Goal: Use online tool/utility: Utilize a website feature to perform a specific function

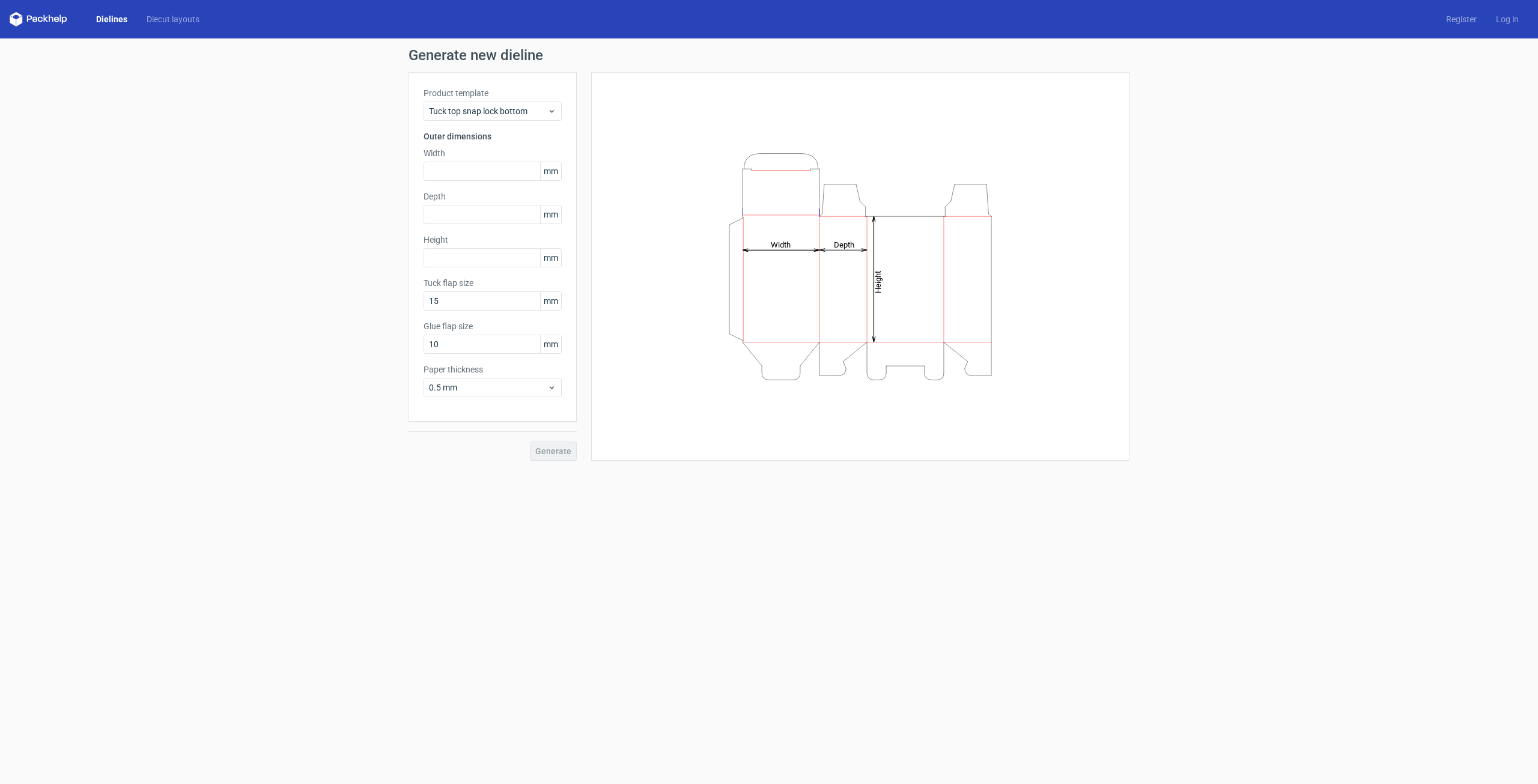
click at [544, 131] on h3 "Outer dimensions" at bounding box center [493, 137] width 138 height 12
click at [527, 108] on span "Tuck top snap lock bottom" at bounding box center [488, 111] width 119 height 12
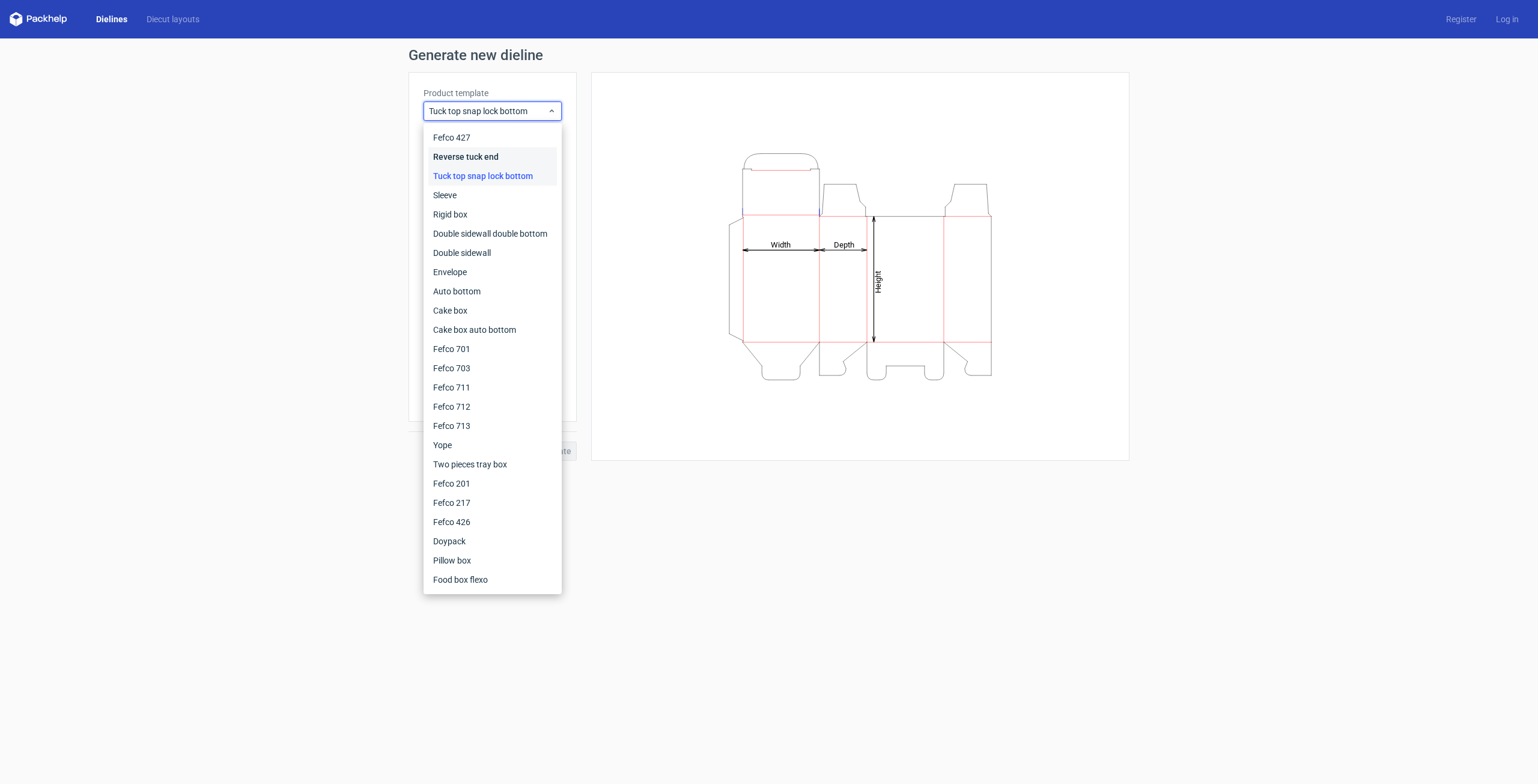
click at [503, 163] on div "Reverse tuck end" at bounding box center [493, 157] width 129 height 19
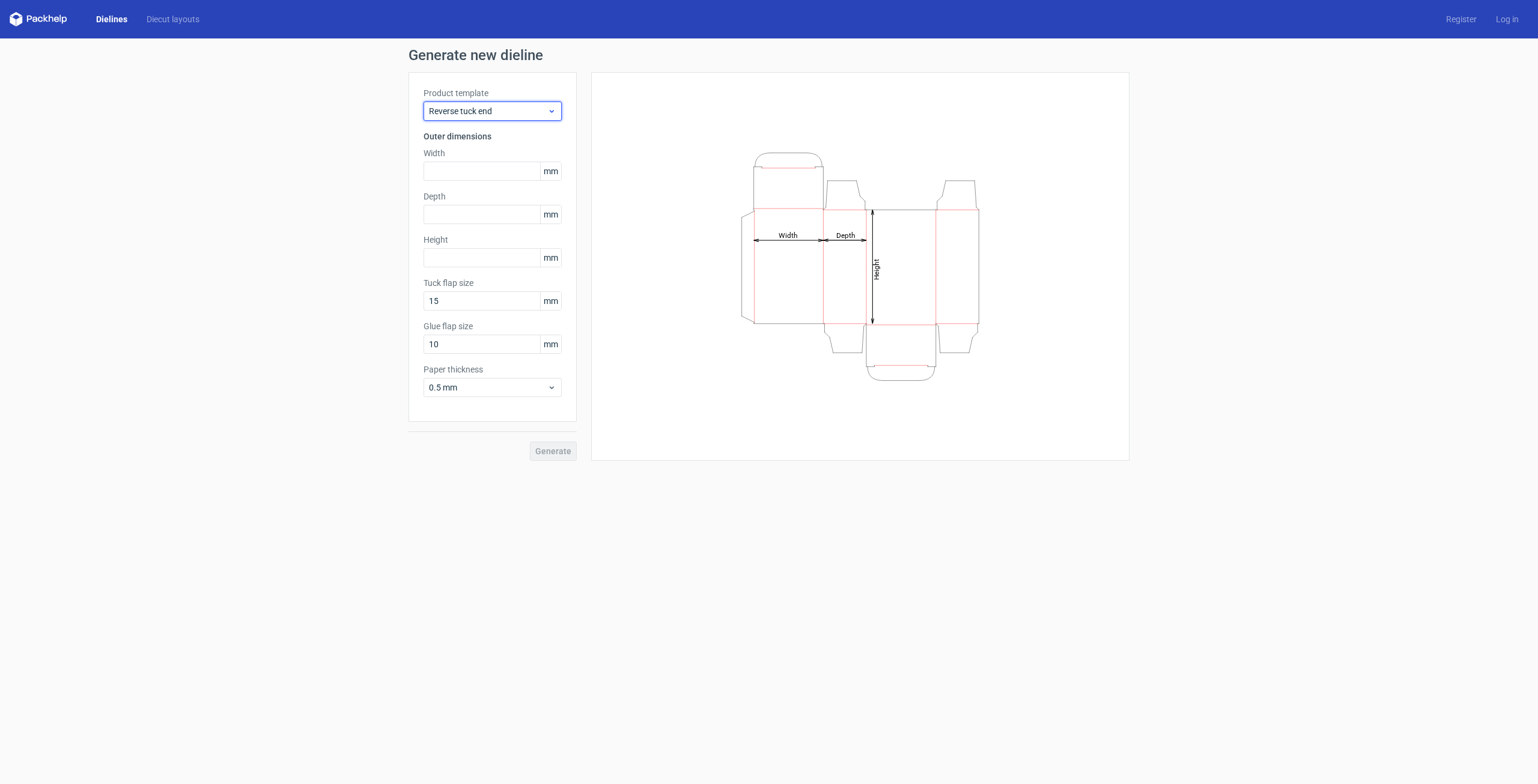
click at [537, 107] on span "Reverse tuck end" at bounding box center [488, 111] width 119 height 12
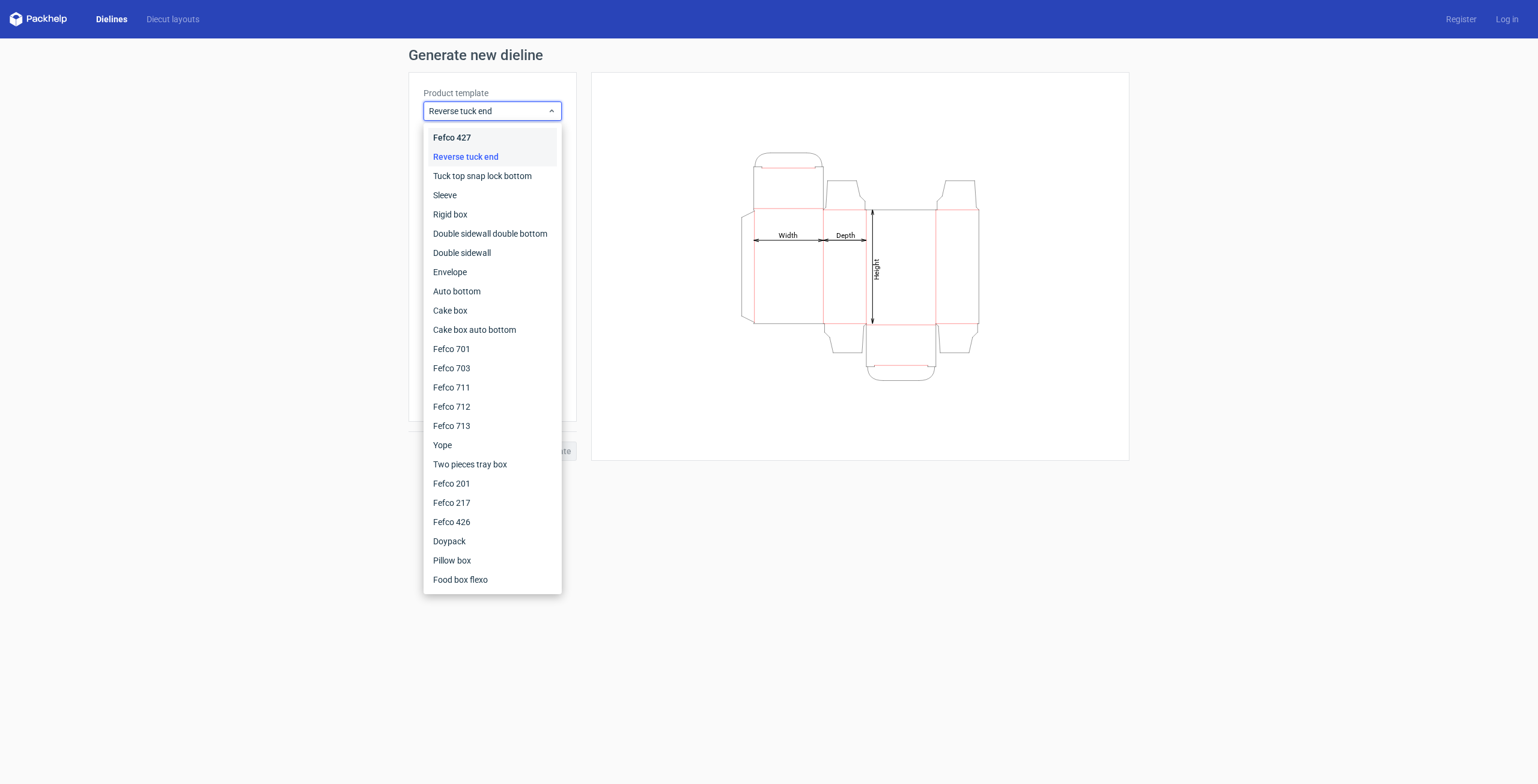
click at [512, 138] on div "Fefco 427" at bounding box center [493, 138] width 129 height 19
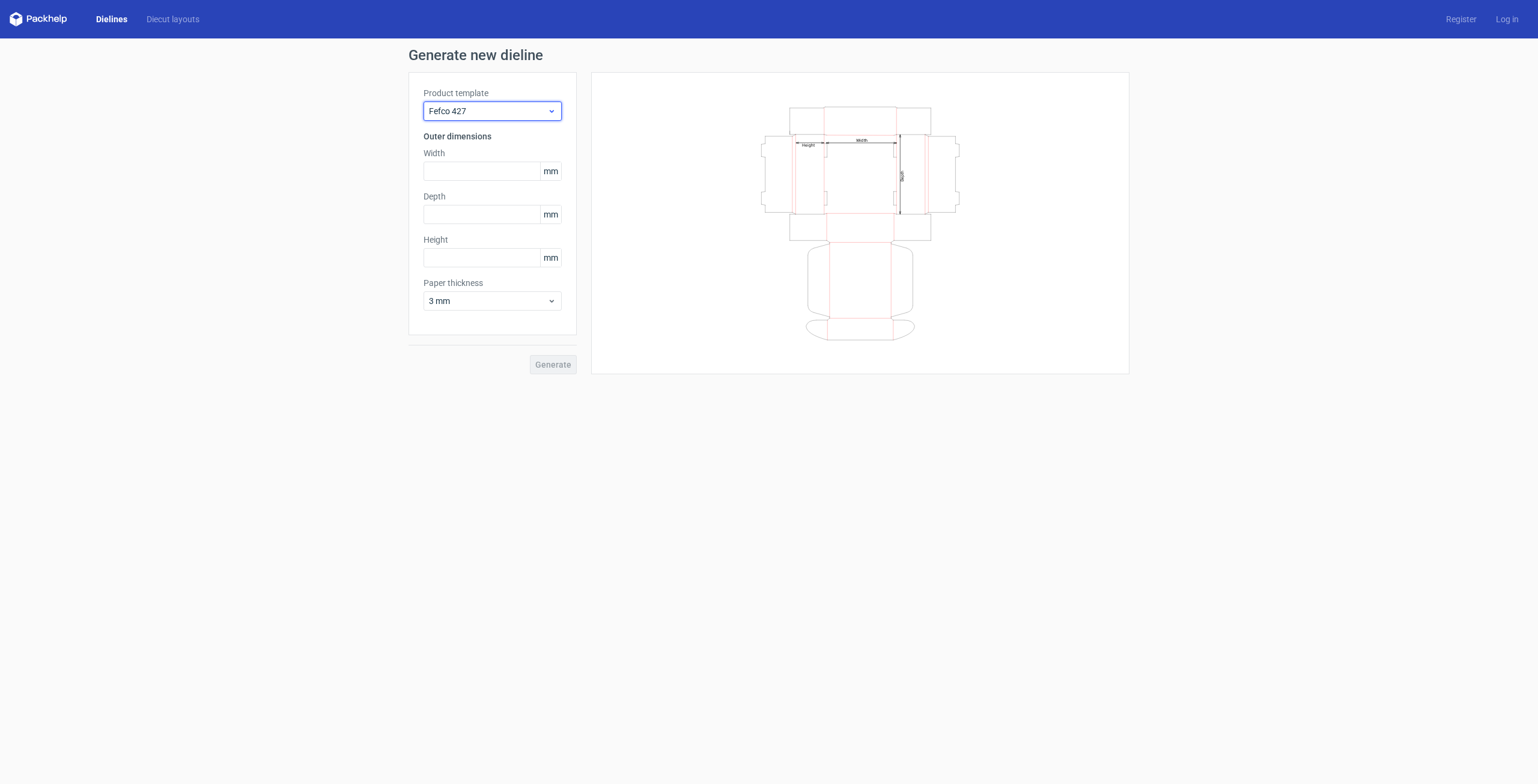
click at [530, 111] on span "Fefco 427" at bounding box center [488, 111] width 119 height 12
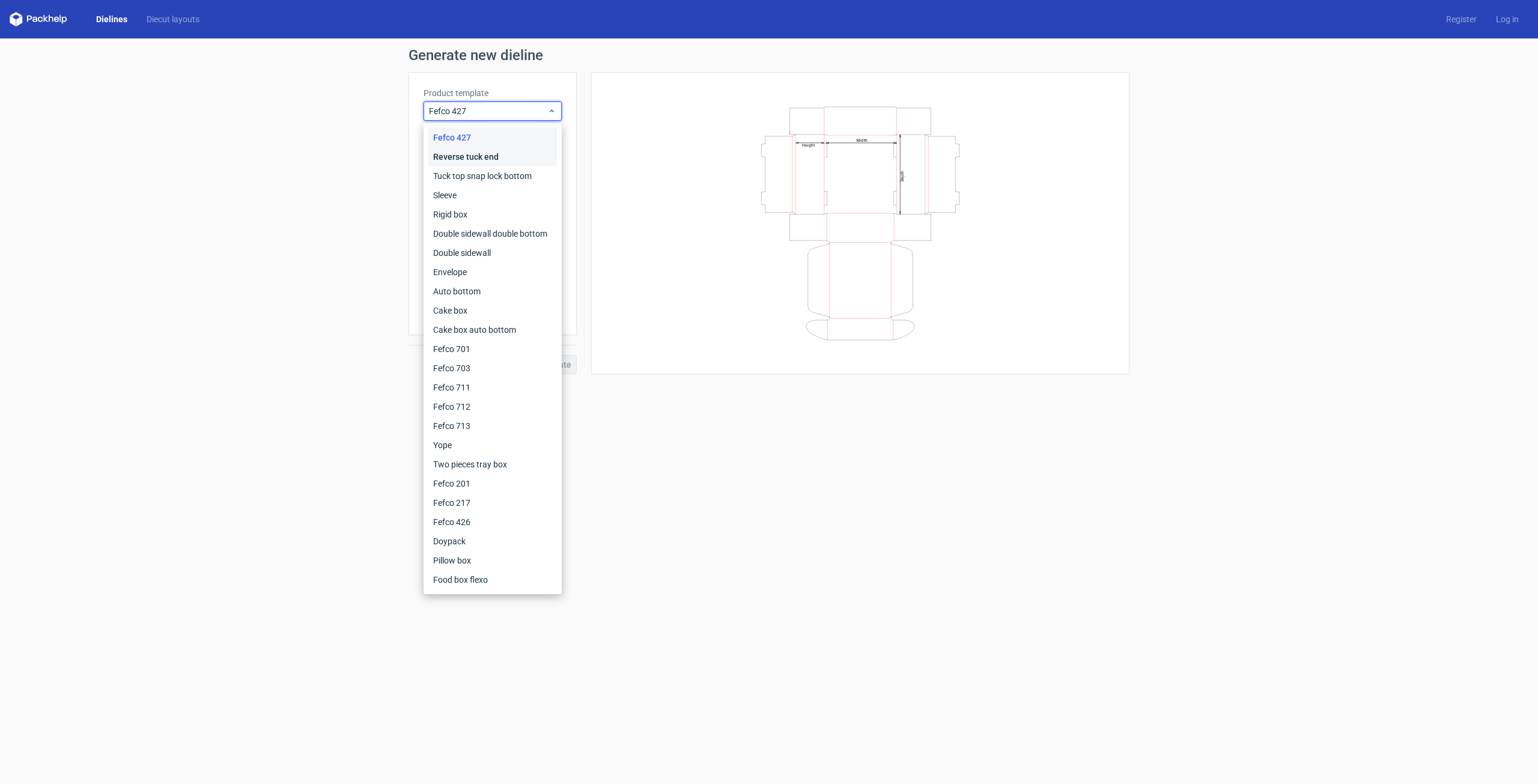
click at [501, 156] on div "Reverse tuck end" at bounding box center [493, 157] width 129 height 19
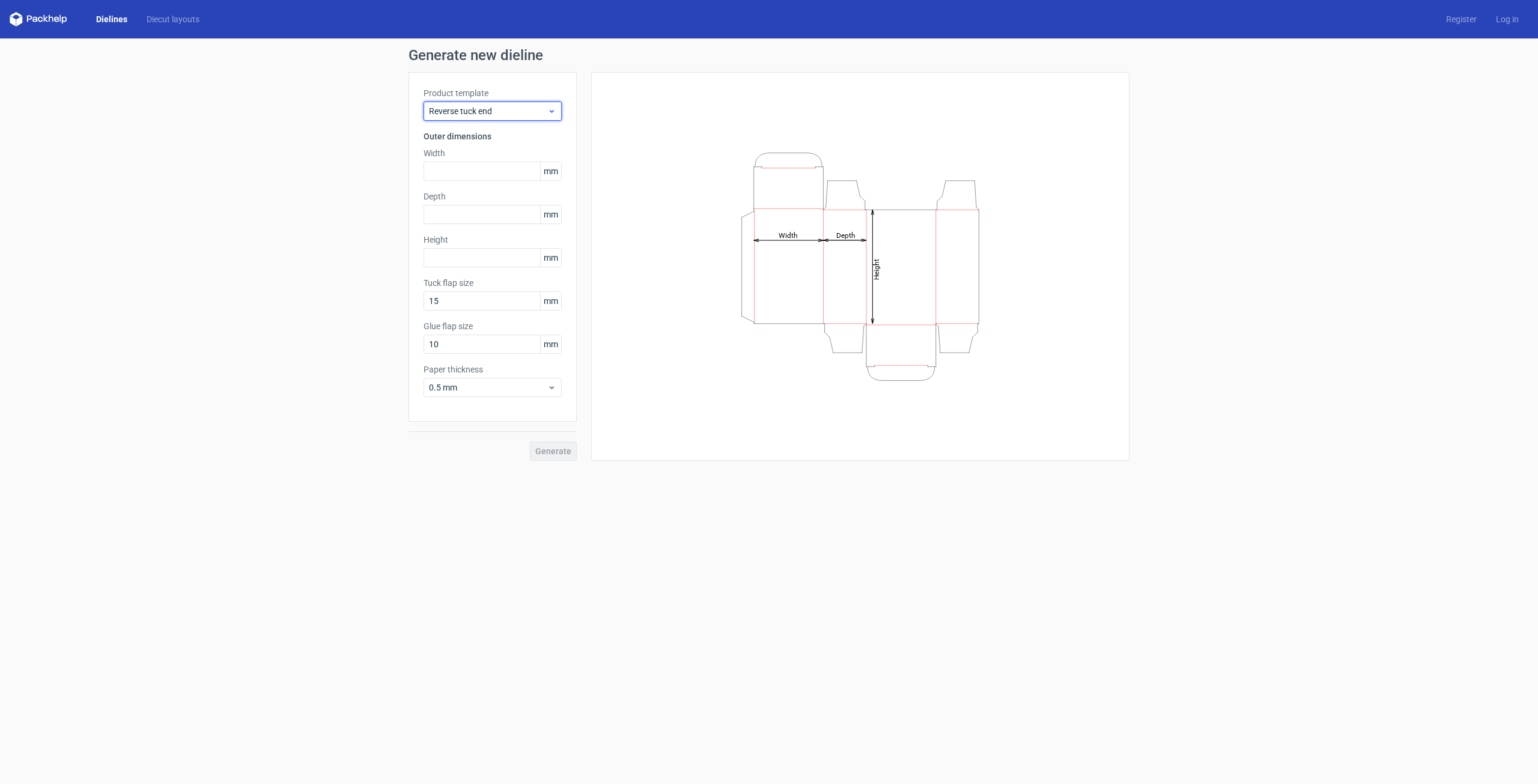
click at [539, 120] on div "Reverse tuck end" at bounding box center [493, 111] width 138 height 19
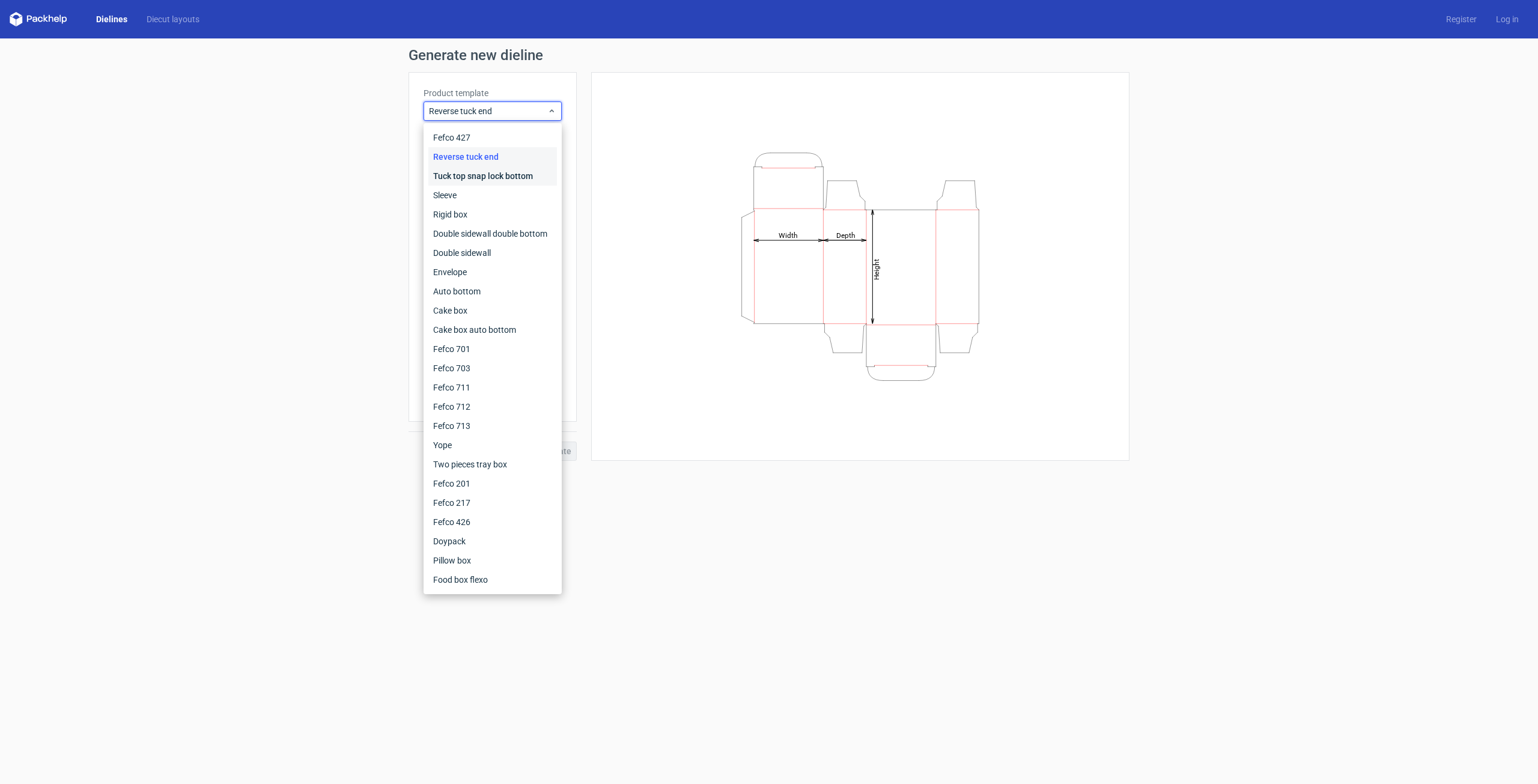
click at [524, 173] on div "Tuck top snap lock bottom" at bounding box center [493, 176] width 129 height 19
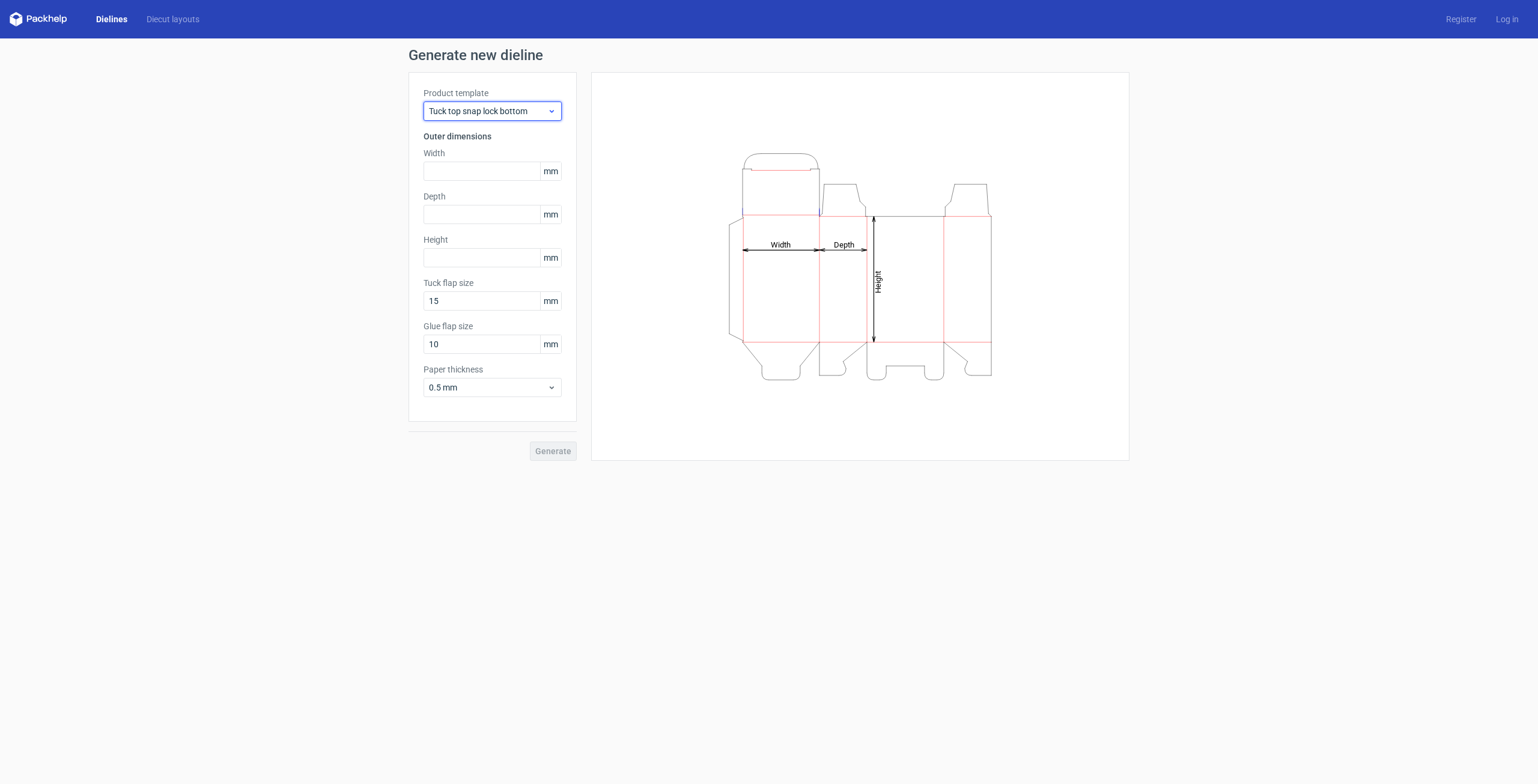
click at [548, 110] on icon at bounding box center [551, 111] width 9 height 10
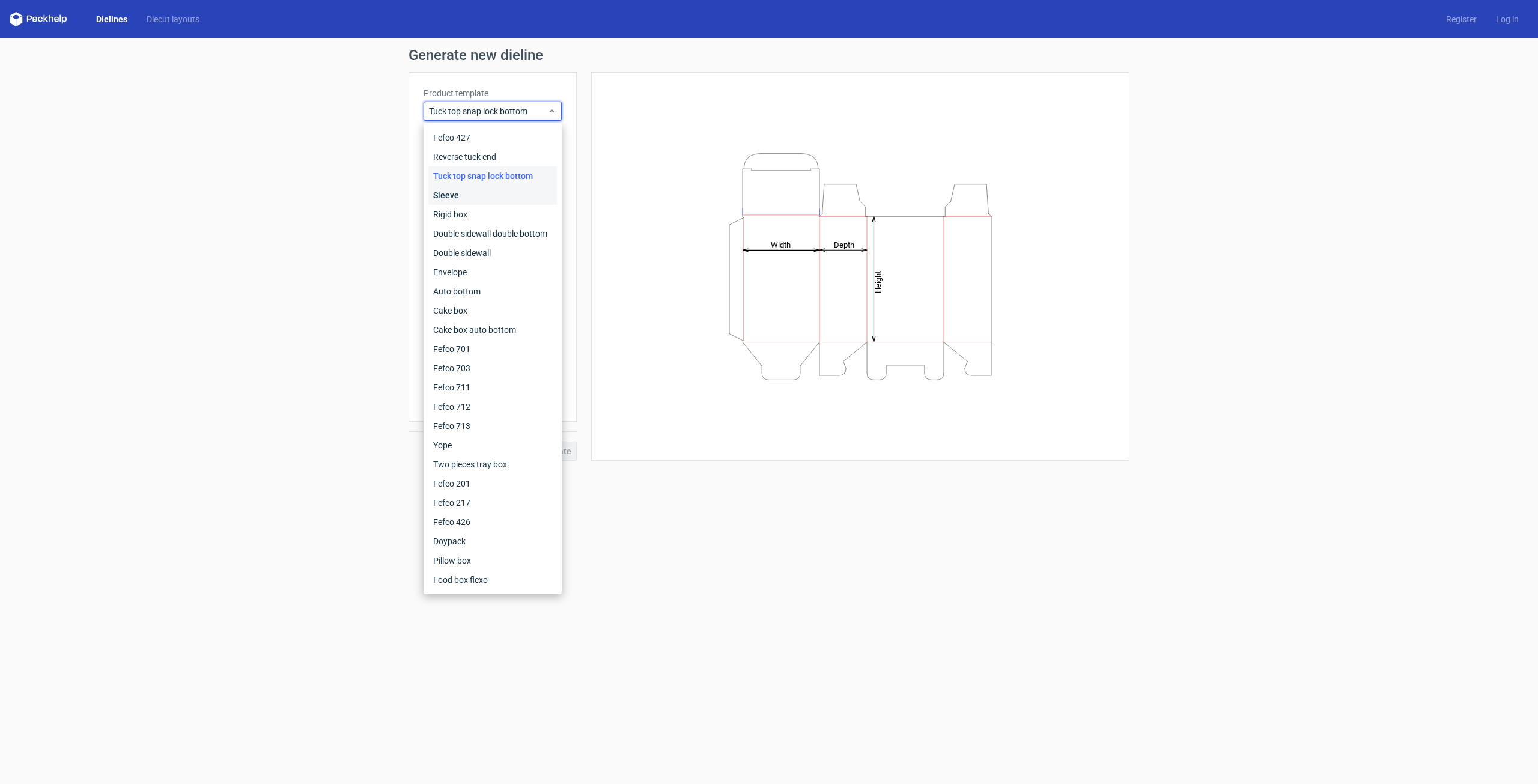
click at [516, 193] on div "Sleeve" at bounding box center [493, 195] width 129 height 19
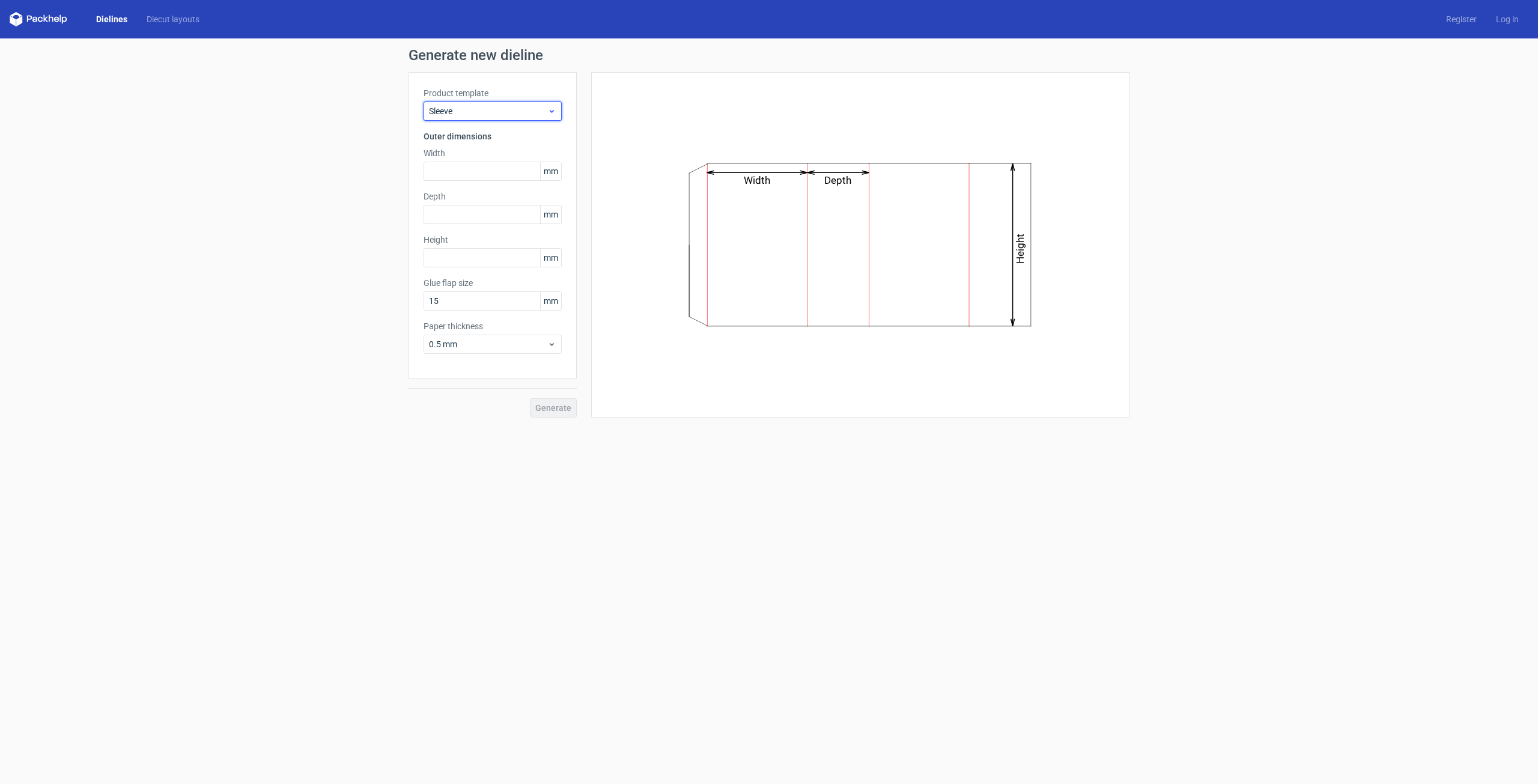
drag, startPoint x: 545, startPoint y: 107, endPoint x: 547, endPoint y: 118, distance: 11.2
click at [545, 110] on span "Sleeve" at bounding box center [488, 111] width 119 height 12
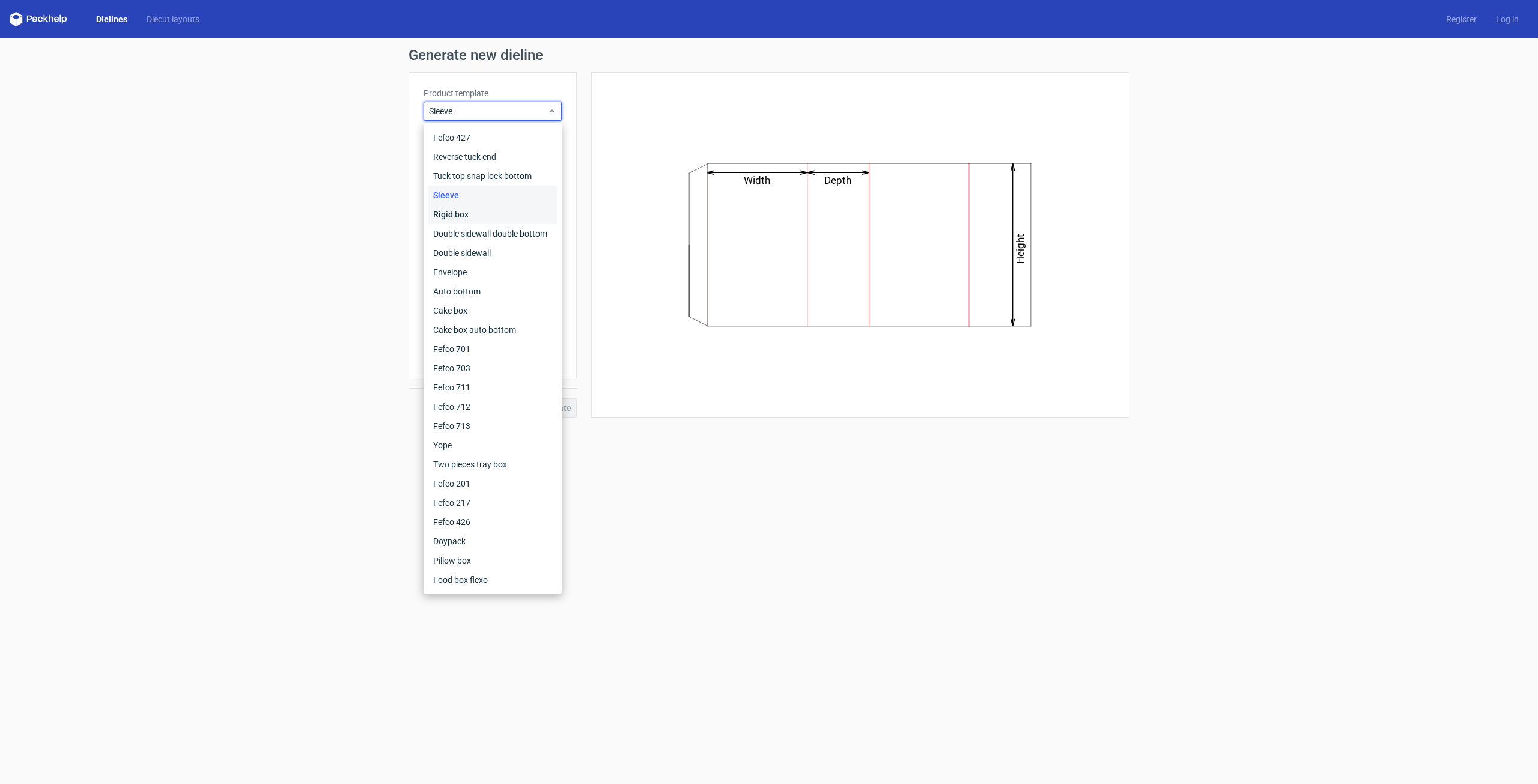
click at [501, 213] on div "Rigid box" at bounding box center [493, 214] width 129 height 19
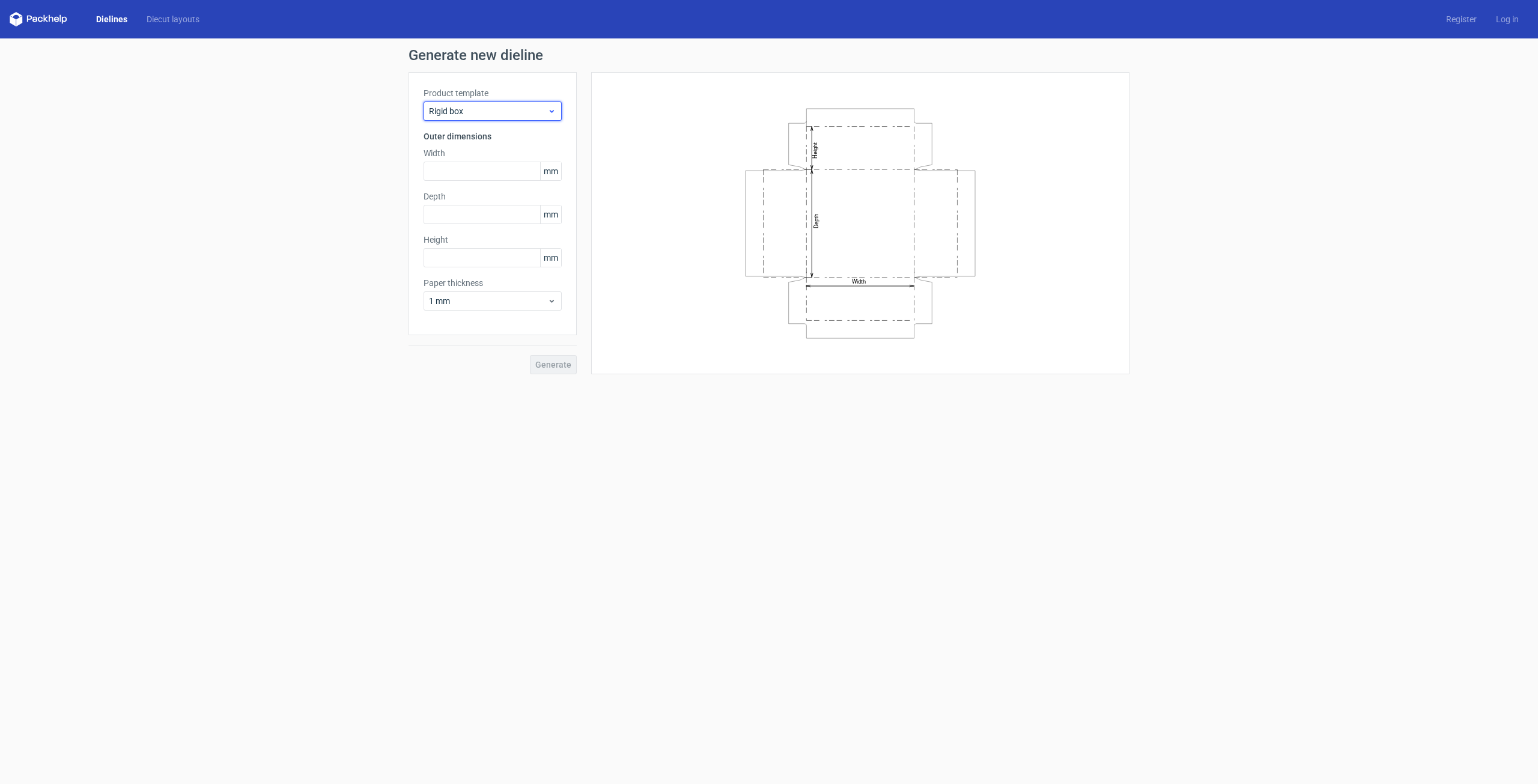
click at [547, 117] on div "Rigid box" at bounding box center [493, 111] width 138 height 19
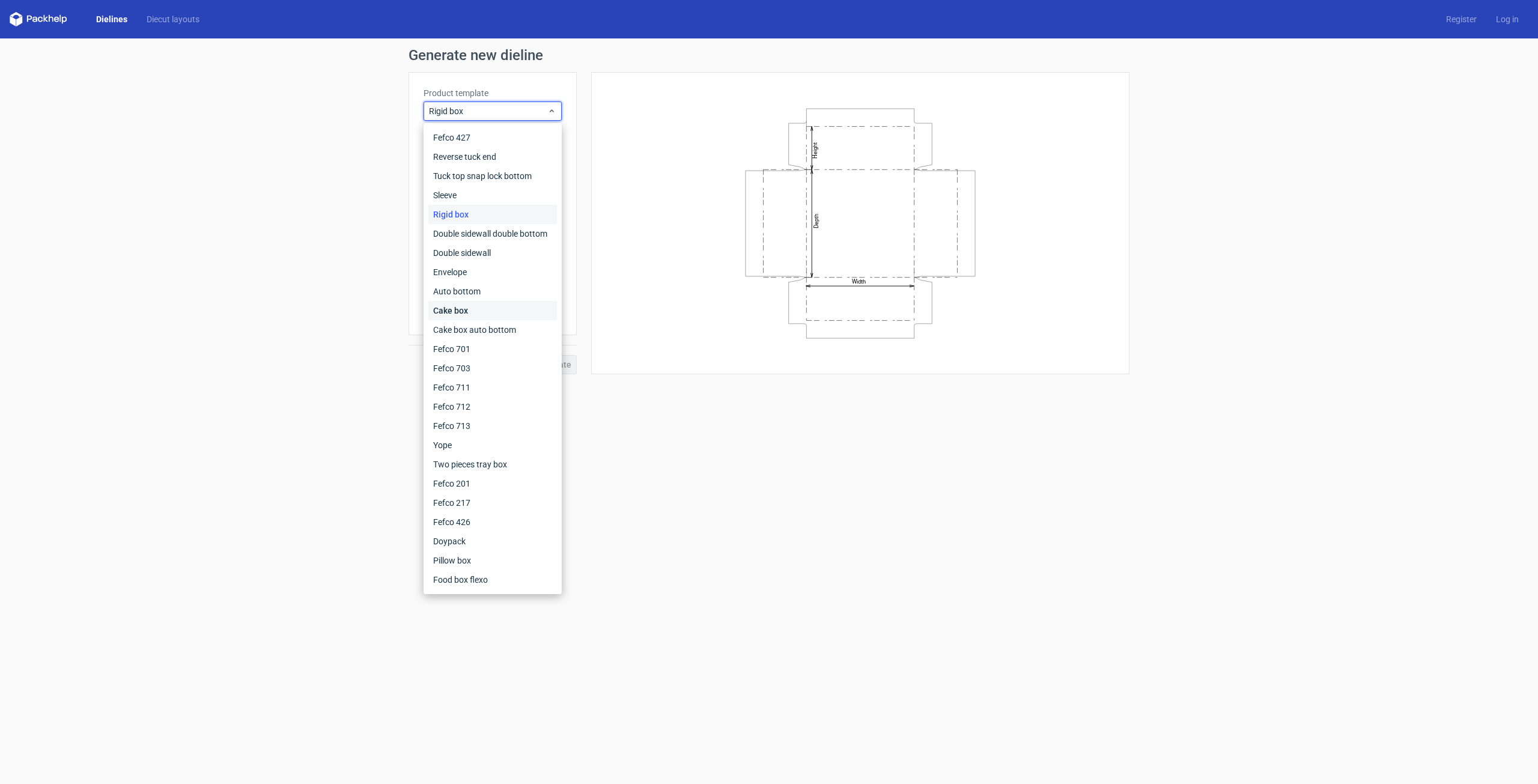
click at [463, 312] on div "Cake box" at bounding box center [493, 310] width 129 height 19
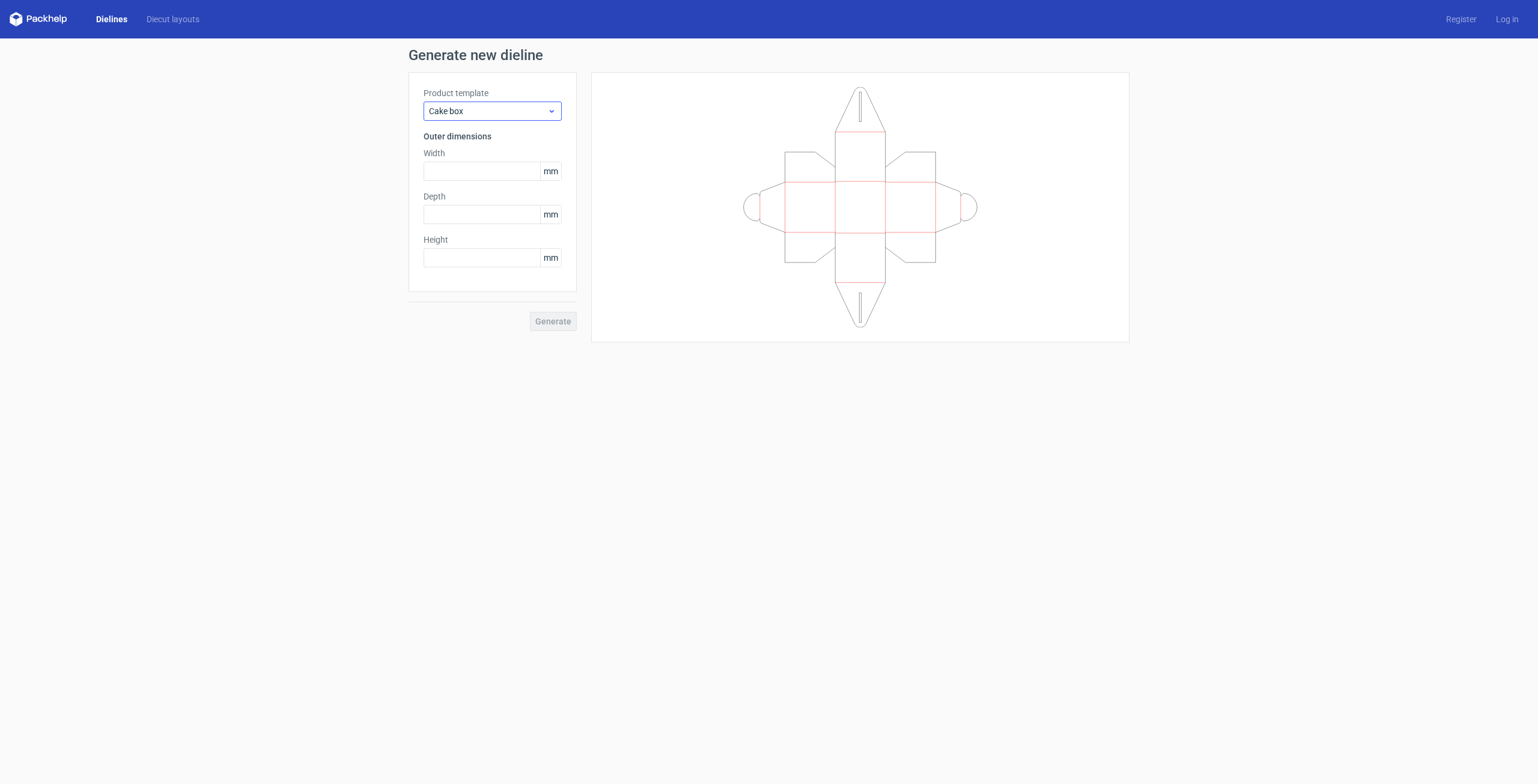
drag, startPoint x: 552, startPoint y: 96, endPoint x: 545, endPoint y: 108, distance: 13.9
click at [550, 100] on div "Product template Cake box" at bounding box center [493, 104] width 138 height 34
click at [541, 112] on span "Cake box" at bounding box center [488, 111] width 119 height 12
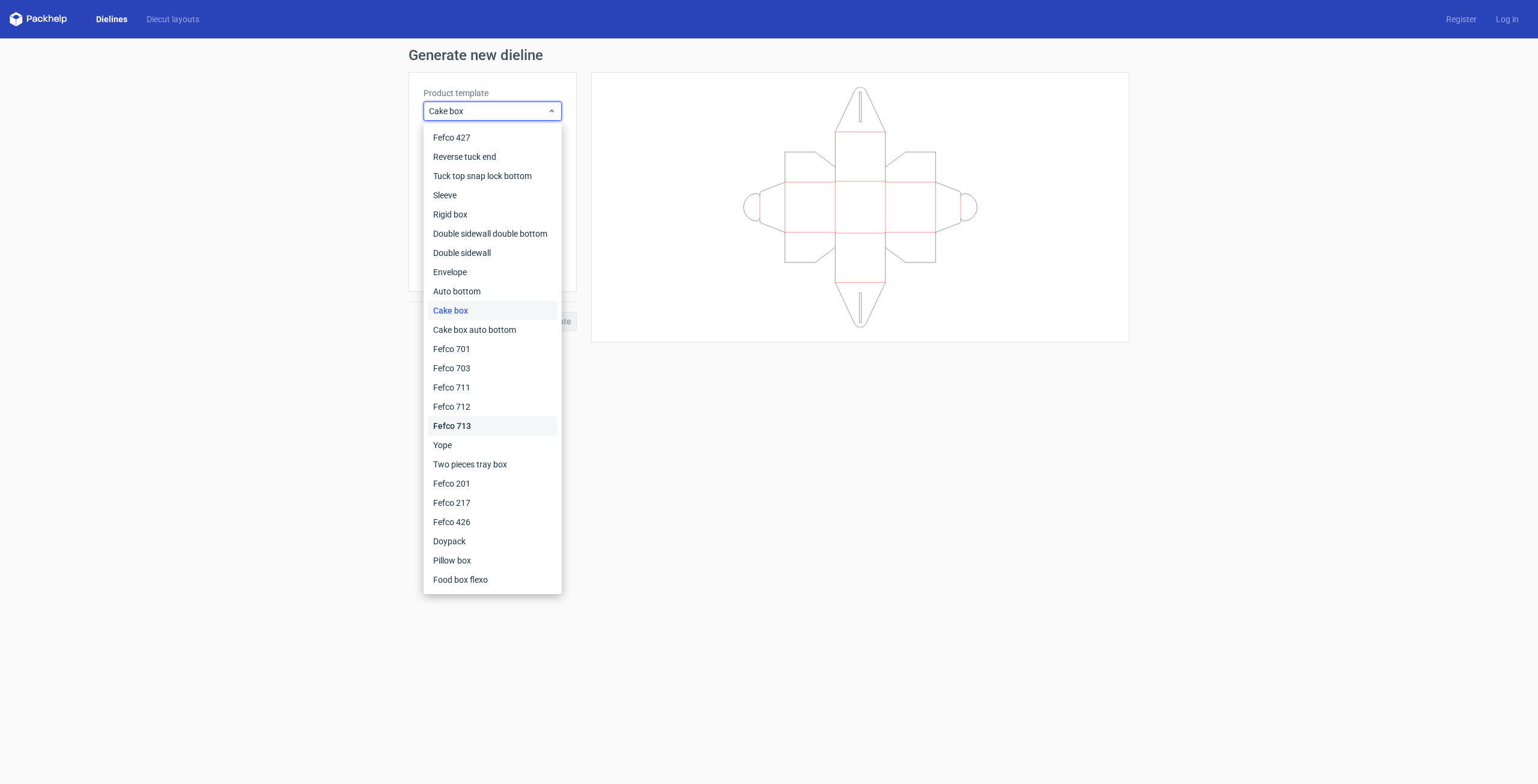
click at [494, 419] on div "Fefco 713" at bounding box center [493, 426] width 129 height 19
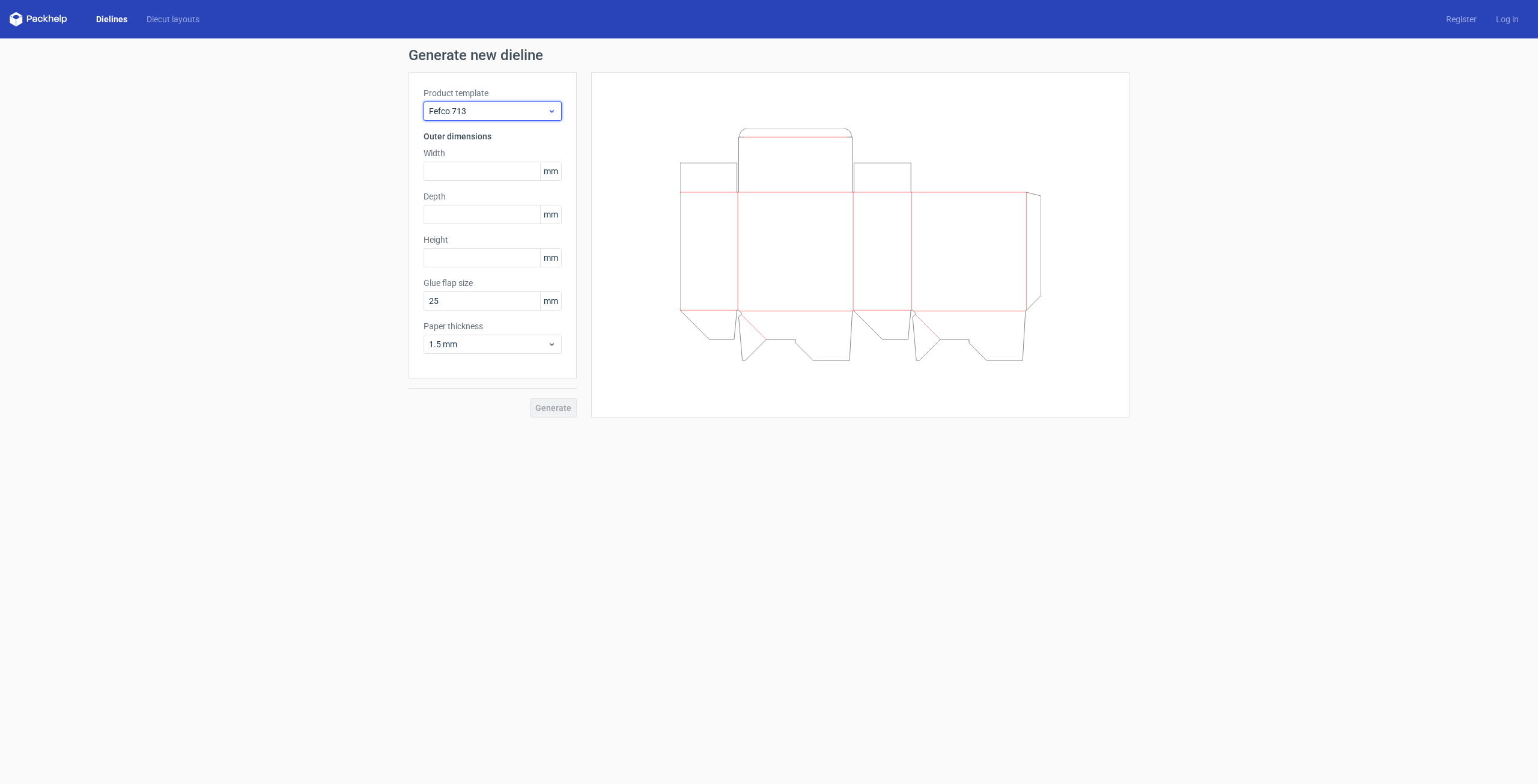
click at [529, 106] on span "Fefco 713" at bounding box center [488, 111] width 119 height 12
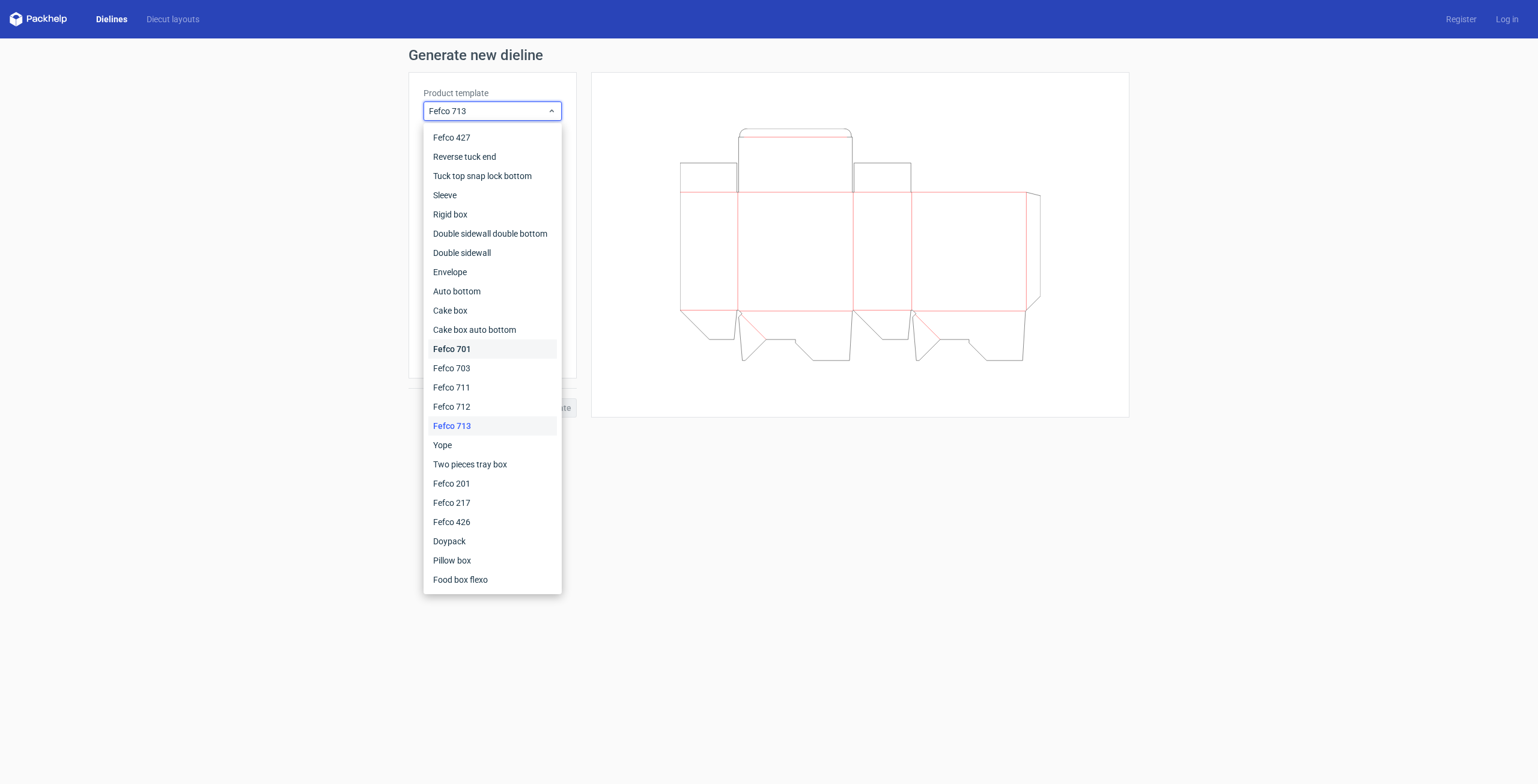
click at [453, 351] on div "Fefco 701" at bounding box center [493, 349] width 129 height 19
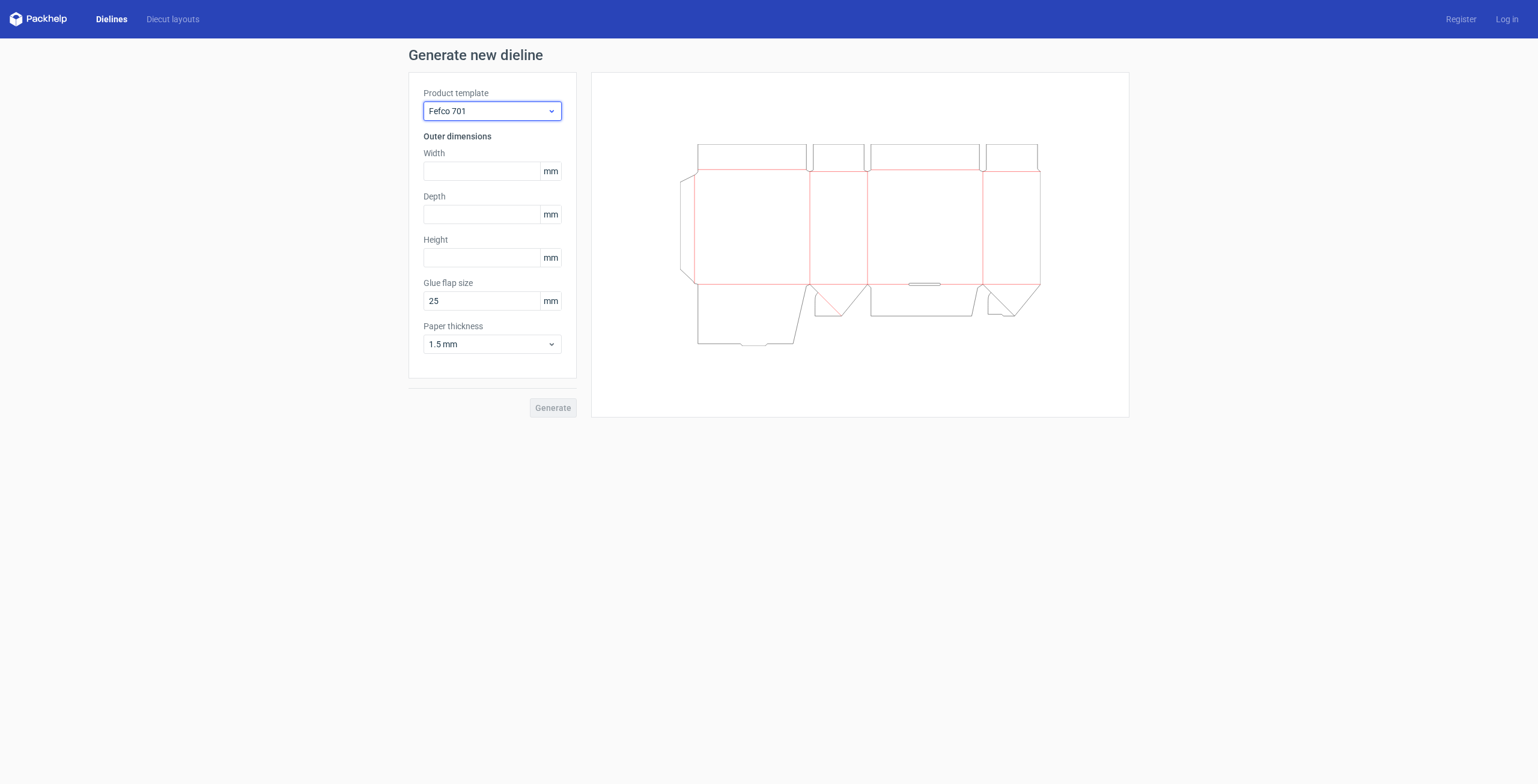
click at [536, 107] on span "Fefco 701" at bounding box center [488, 111] width 119 height 12
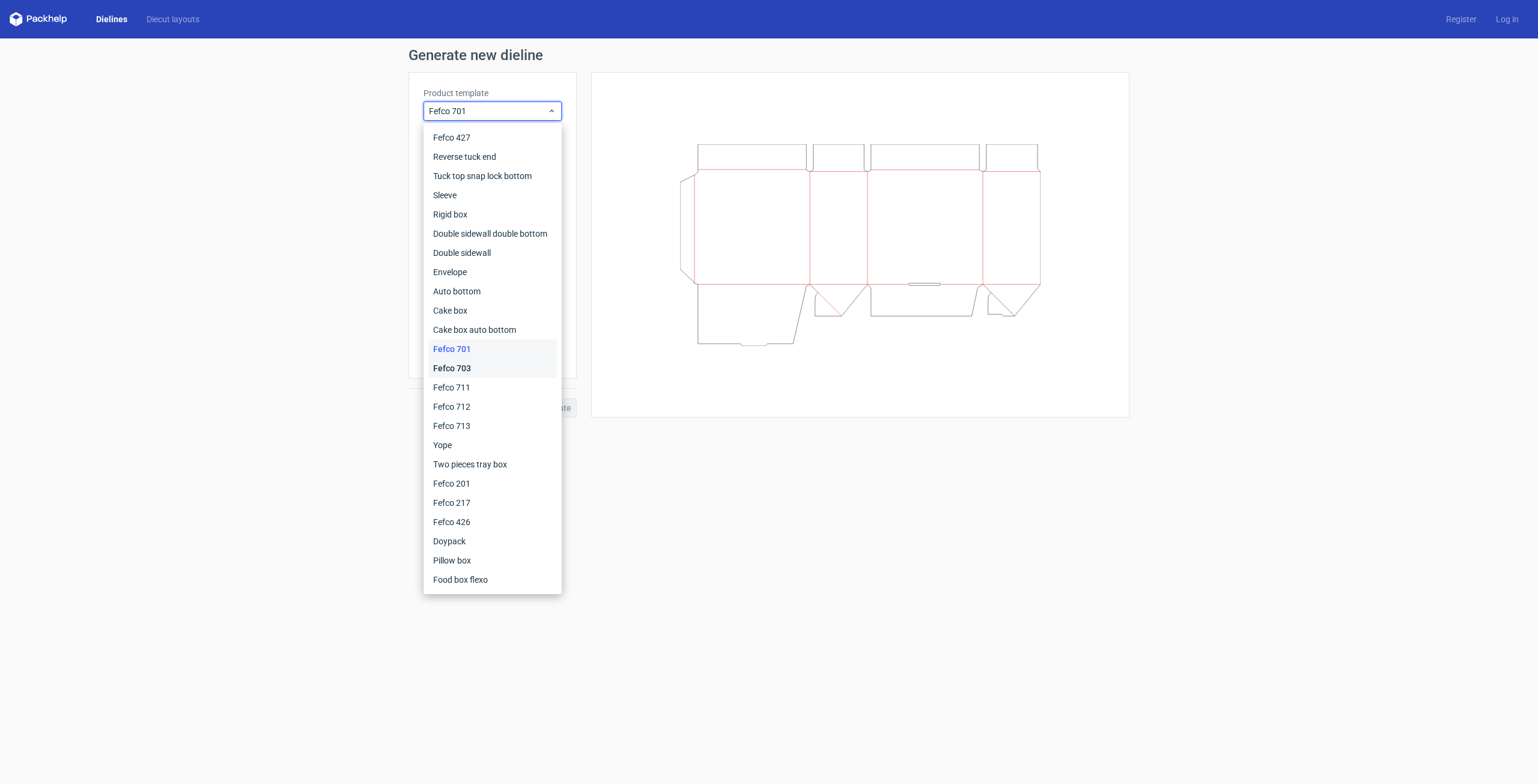
click at [463, 366] on div "Fefco 703" at bounding box center [493, 368] width 129 height 19
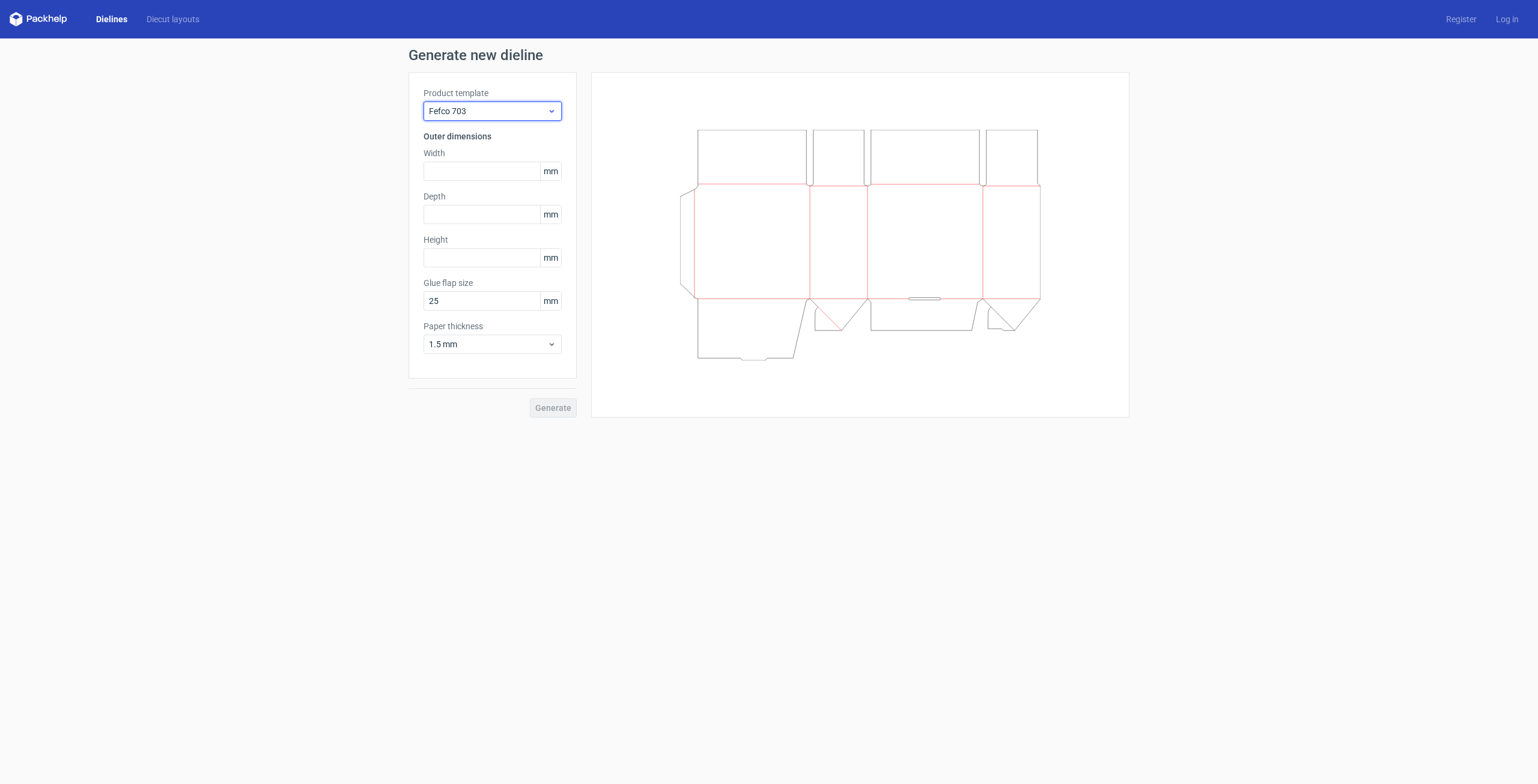
click at [521, 119] on div "Fefco 703" at bounding box center [493, 111] width 138 height 19
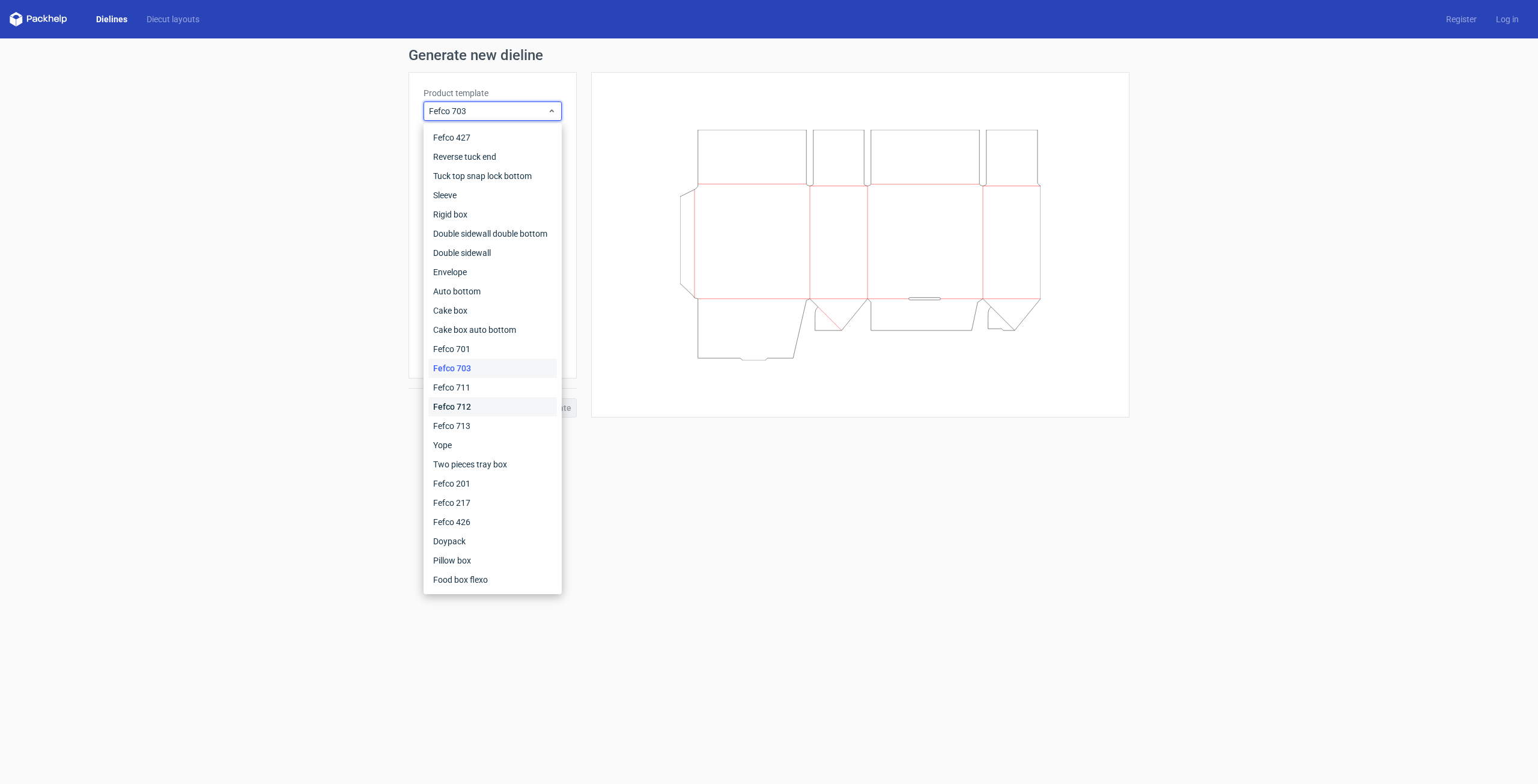
click at [473, 399] on div "Fefco 712" at bounding box center [493, 407] width 129 height 19
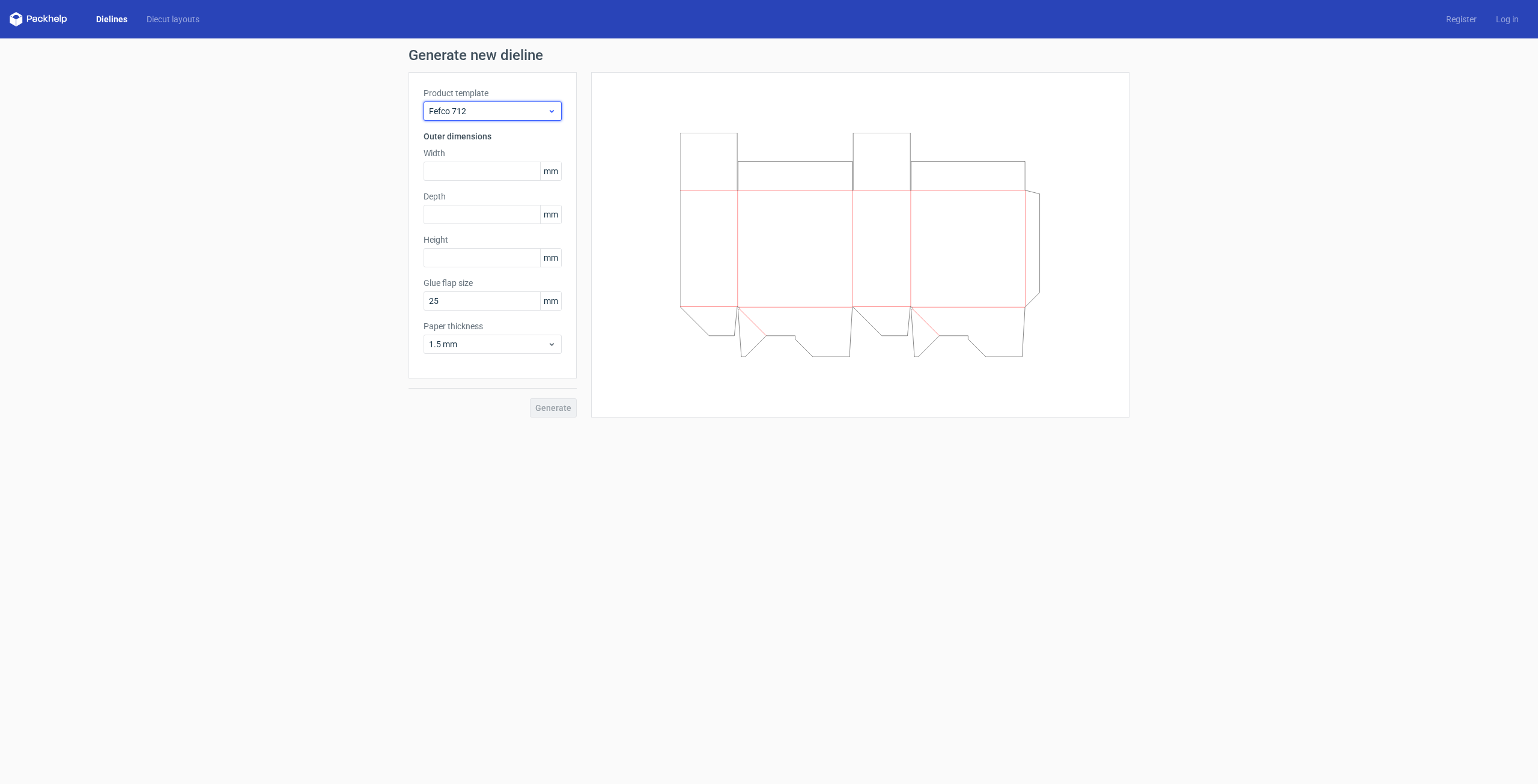
click at [522, 110] on span "Fefco 712" at bounding box center [488, 111] width 119 height 12
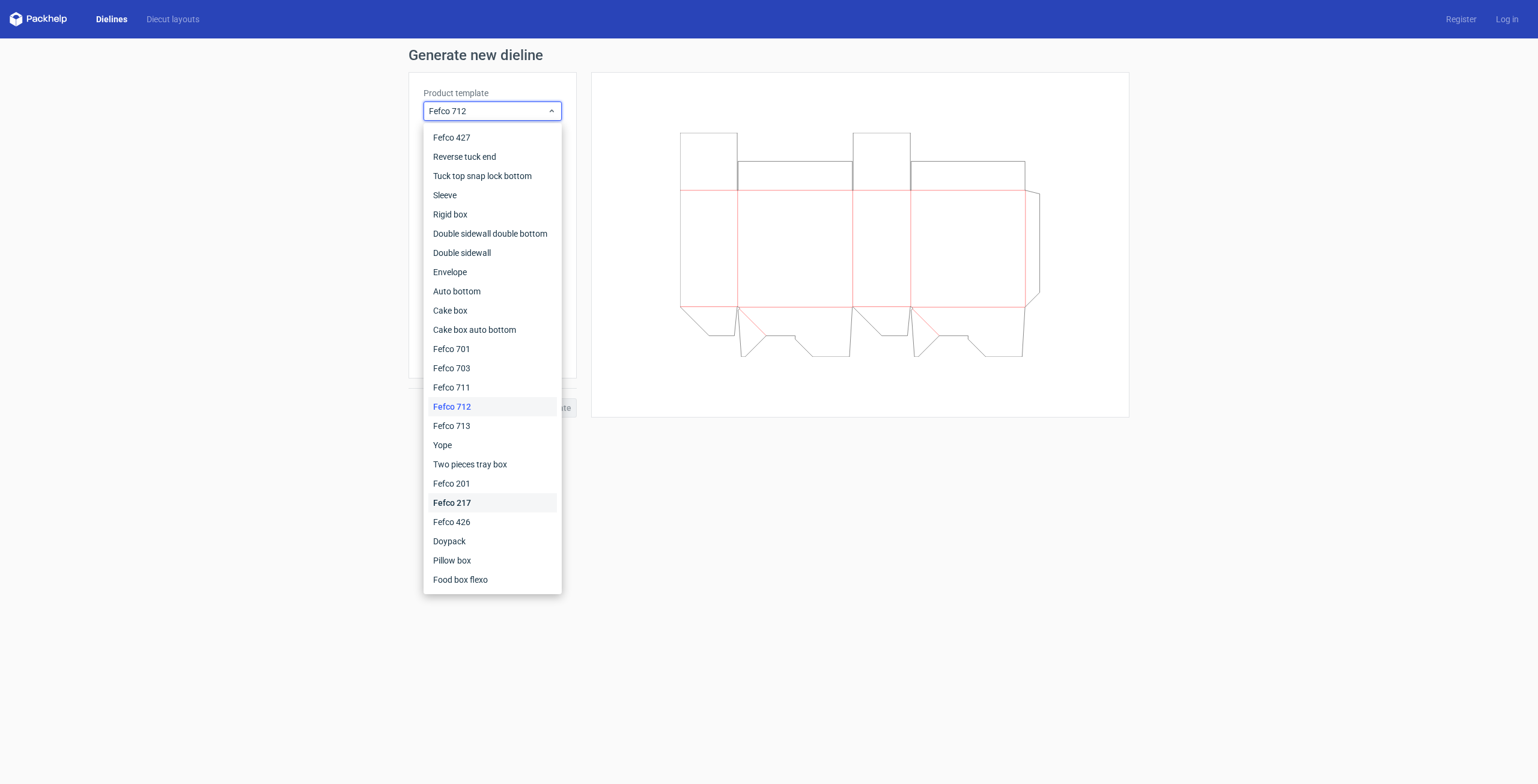
click at [458, 493] on div "Fefco 217" at bounding box center [493, 503] width 129 height 19
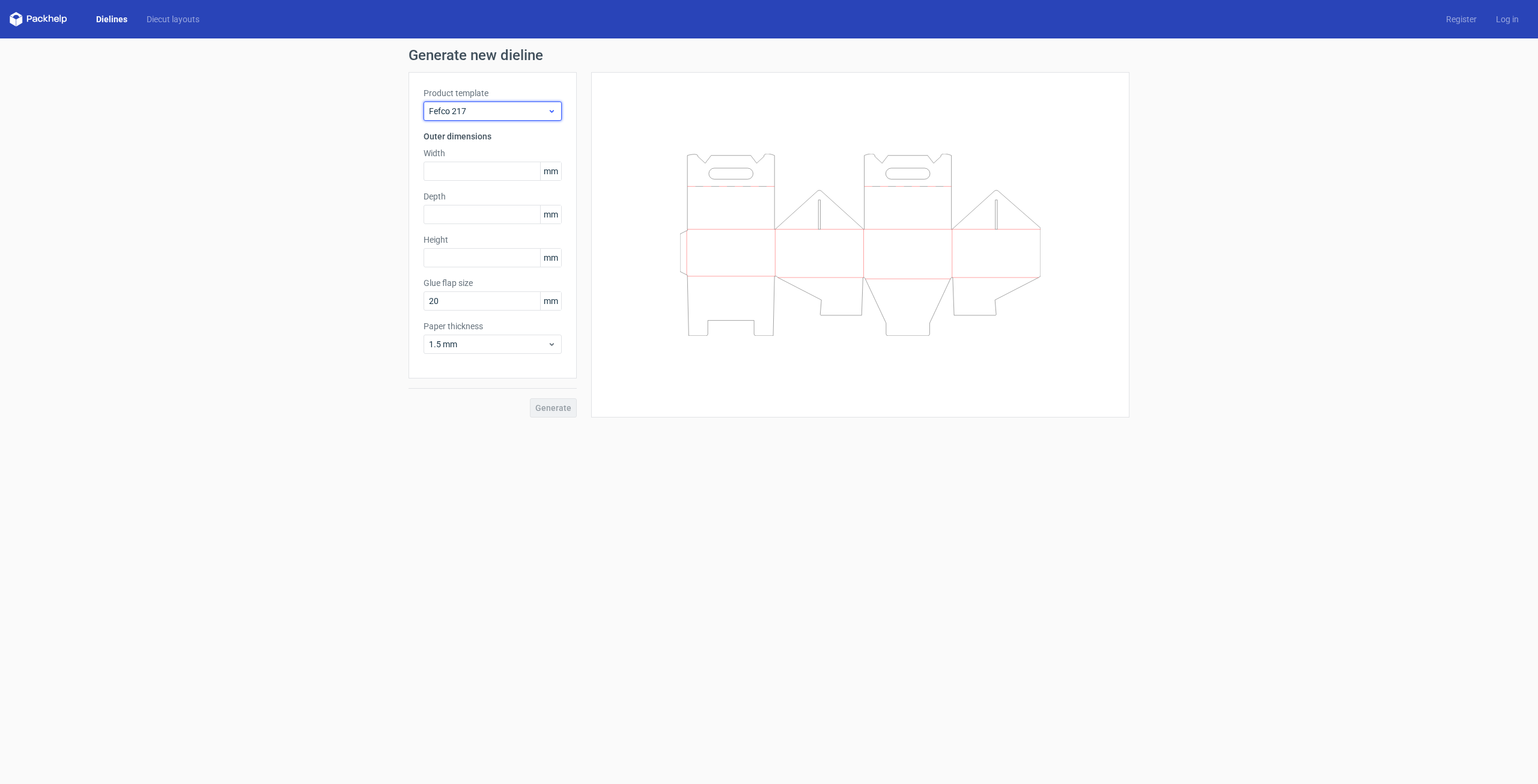
click at [539, 112] on span "Fefco 217" at bounding box center [488, 111] width 119 height 12
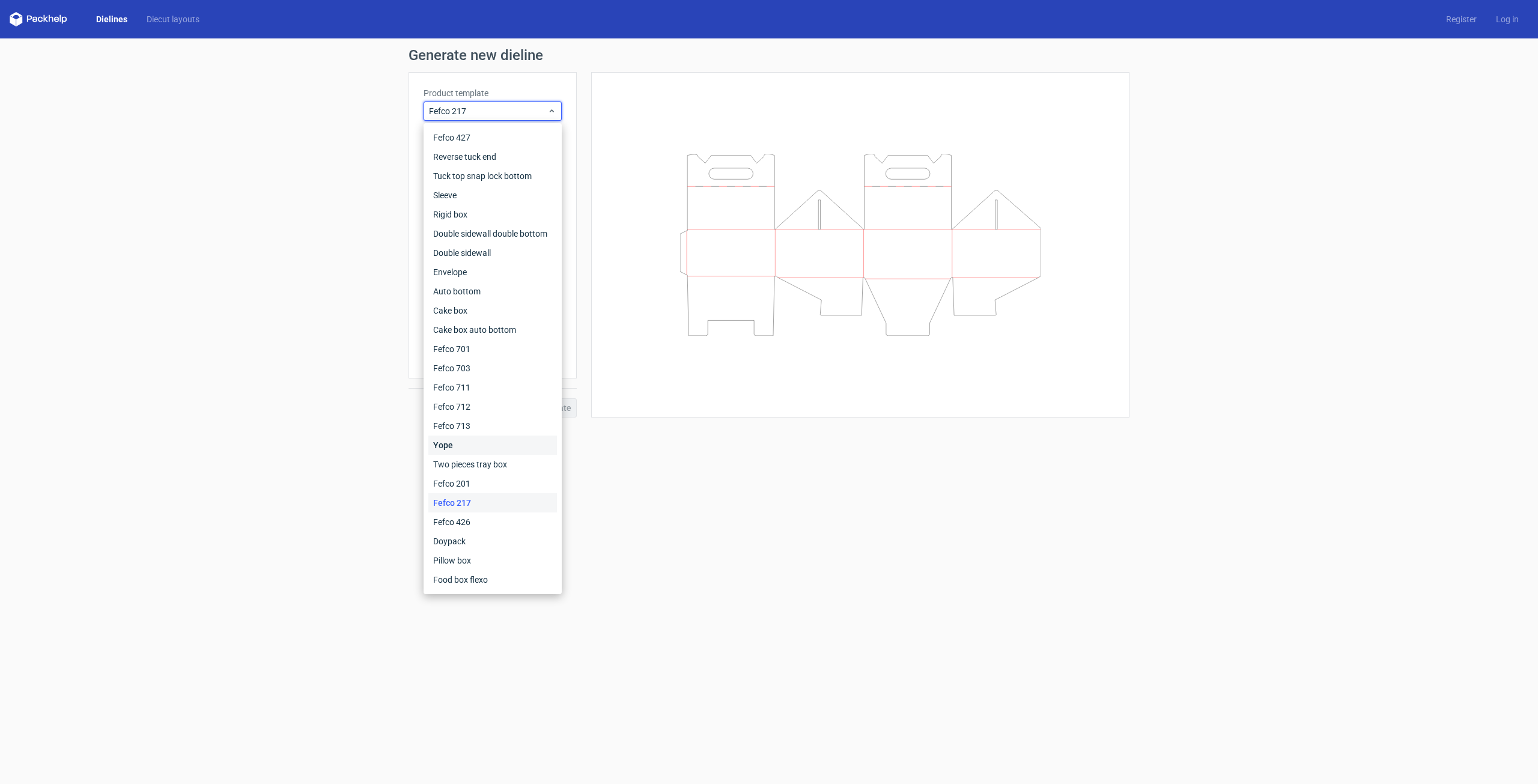
click at [486, 446] on div "Yope" at bounding box center [493, 445] width 129 height 19
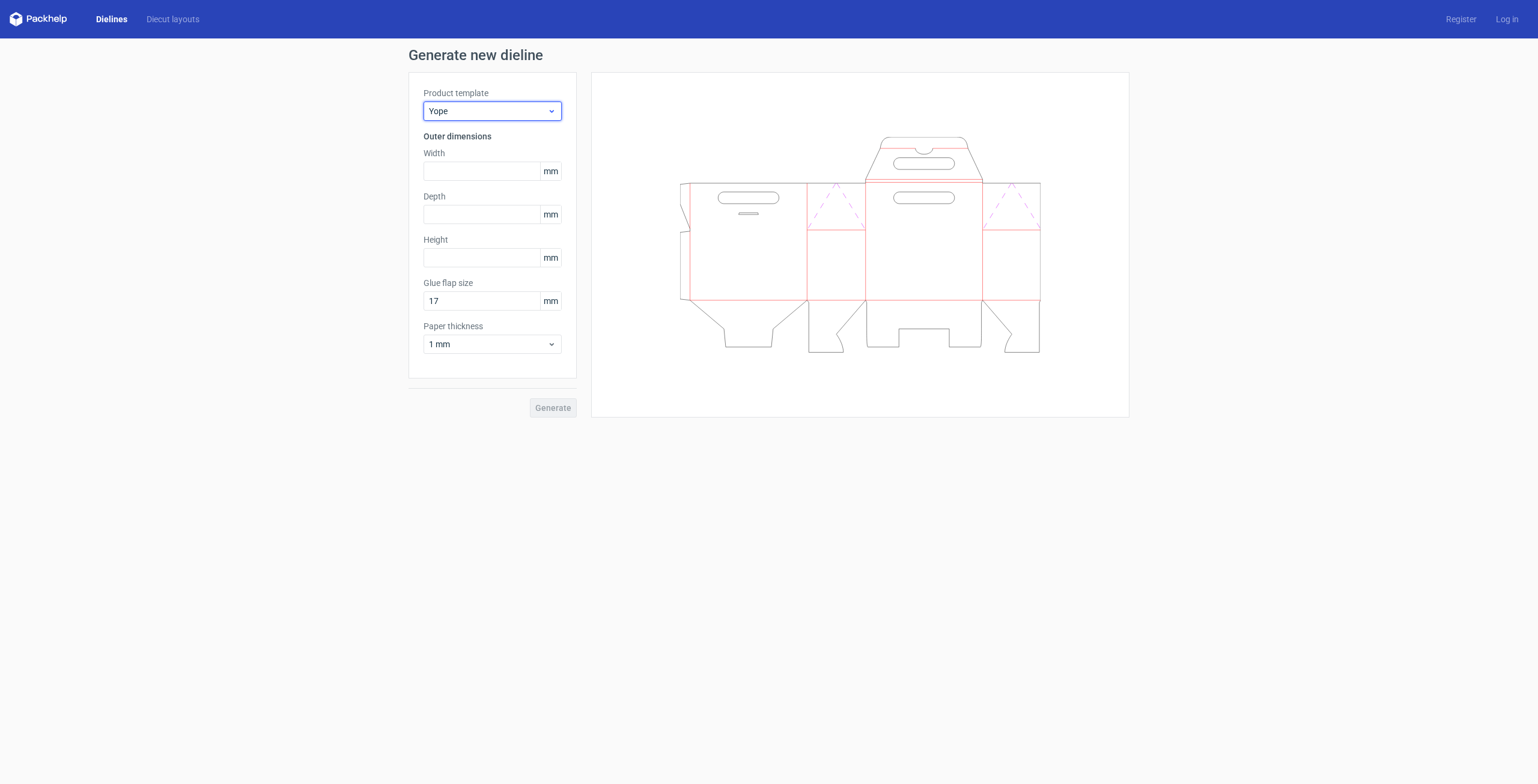
click at [495, 110] on span "Yope" at bounding box center [488, 111] width 119 height 12
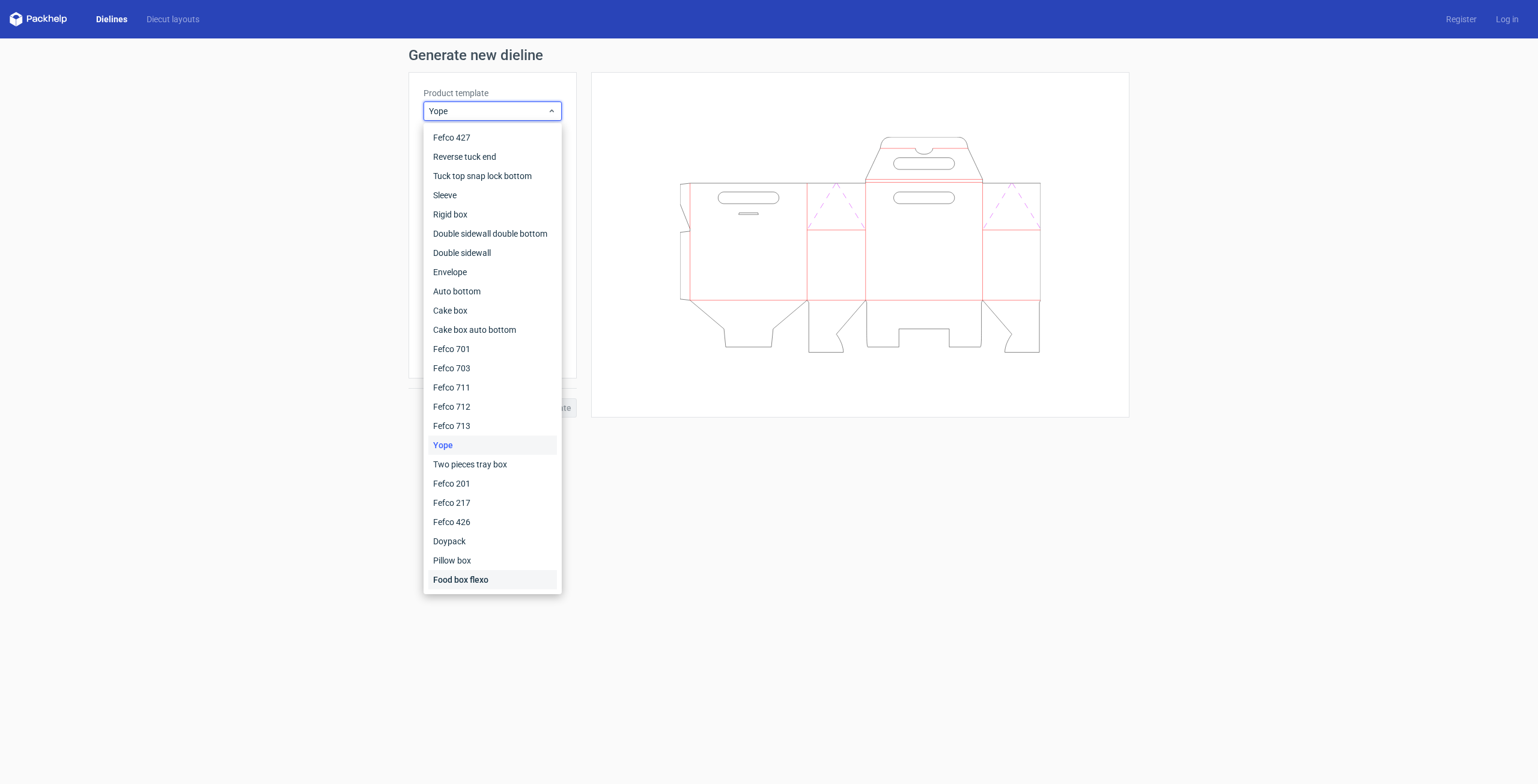
click at [497, 579] on div "Food box flexo" at bounding box center [493, 579] width 129 height 19
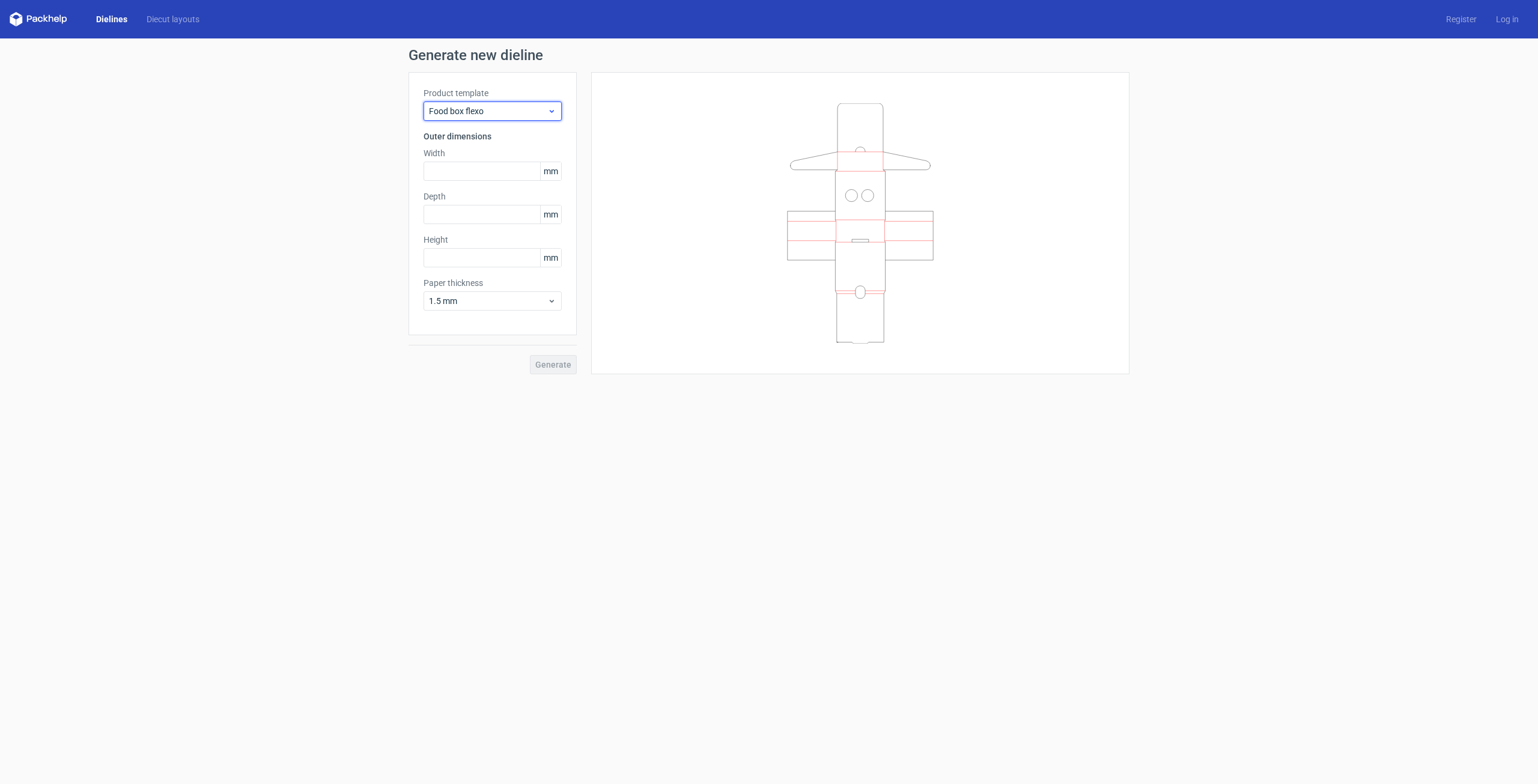
click at [486, 112] on span "Food box flexo" at bounding box center [488, 111] width 119 height 12
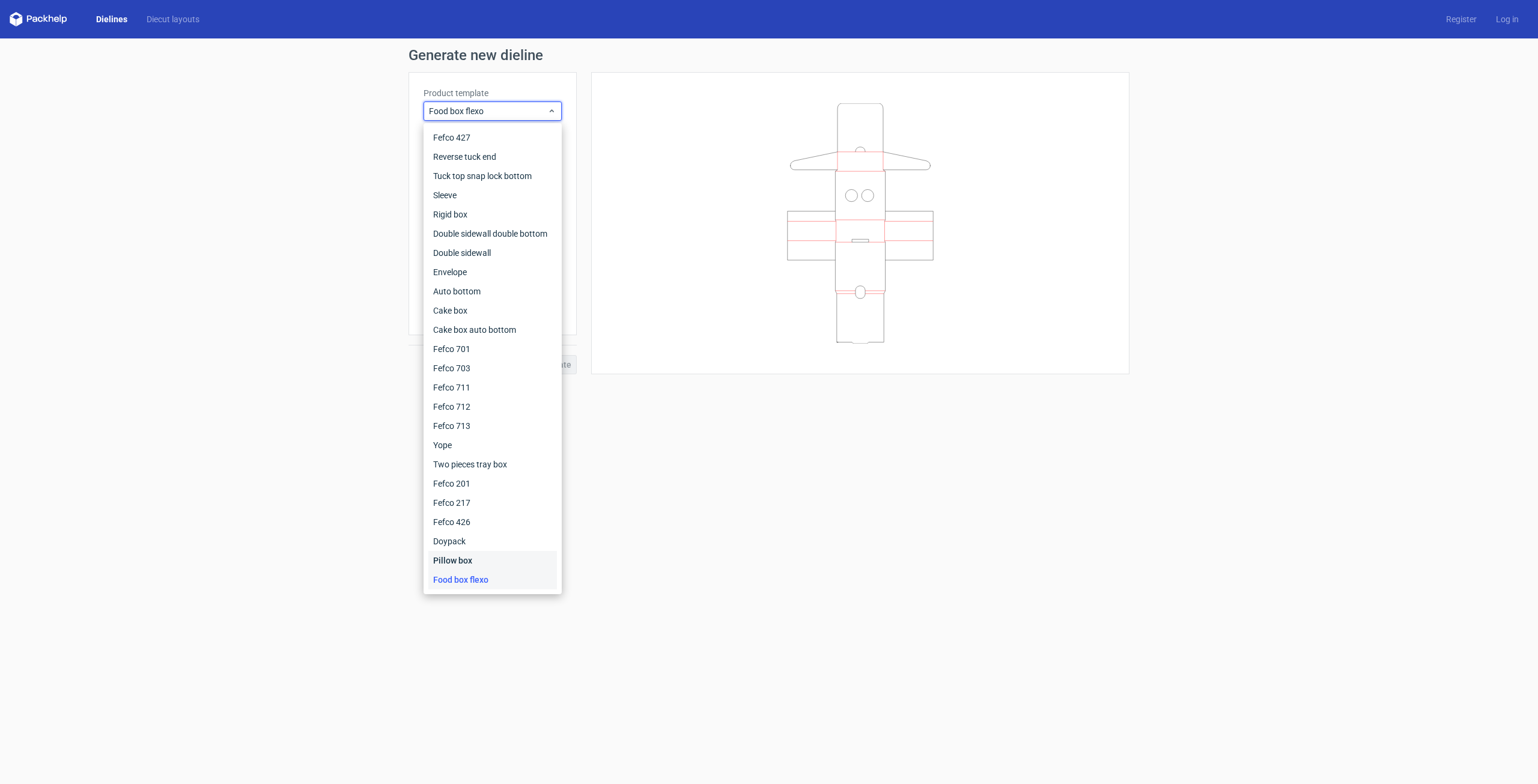
click at [468, 561] on div "Pillow box" at bounding box center [493, 560] width 129 height 19
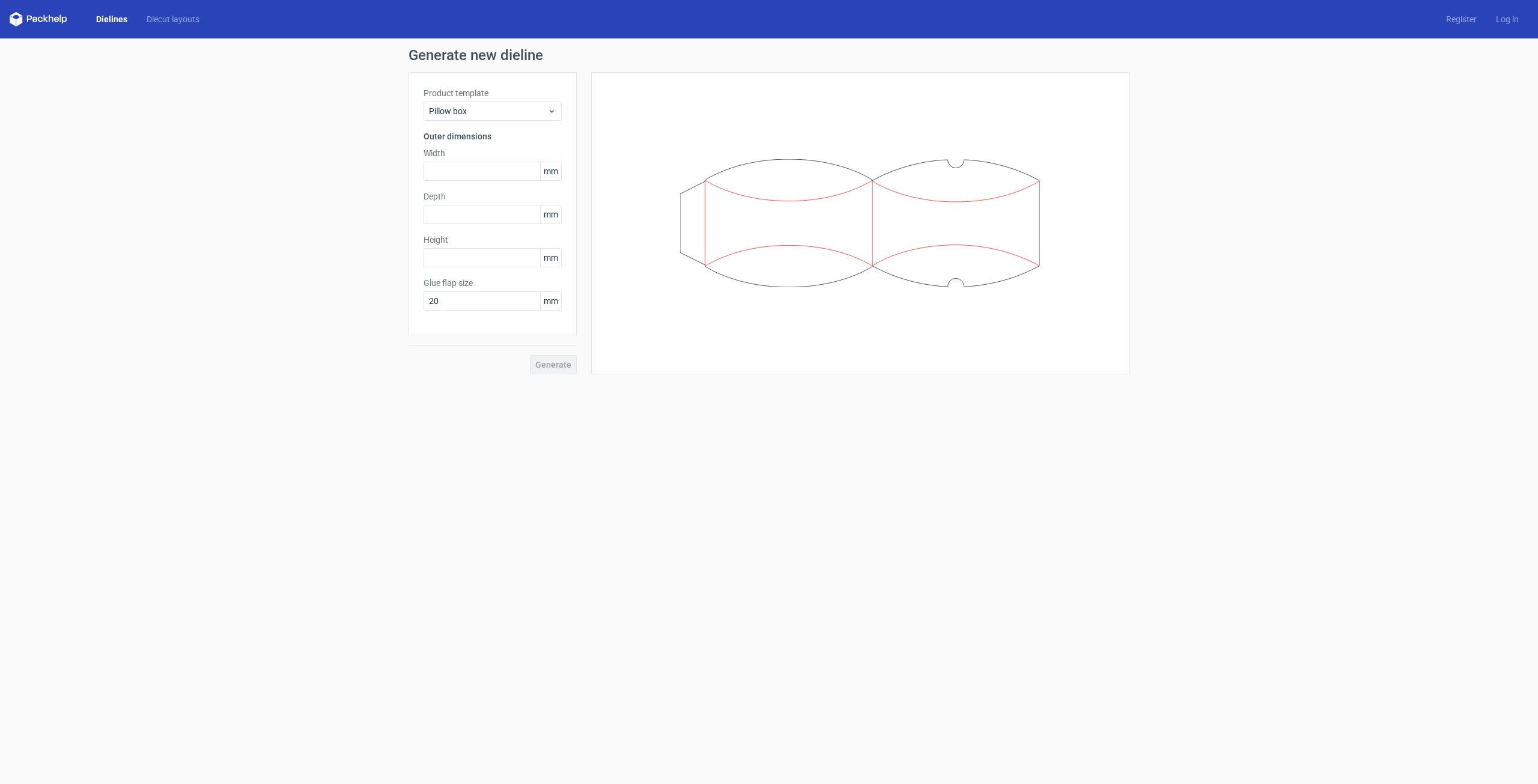
click at [520, 123] on div "Product template Pillow box Outer dimensions Width mm Depth mm Height mm Glue f…" at bounding box center [492, 203] width 168 height 263
click at [520, 119] on div "Pillow box" at bounding box center [493, 111] width 138 height 19
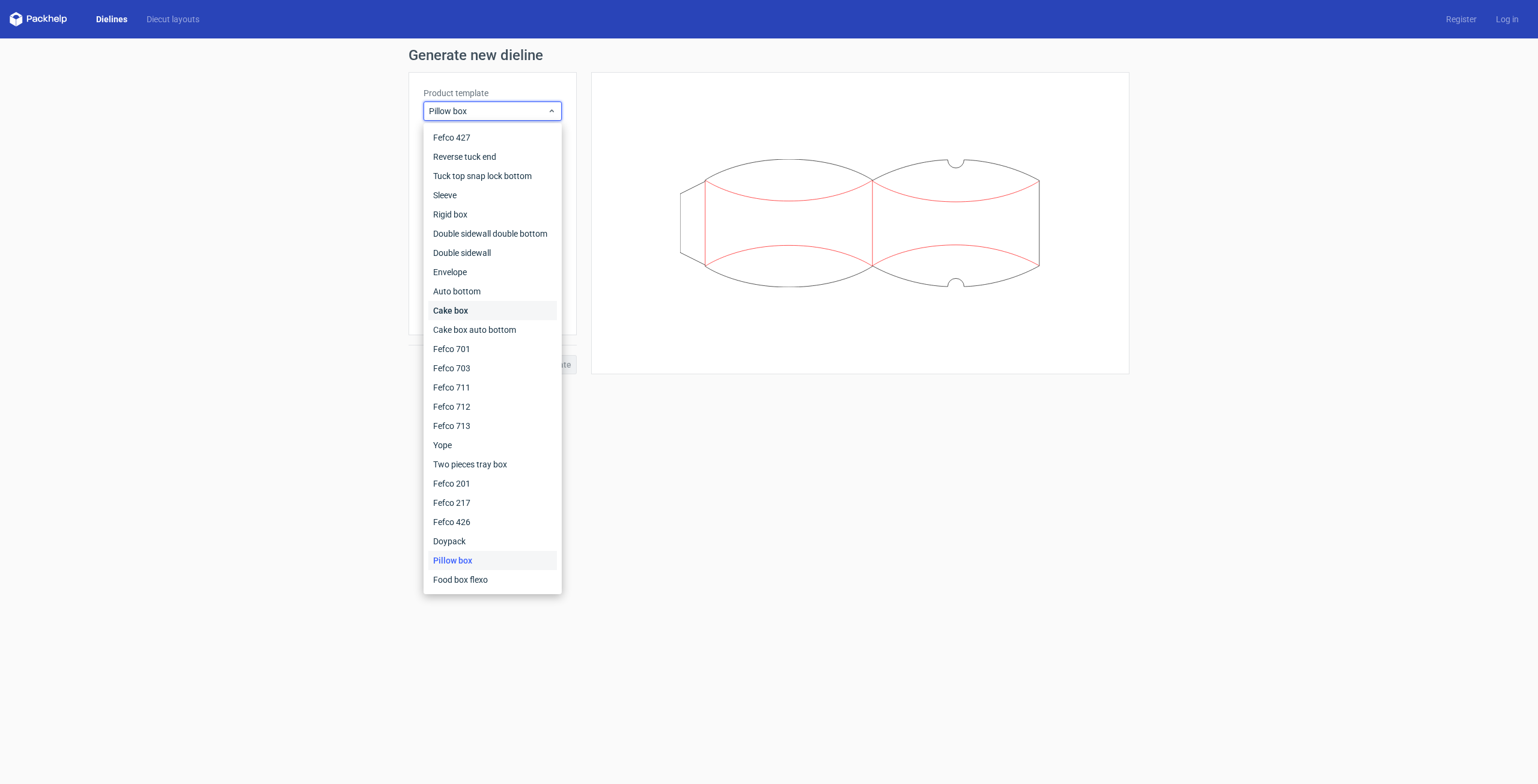
click at [476, 310] on div "Cake box" at bounding box center [493, 310] width 129 height 19
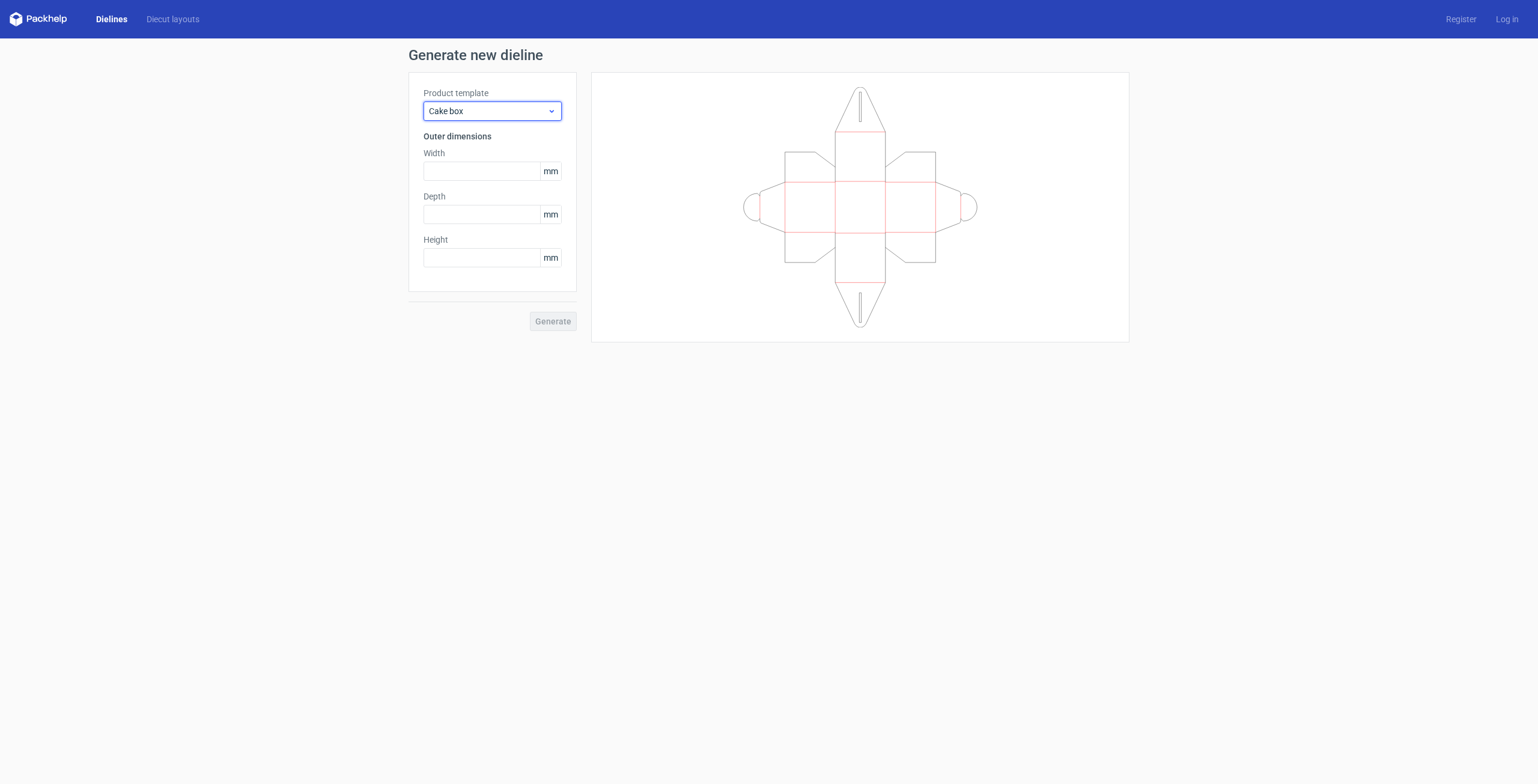
click at [520, 120] on div "Cake box" at bounding box center [493, 111] width 138 height 19
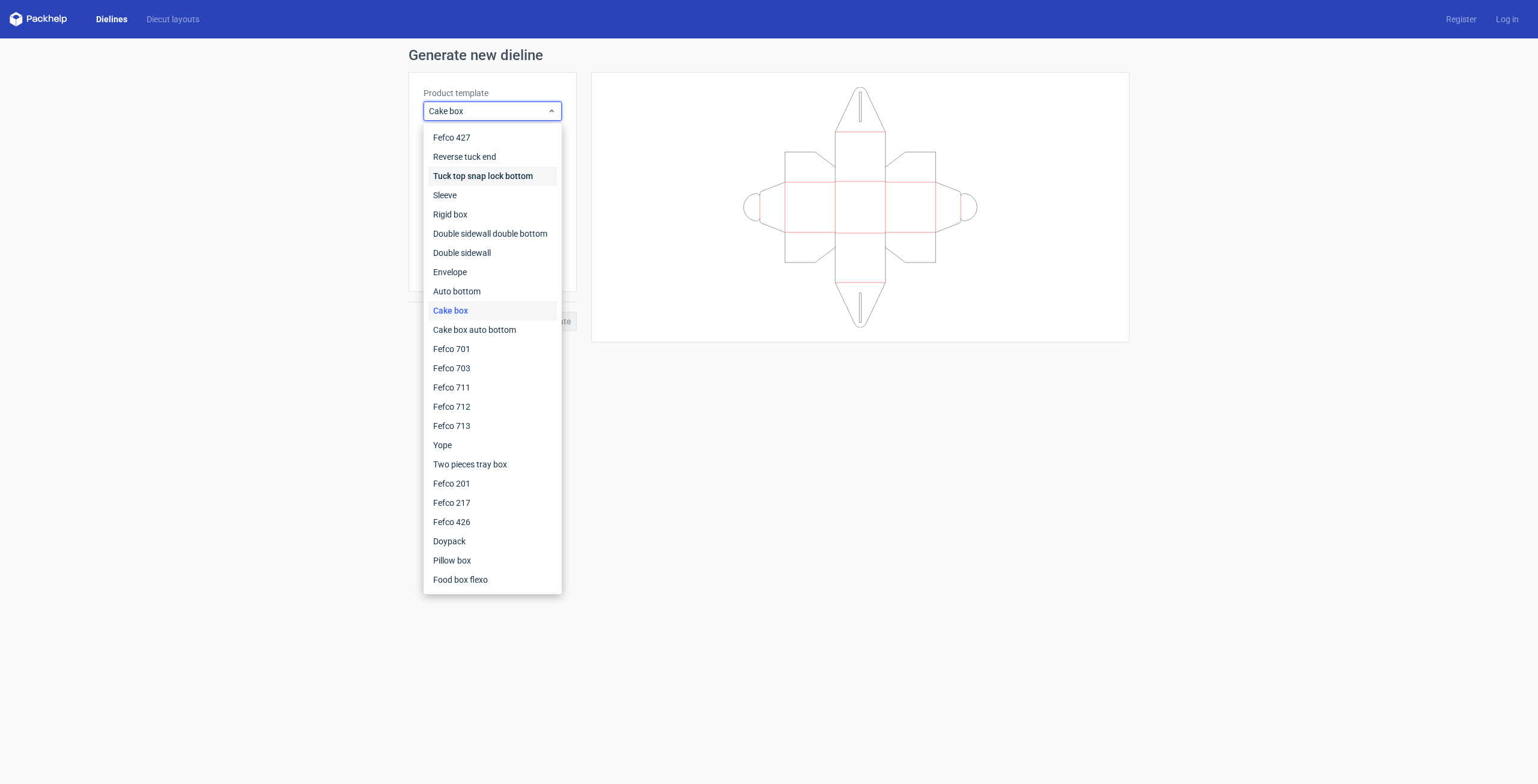
click at [505, 172] on div "Tuck top snap lock bottom" at bounding box center [493, 176] width 129 height 19
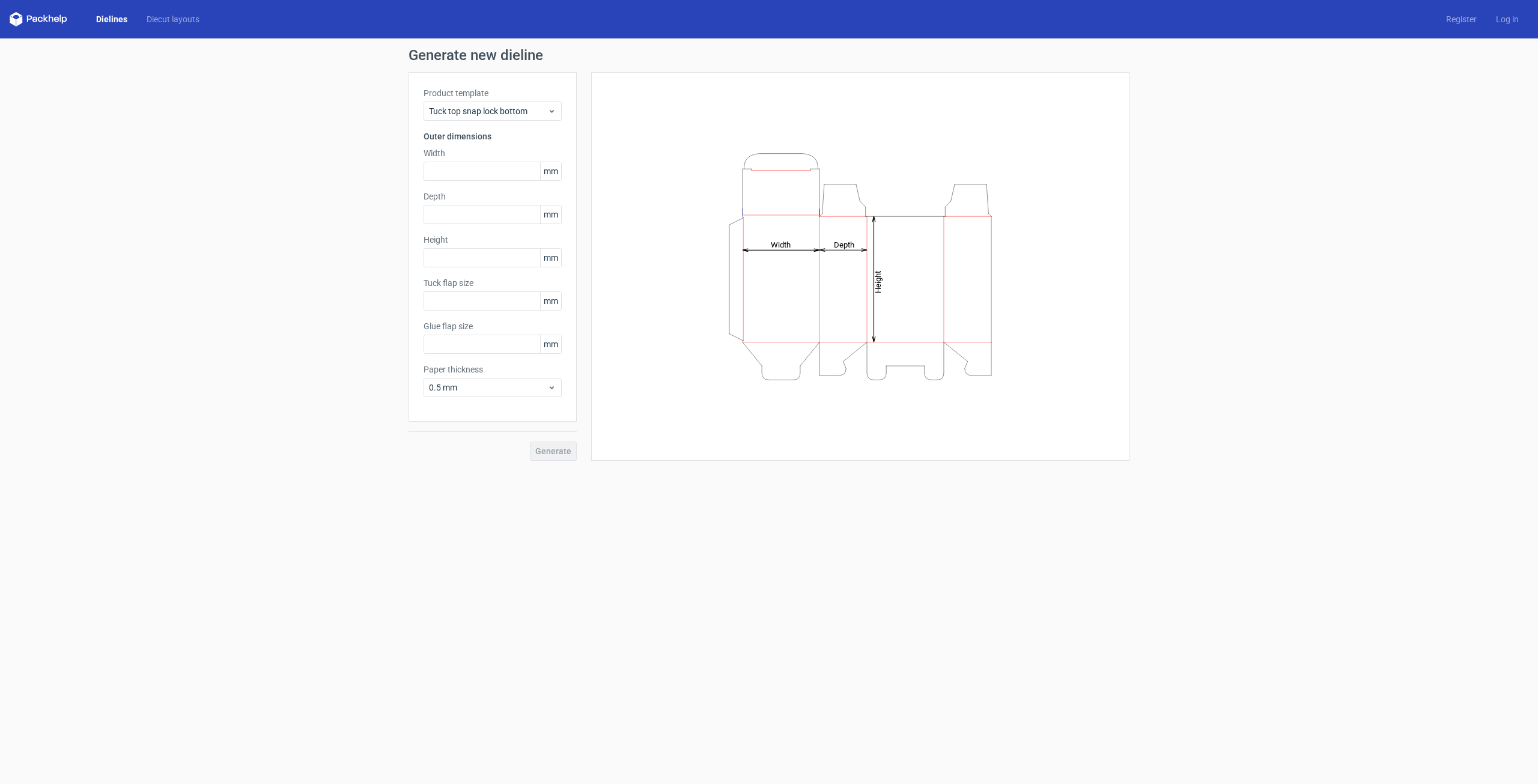
type input "15"
type input "10"
click at [512, 115] on span "Tuck top snap lock bottom" at bounding box center [488, 111] width 119 height 12
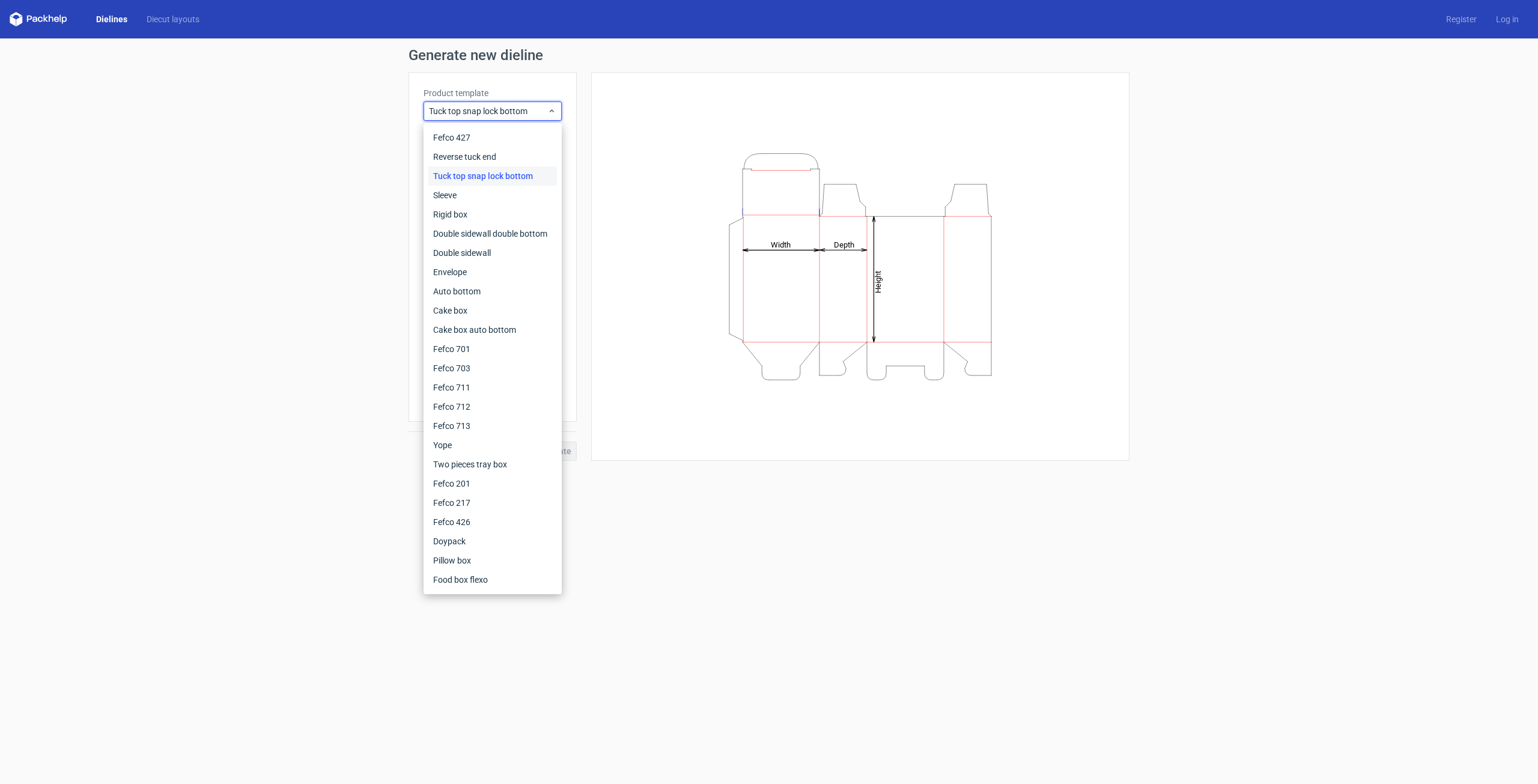
click at [497, 175] on div "Tuck top snap lock bottom" at bounding box center [493, 176] width 129 height 19
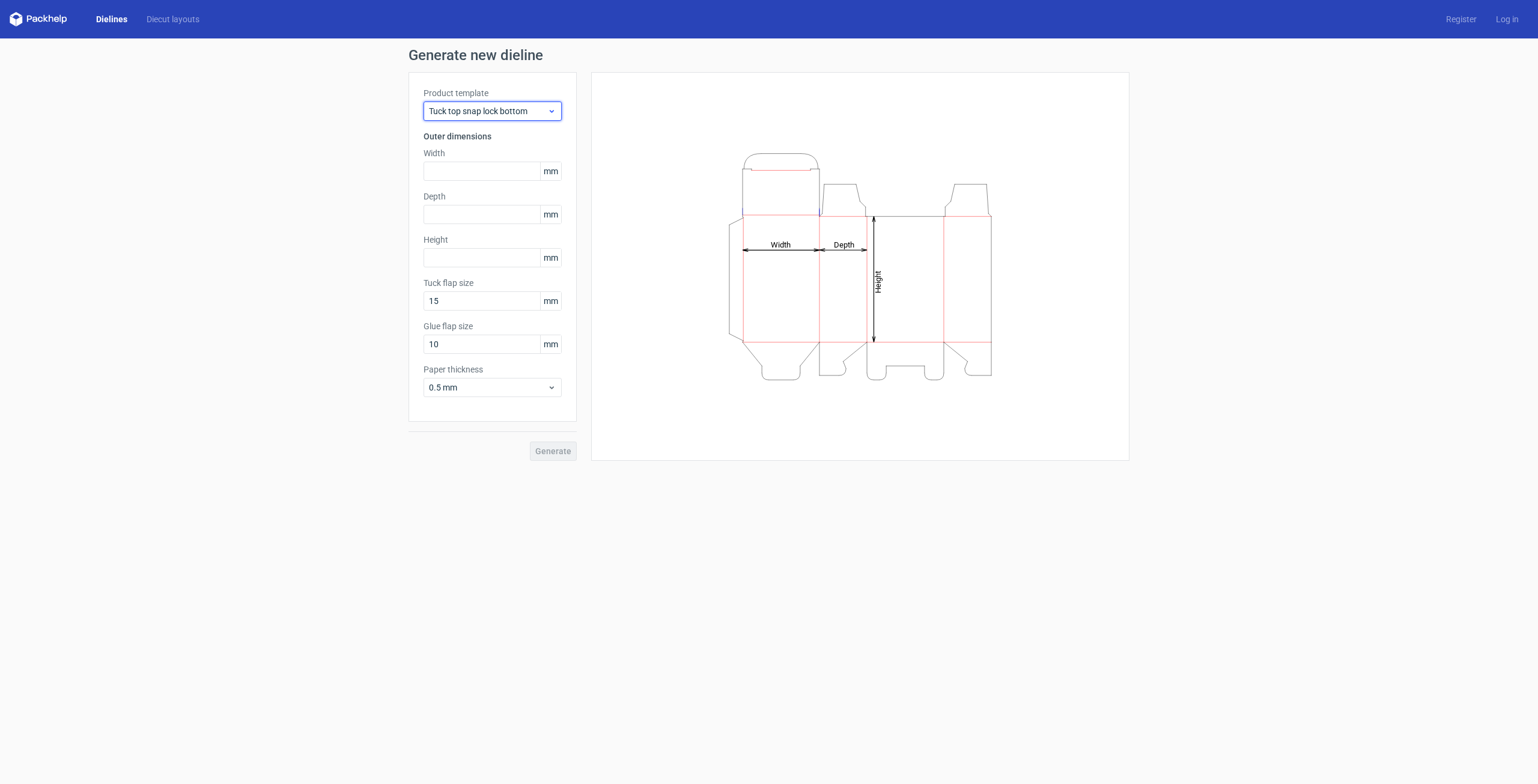
click at [518, 114] on span "Tuck top snap lock bottom" at bounding box center [488, 111] width 119 height 12
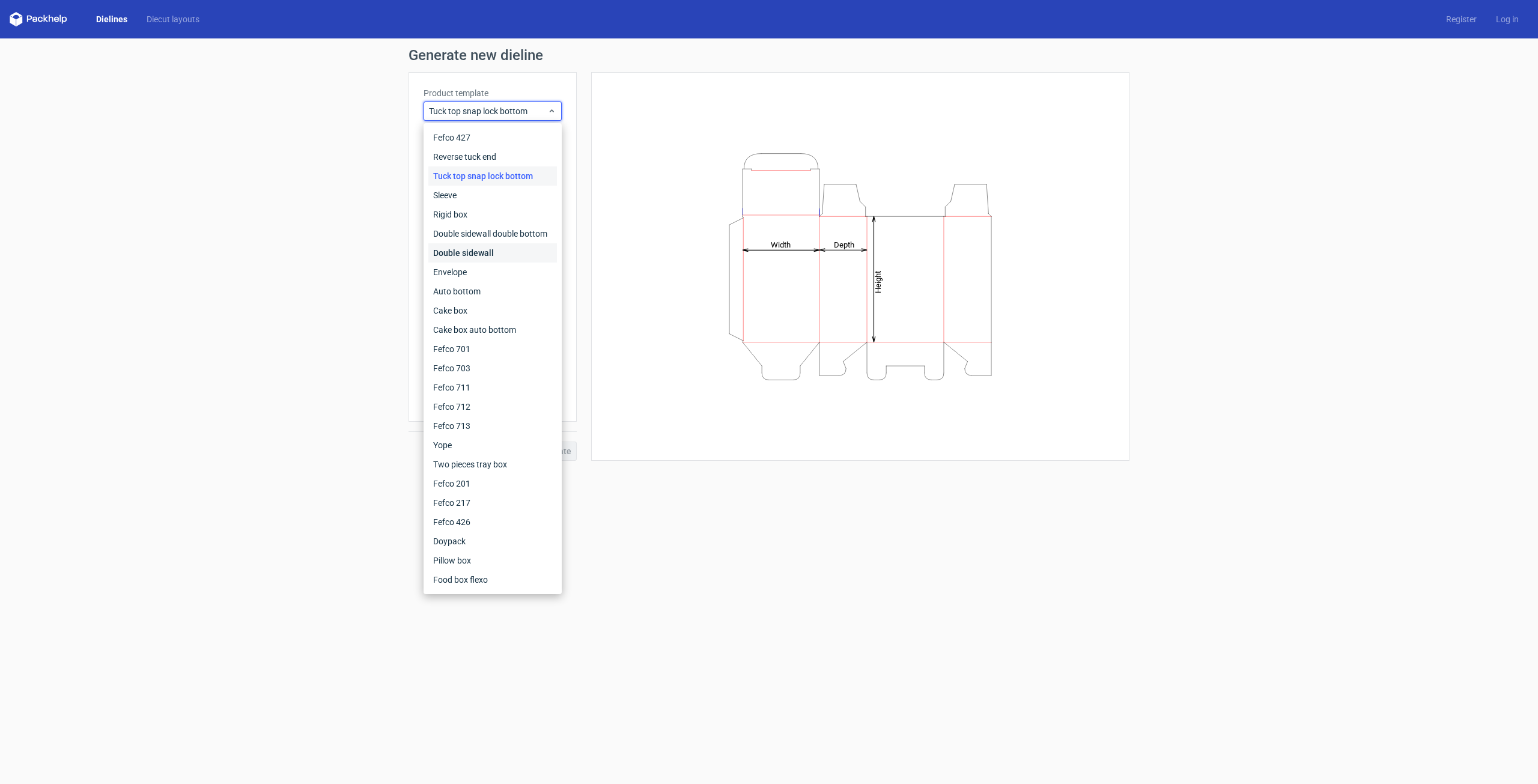
click at [520, 257] on div "Double sidewall" at bounding box center [493, 253] width 129 height 19
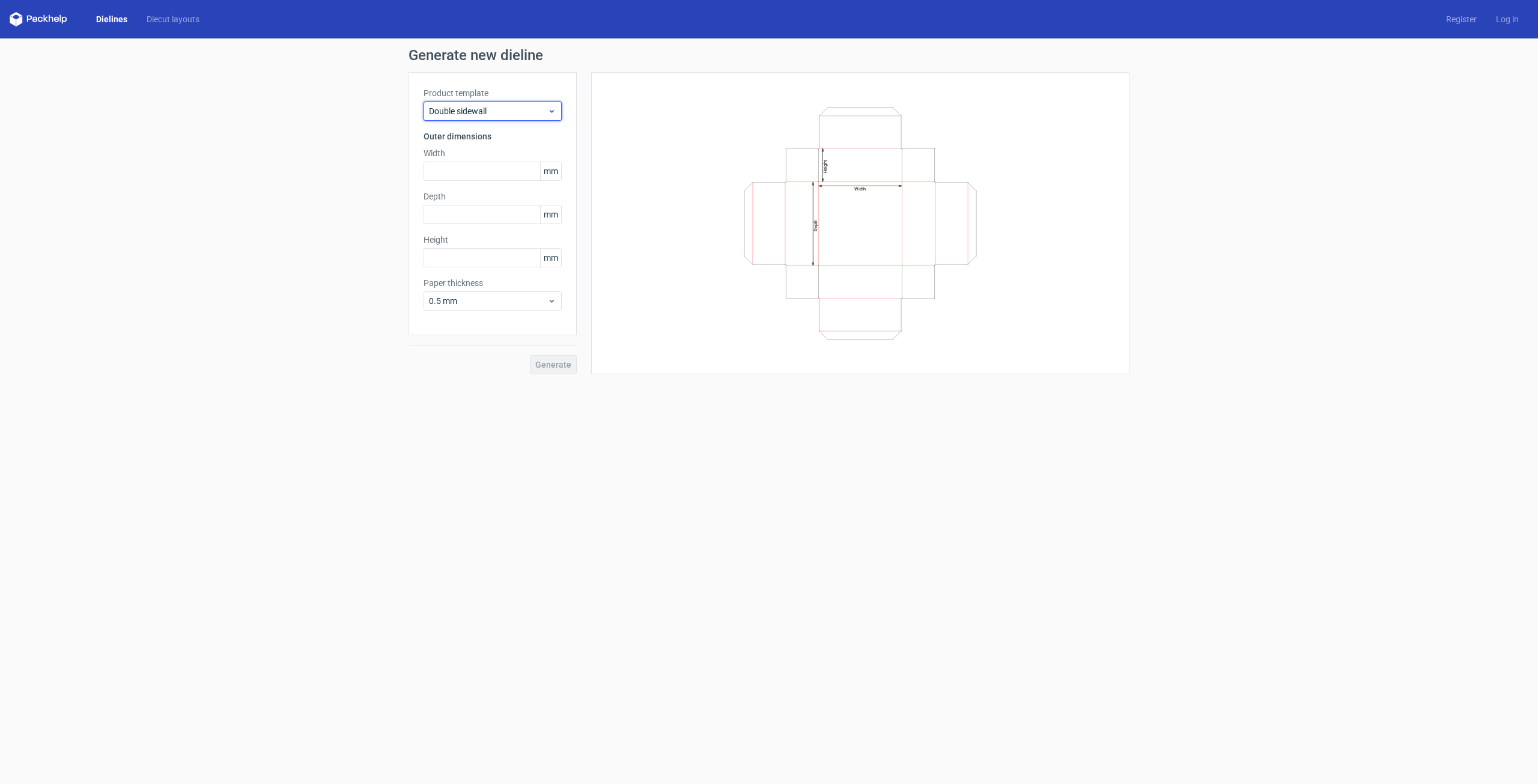
click at [532, 110] on span "Double sidewall" at bounding box center [488, 111] width 119 height 12
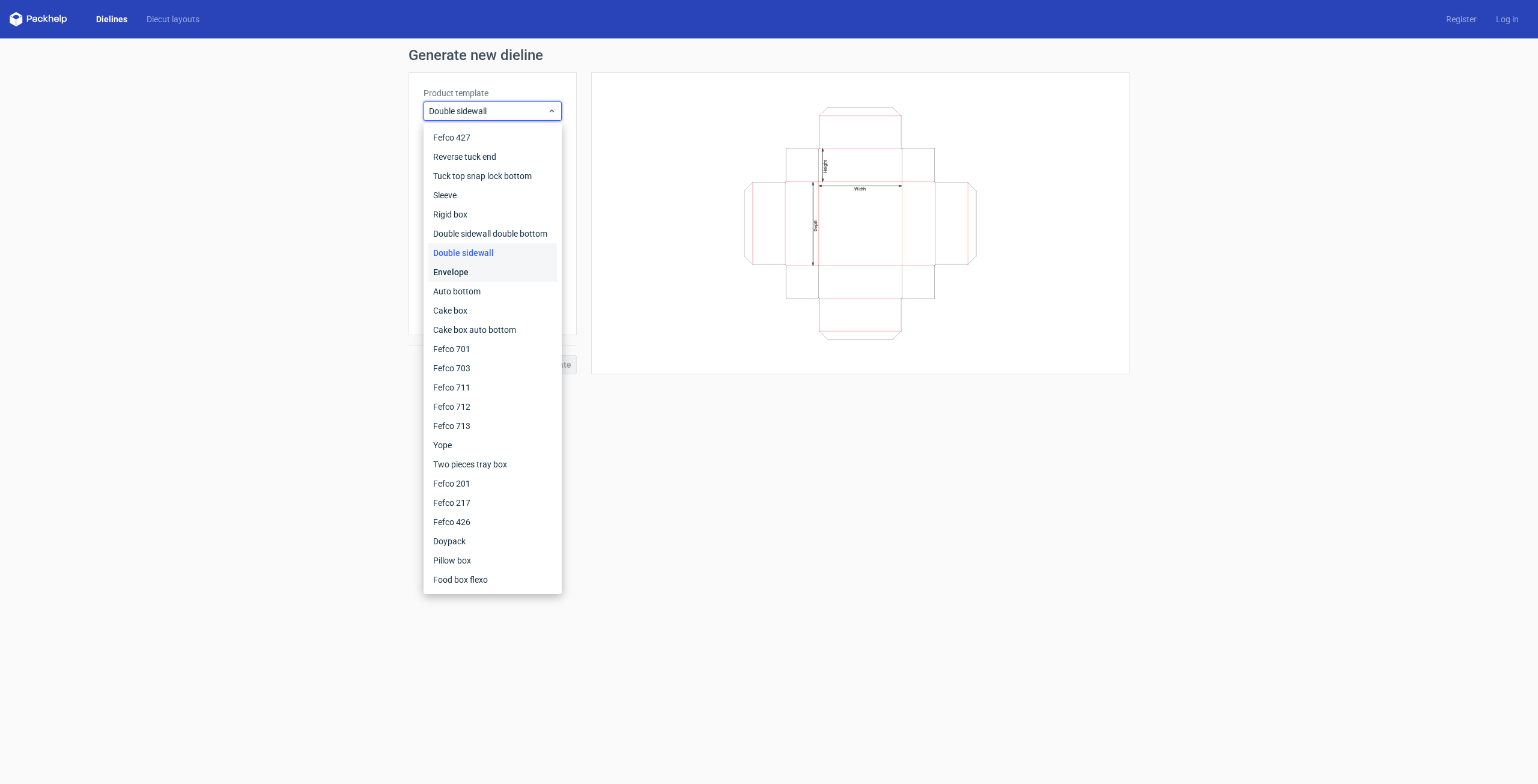
click at [472, 269] on div "Envelope" at bounding box center [493, 272] width 129 height 19
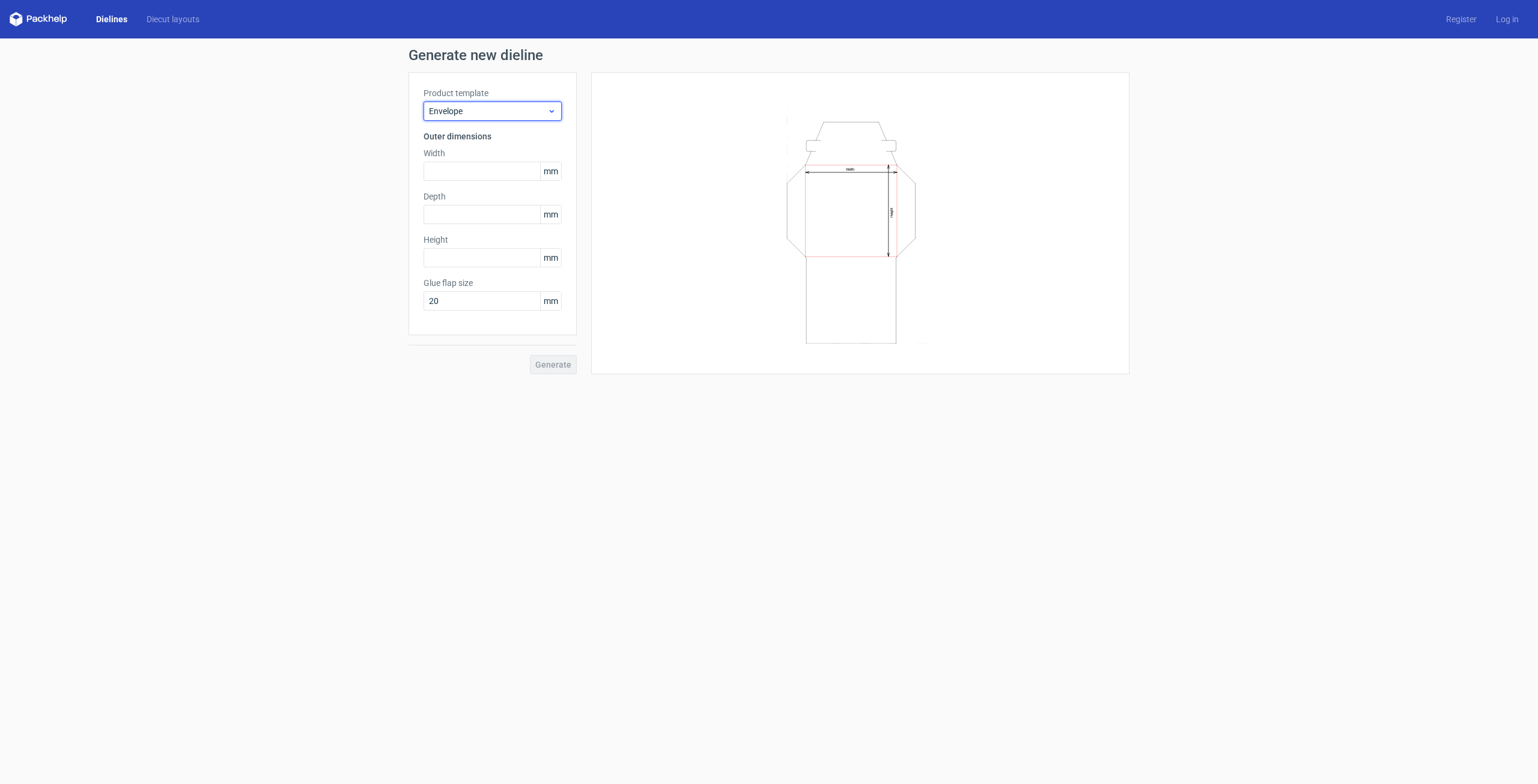
click at [538, 110] on span "Envelope" at bounding box center [488, 111] width 119 height 12
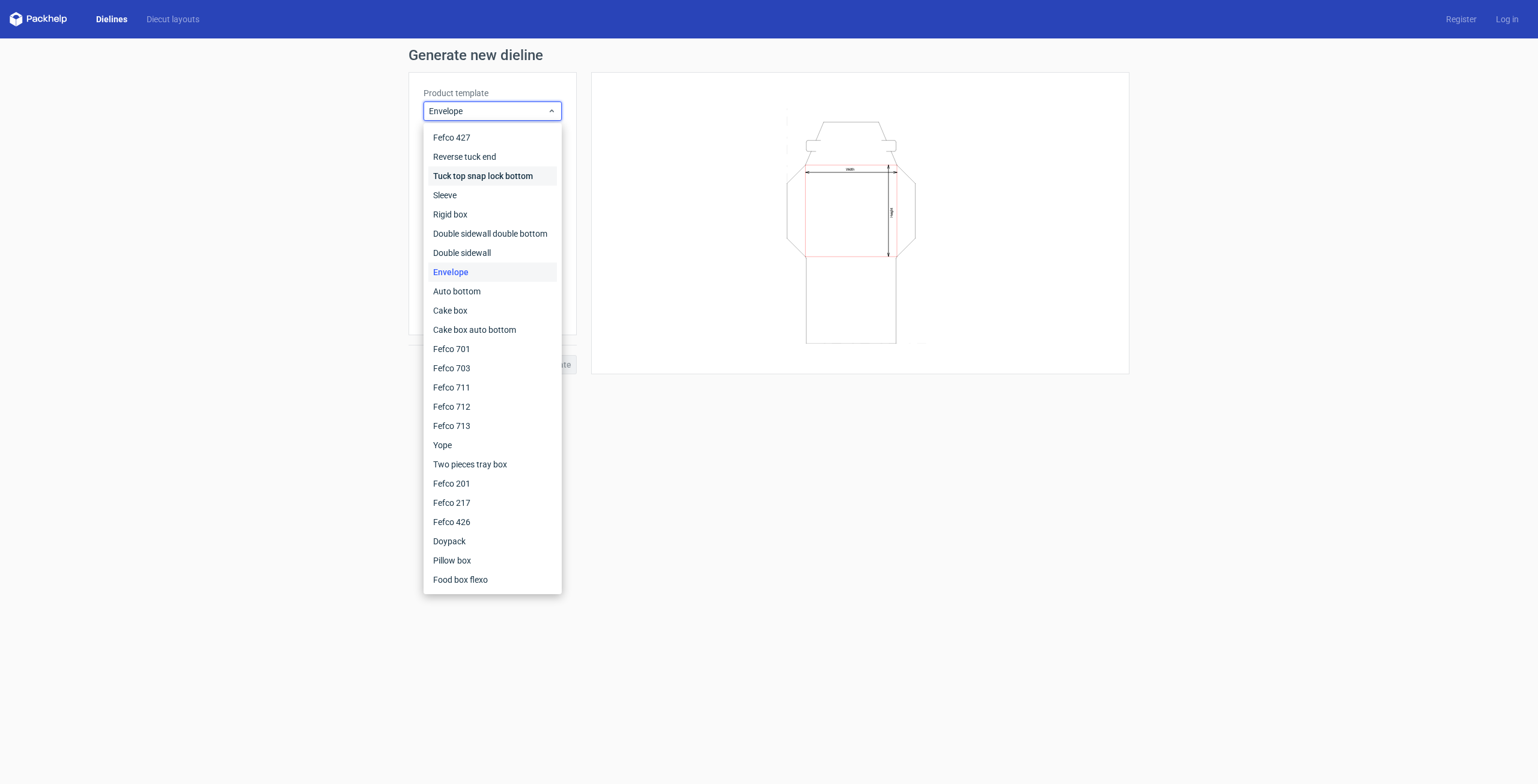
click at [510, 170] on div "Tuck top snap lock bottom" at bounding box center [493, 176] width 129 height 19
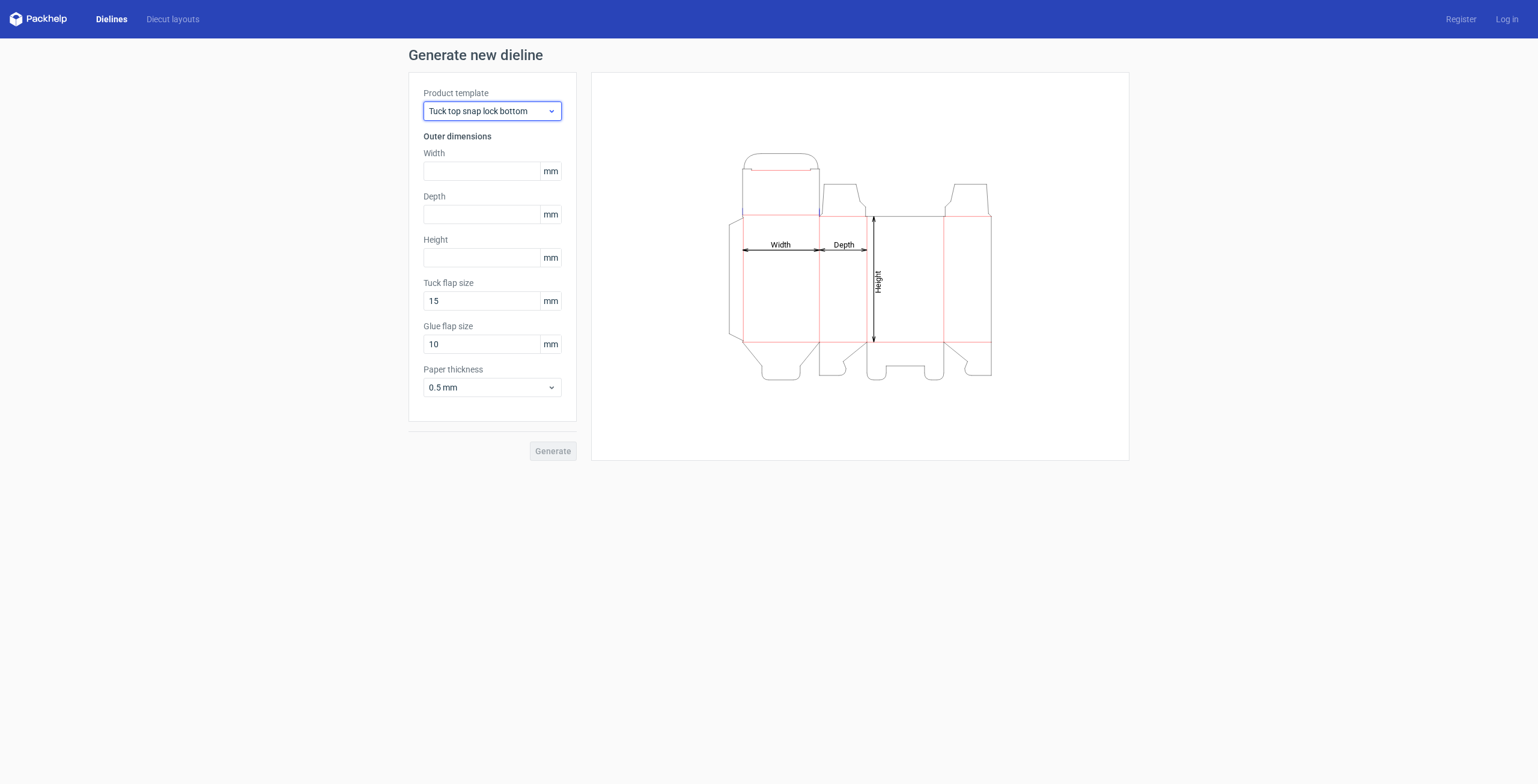
click at [522, 109] on span "Tuck top snap lock bottom" at bounding box center [488, 111] width 119 height 12
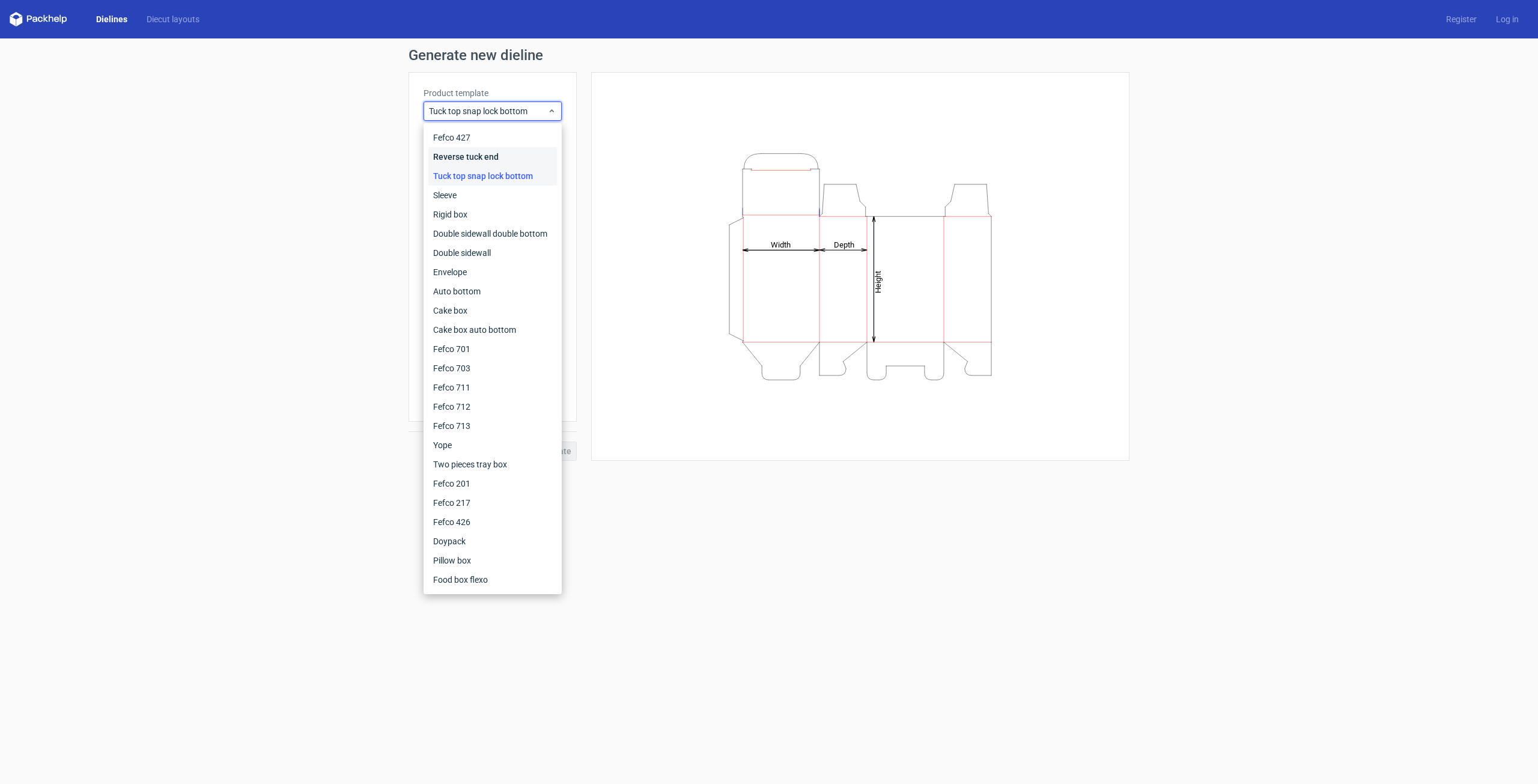
click at [499, 153] on div "Reverse tuck end" at bounding box center [493, 157] width 129 height 19
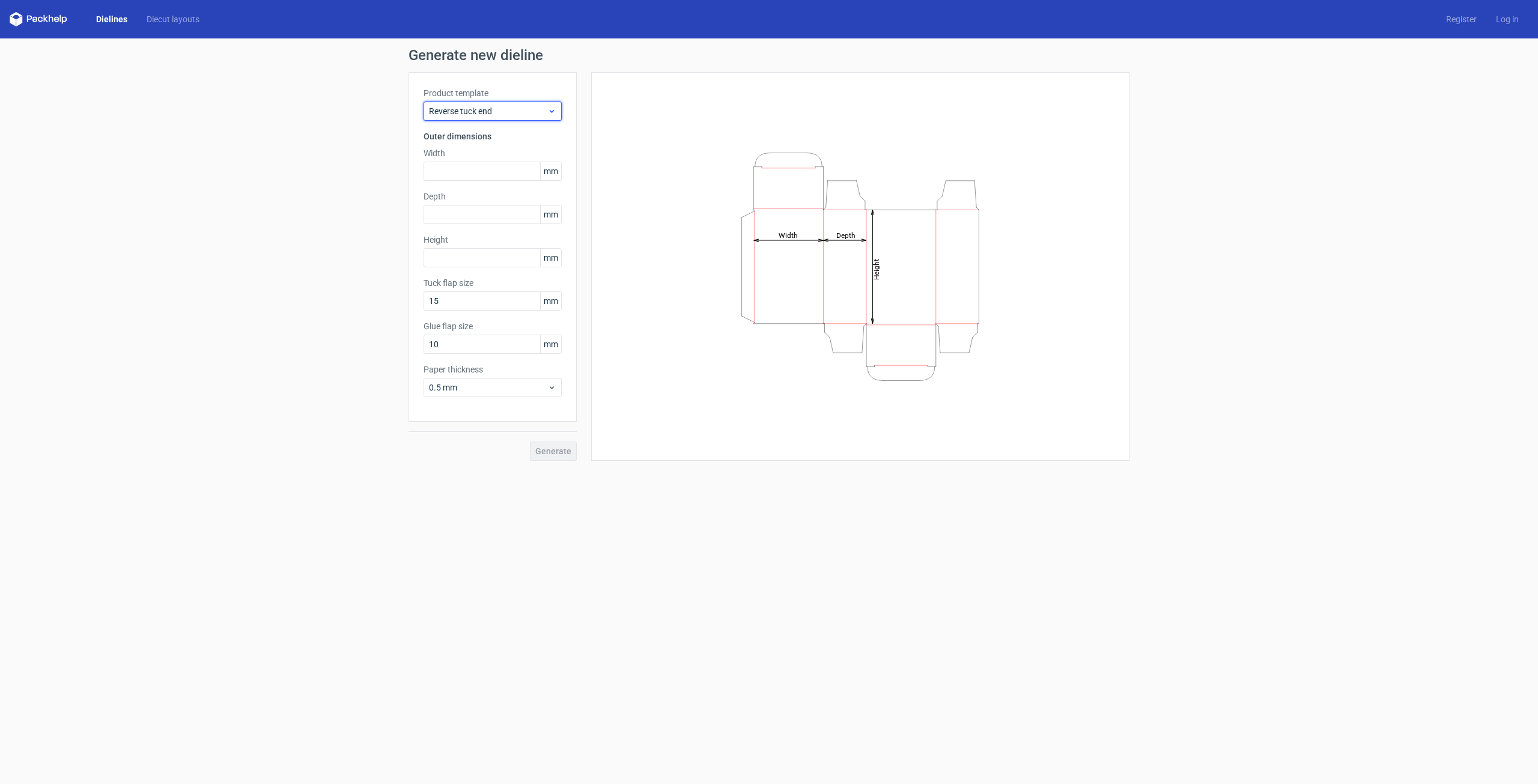
click at [515, 108] on span "Reverse tuck end" at bounding box center [488, 111] width 119 height 12
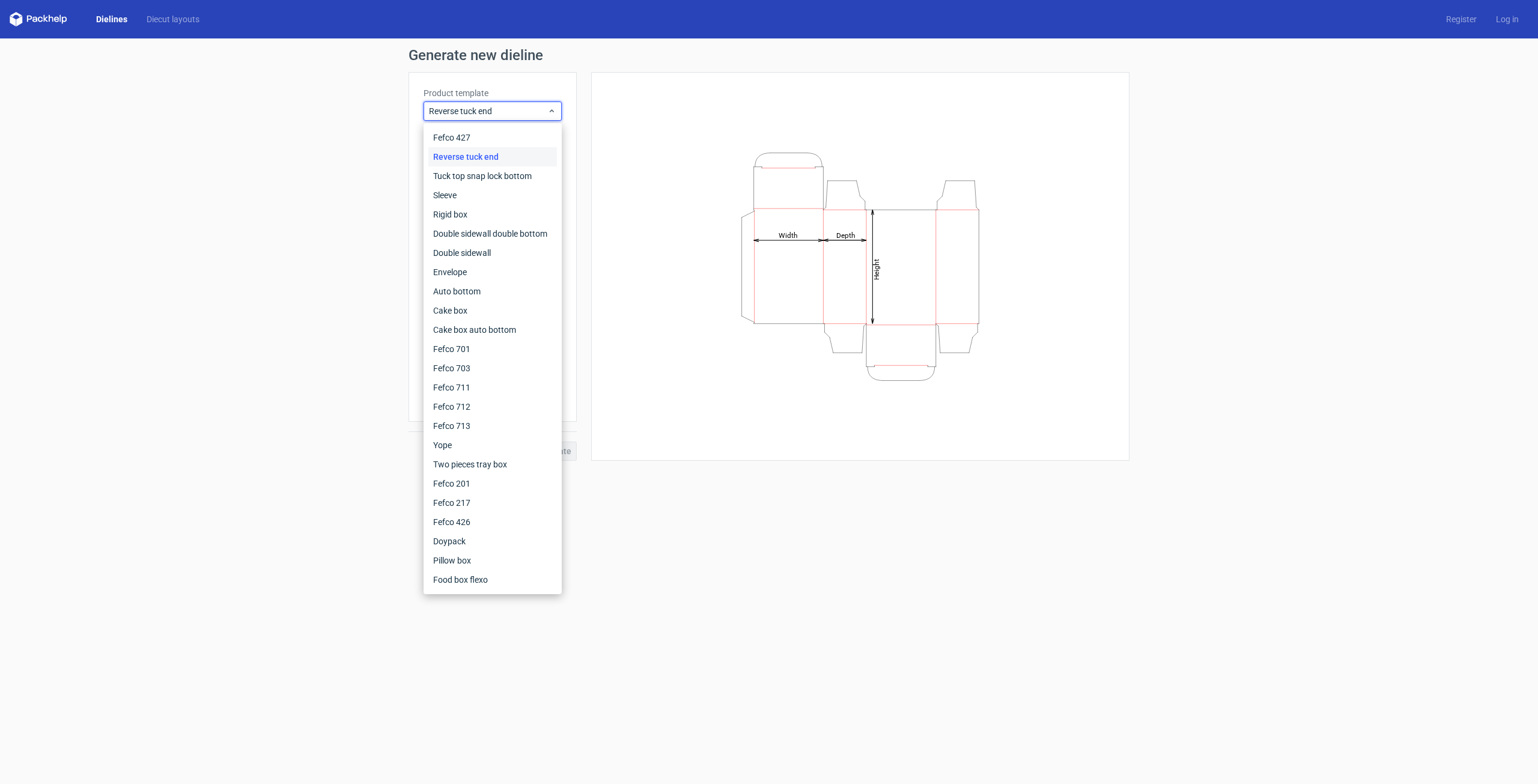
click at [512, 156] on div "Reverse tuck end" at bounding box center [493, 157] width 129 height 19
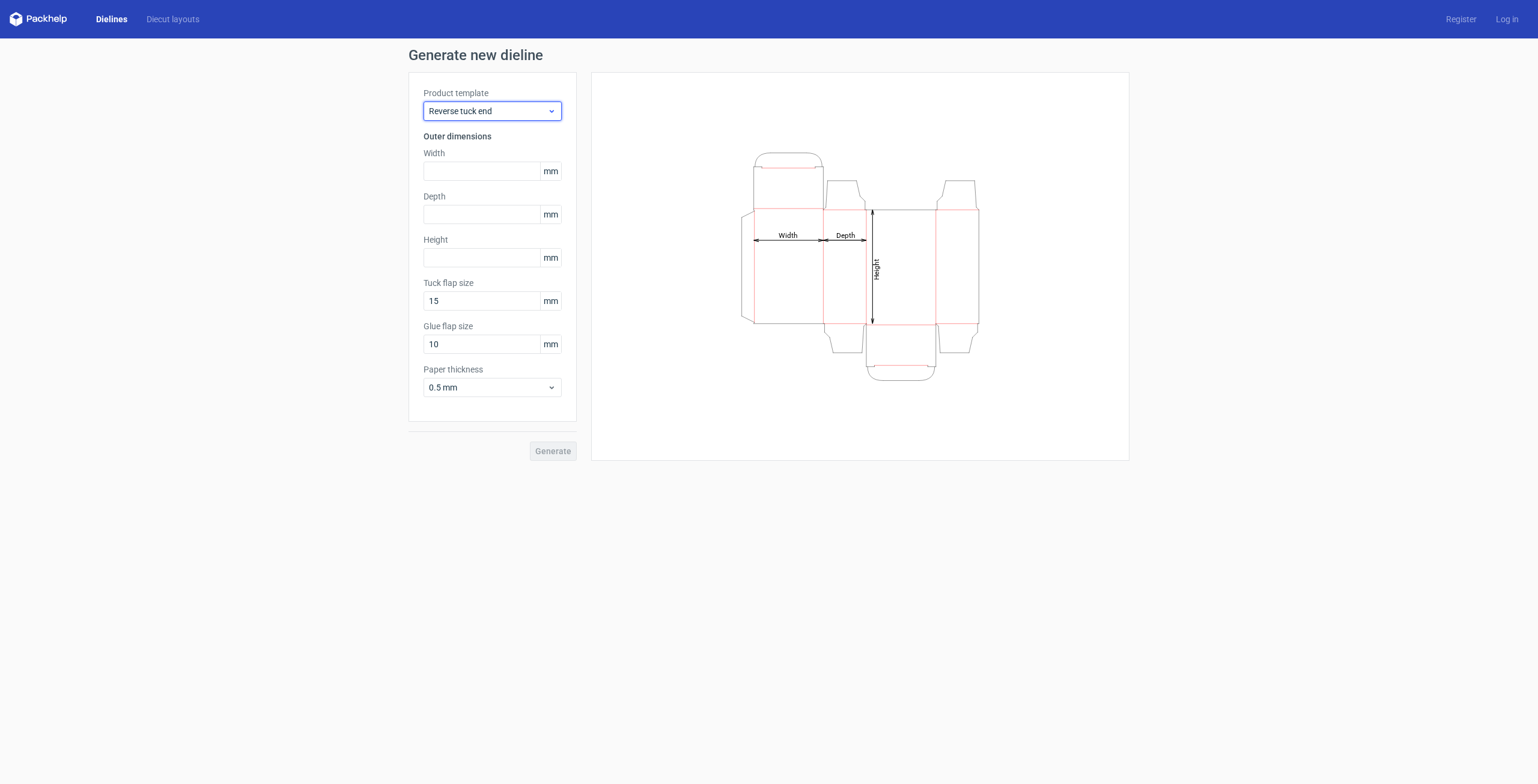
click at [513, 114] on span "Reverse tuck end" at bounding box center [488, 111] width 119 height 12
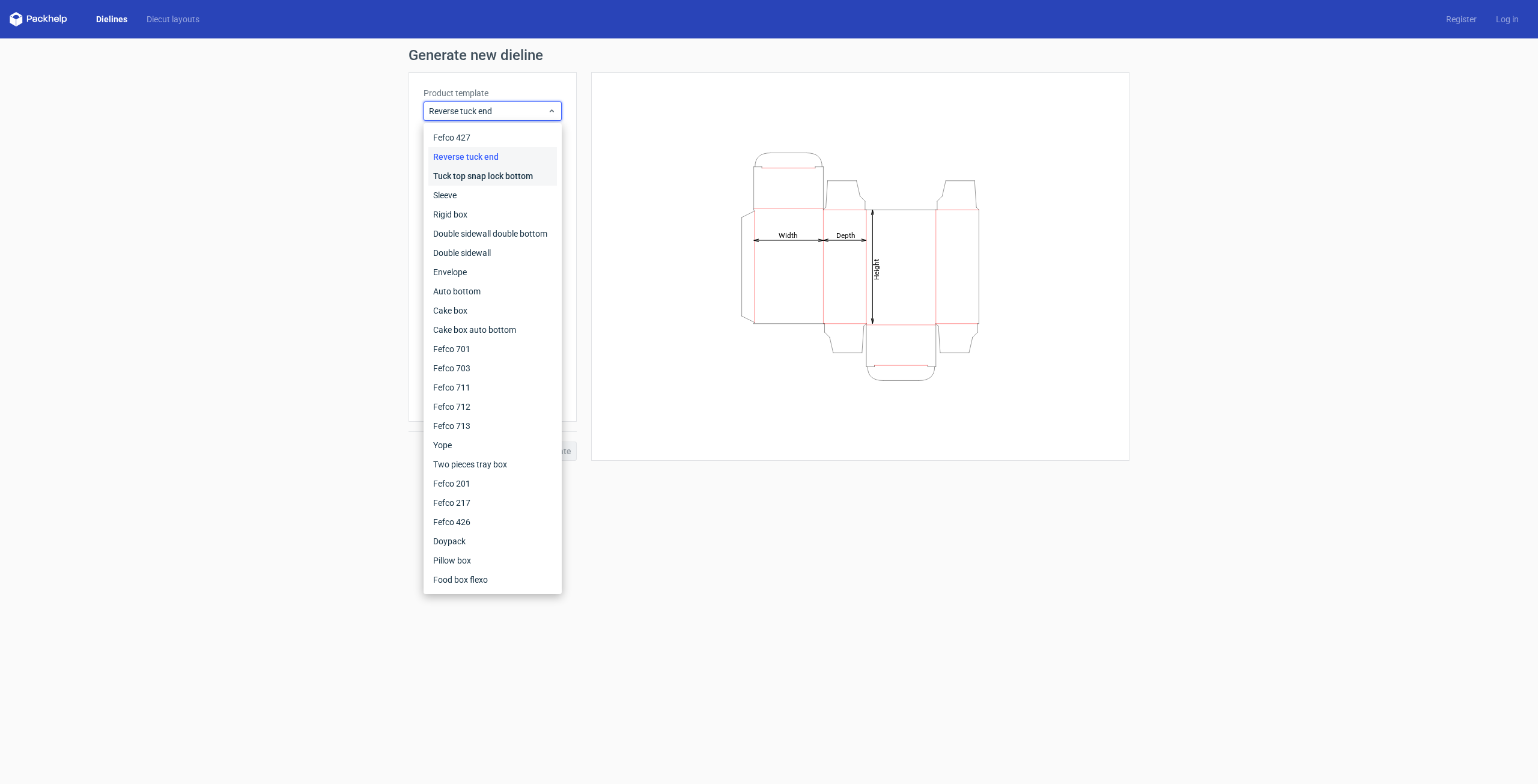
click at [485, 179] on div "Tuck top snap lock bottom" at bounding box center [493, 176] width 129 height 19
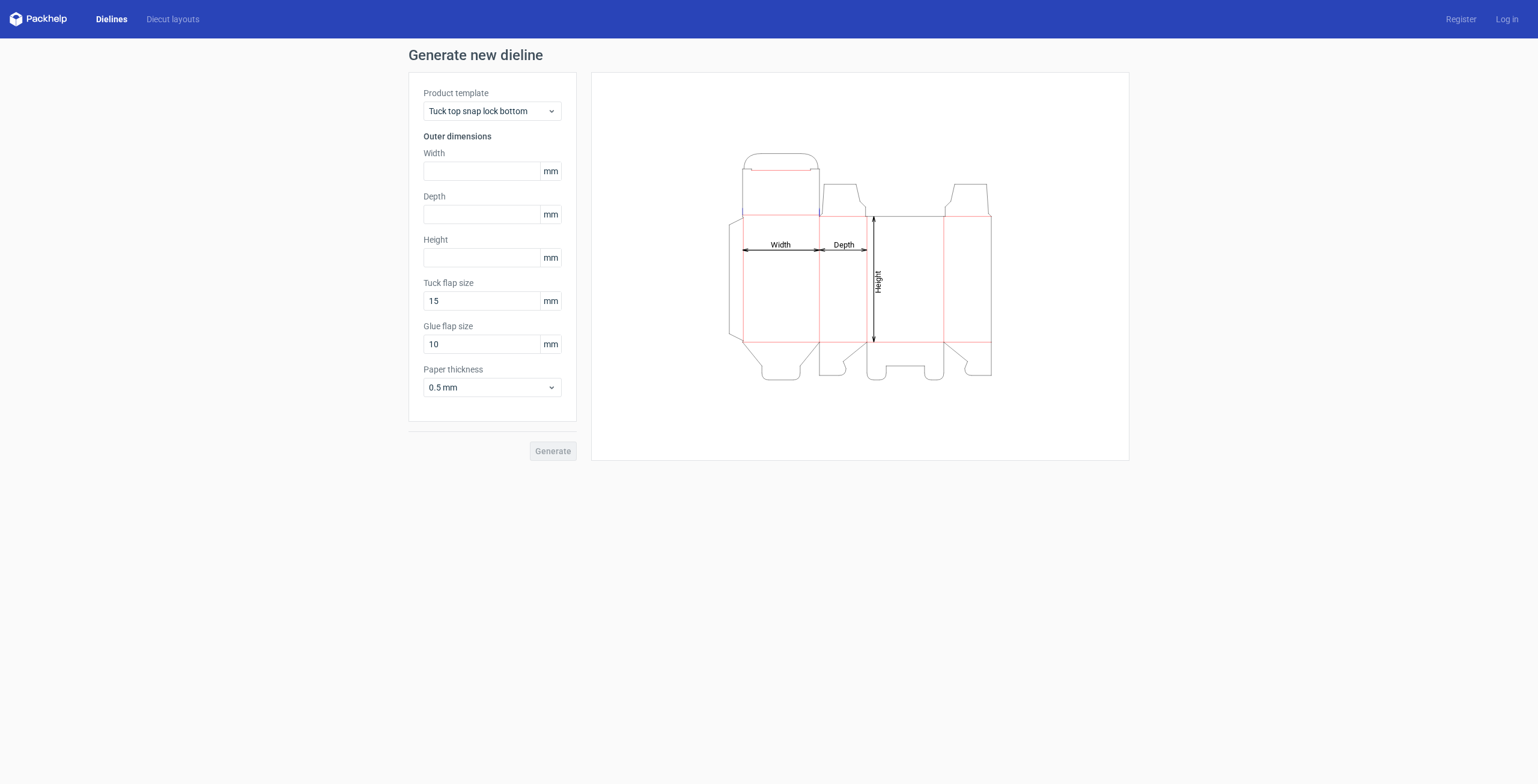
click at [492, 140] on h3 "Outer dimensions" at bounding box center [493, 137] width 138 height 12
click at [504, 114] on span "Tuck top snap lock bottom" at bounding box center [488, 111] width 119 height 12
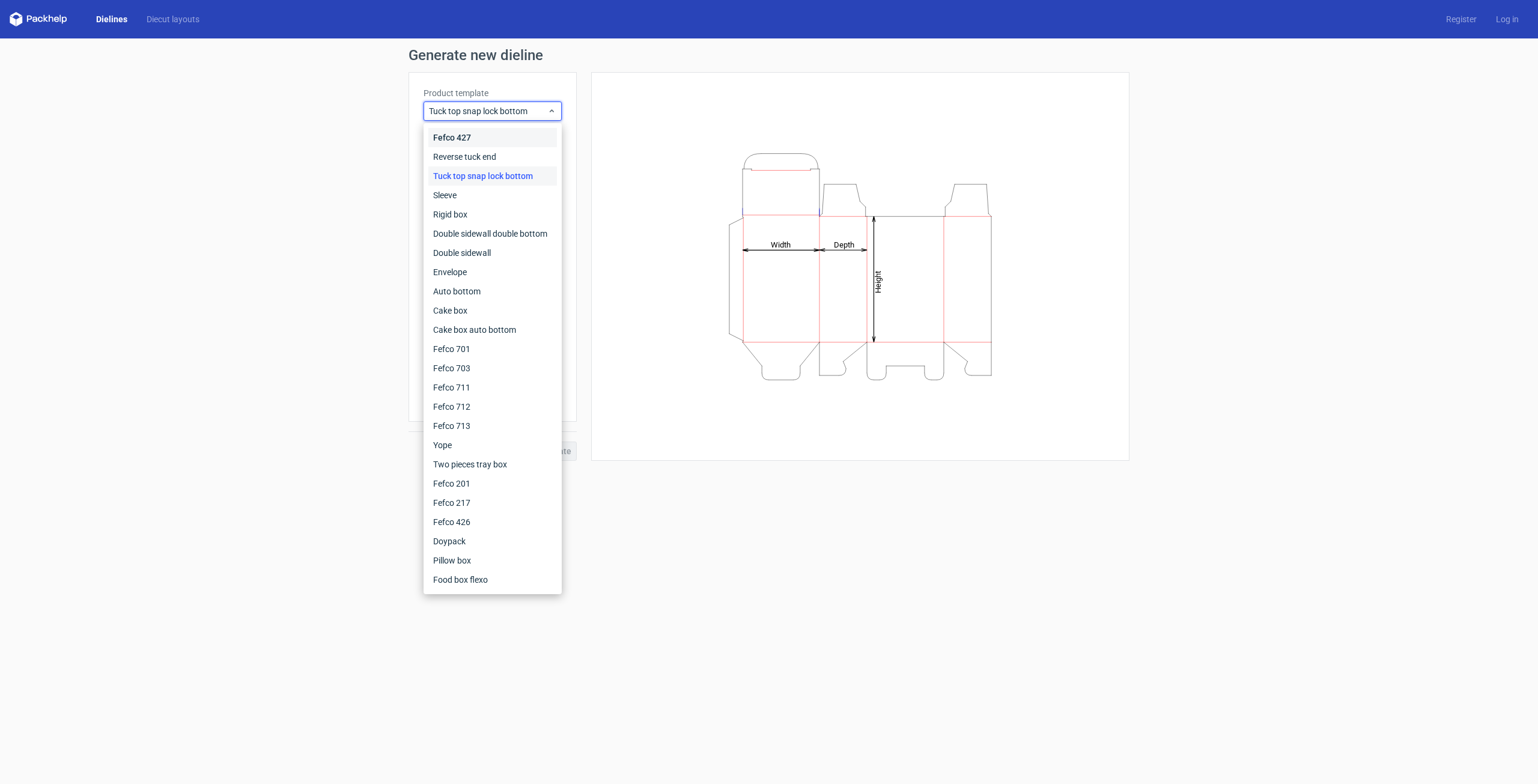
click at [497, 129] on div "Fefco 427" at bounding box center [493, 138] width 129 height 19
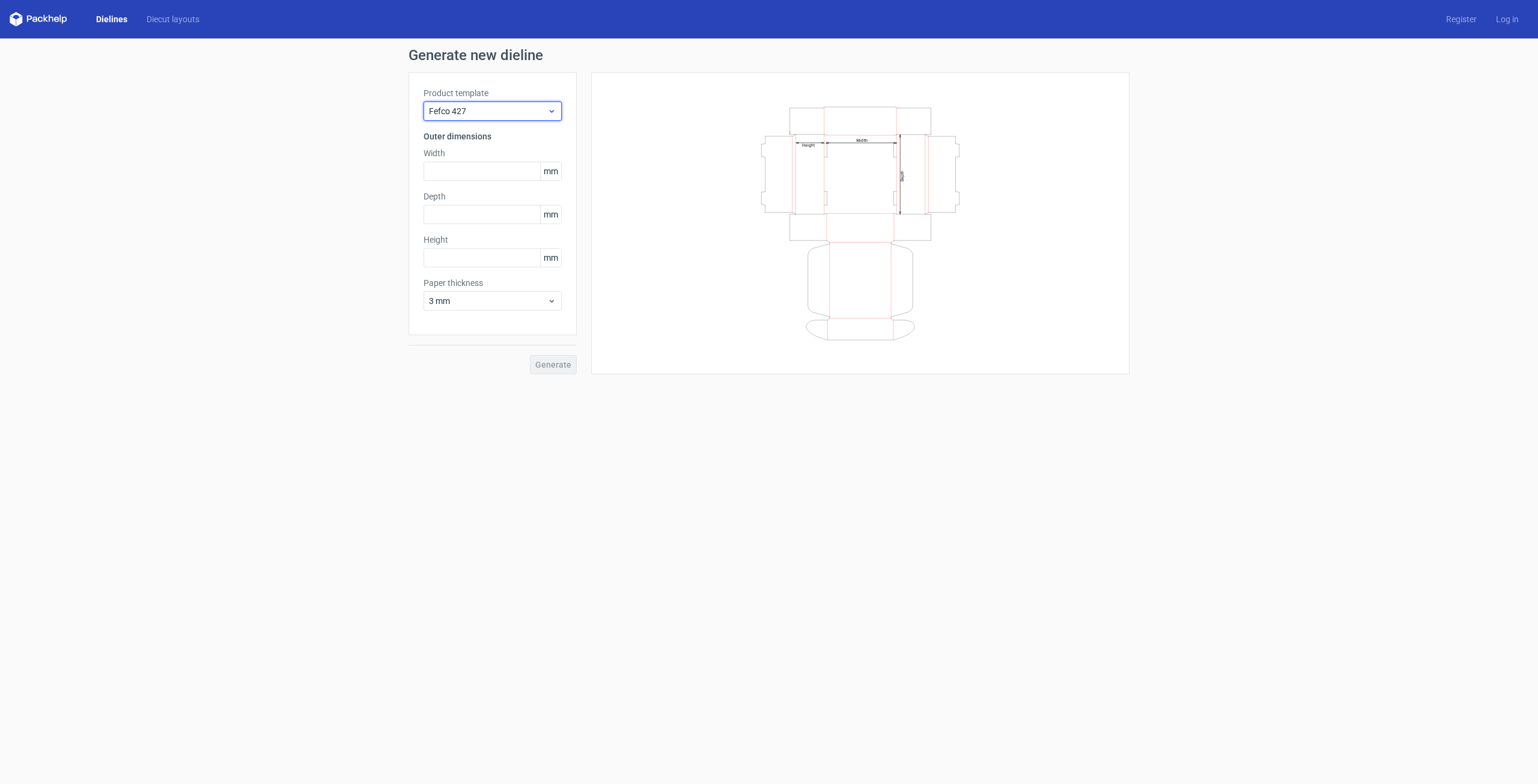
click at [512, 106] on span "Fefco 427" at bounding box center [488, 111] width 119 height 12
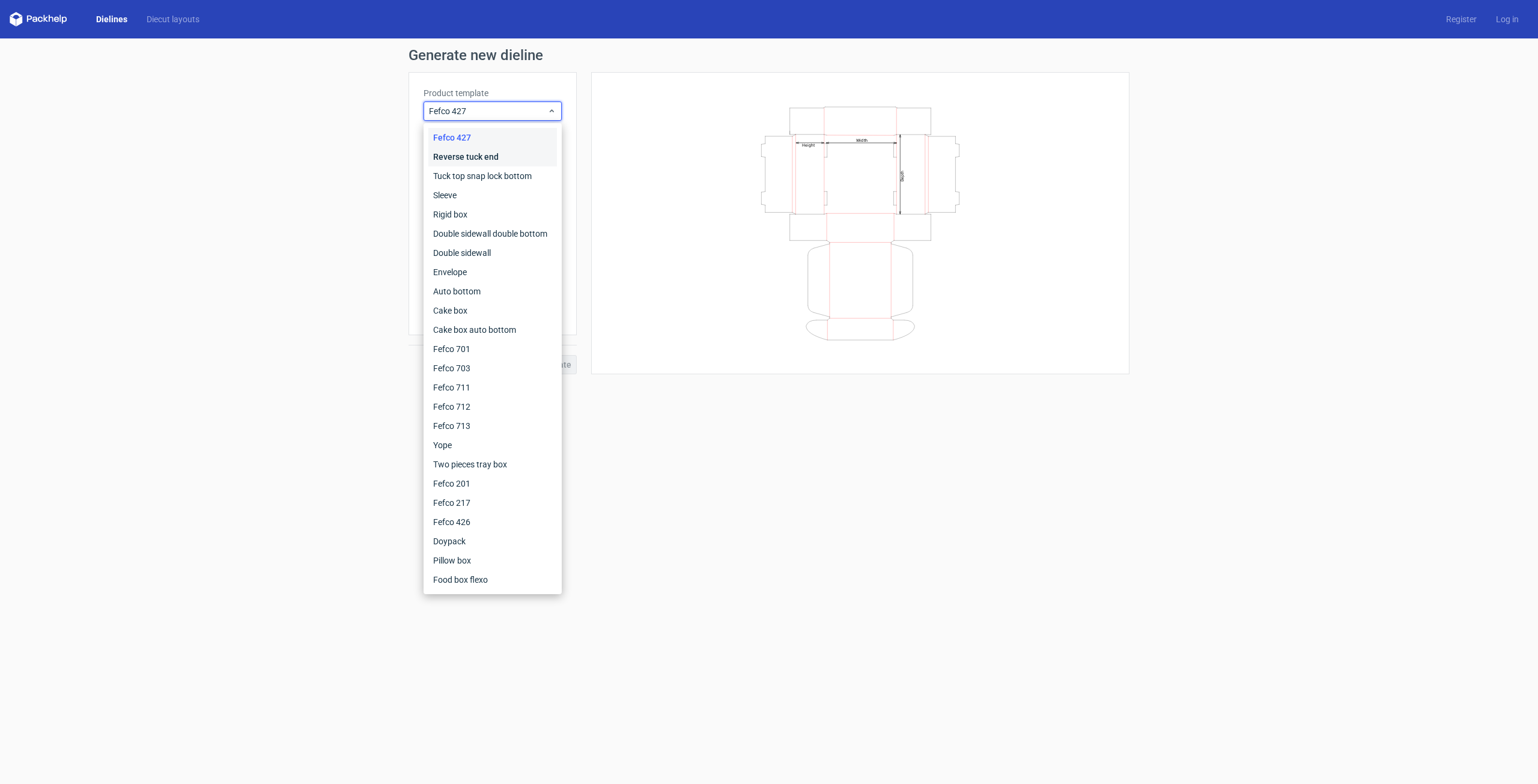
click at [510, 159] on div "Reverse tuck end" at bounding box center [493, 157] width 129 height 19
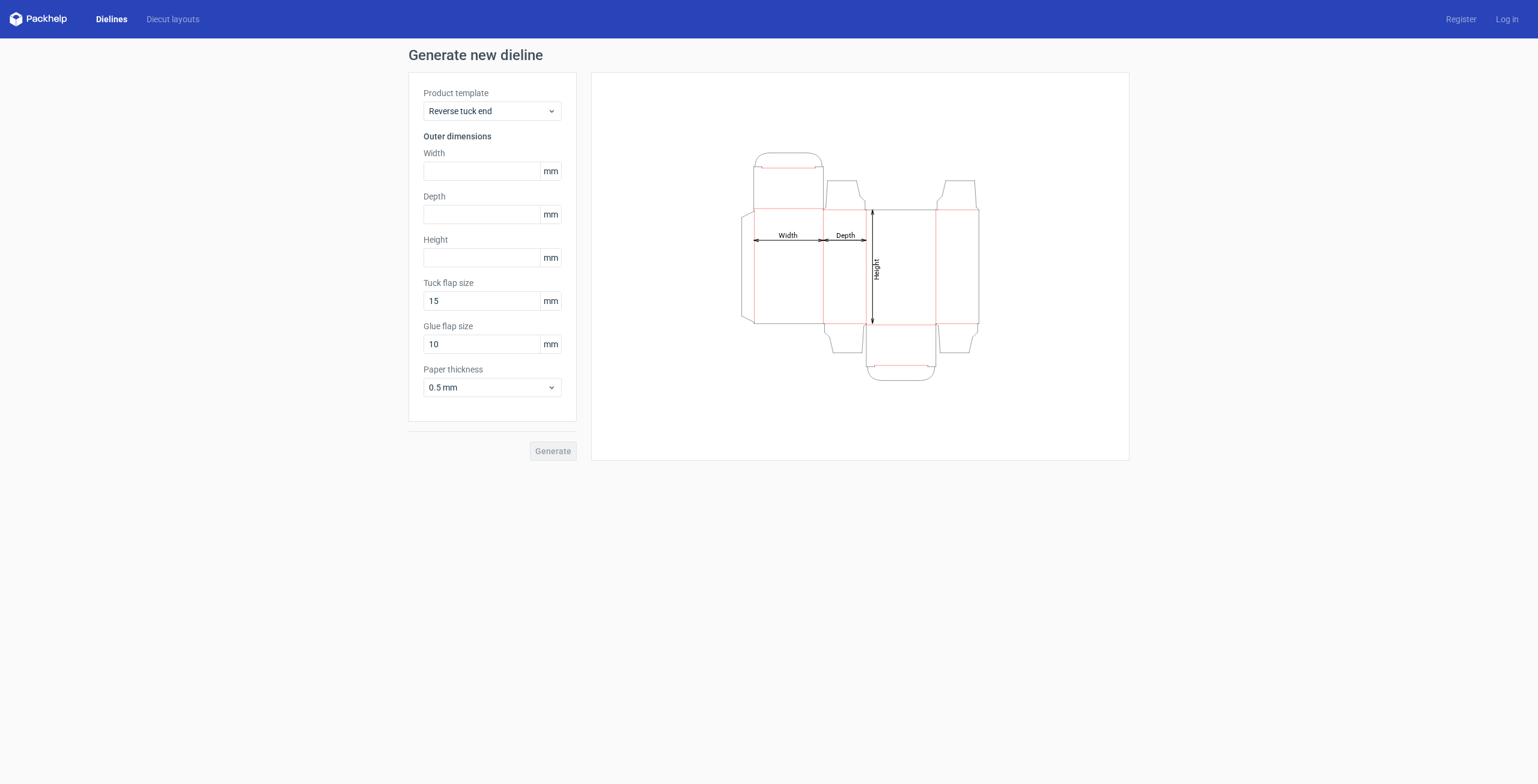
click at [513, 97] on label "Product template" at bounding box center [493, 93] width 138 height 12
click at [512, 106] on span "Reverse tuck end" at bounding box center [488, 111] width 119 height 12
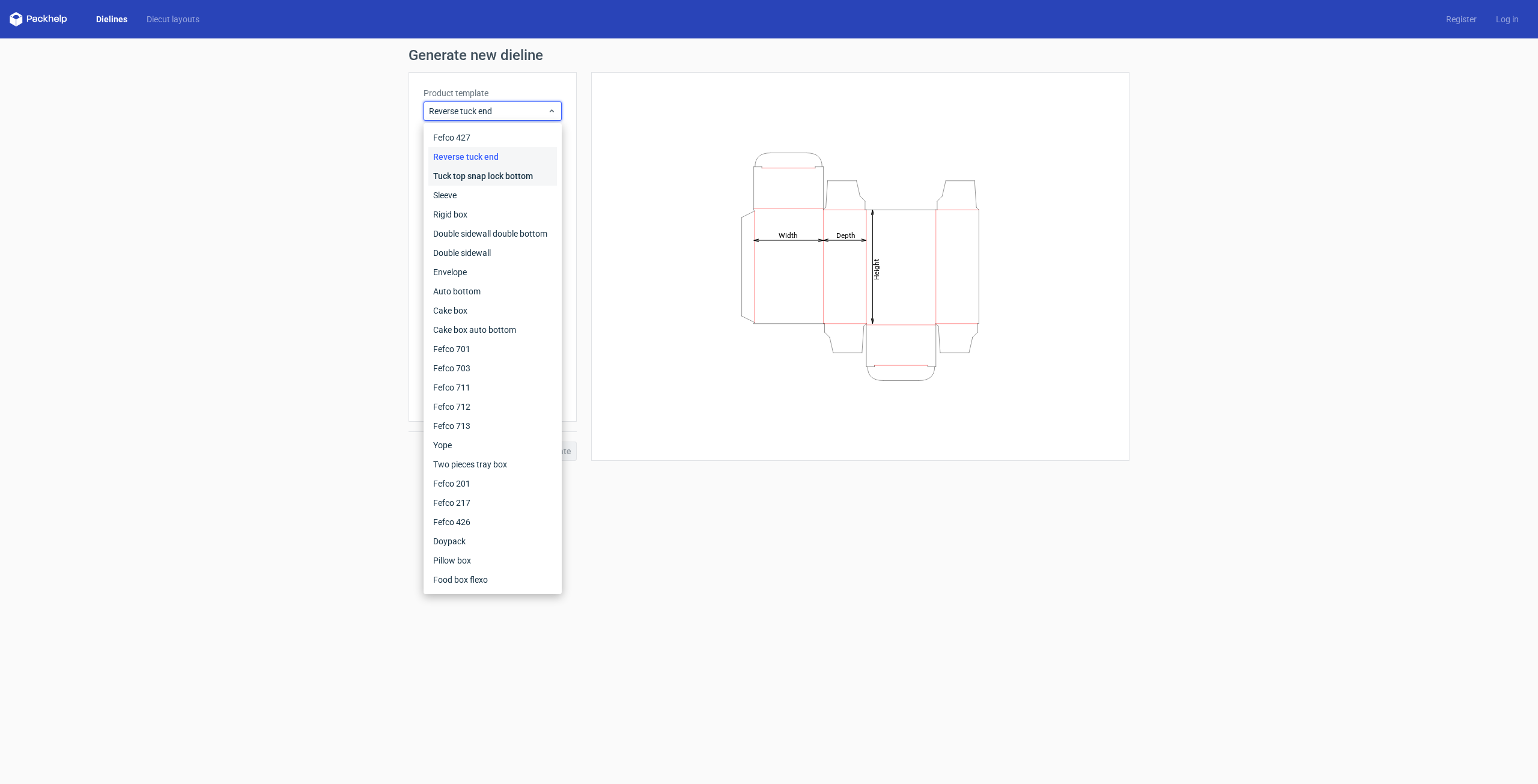
click at [482, 169] on div "Tuck top snap lock bottom" at bounding box center [493, 176] width 129 height 19
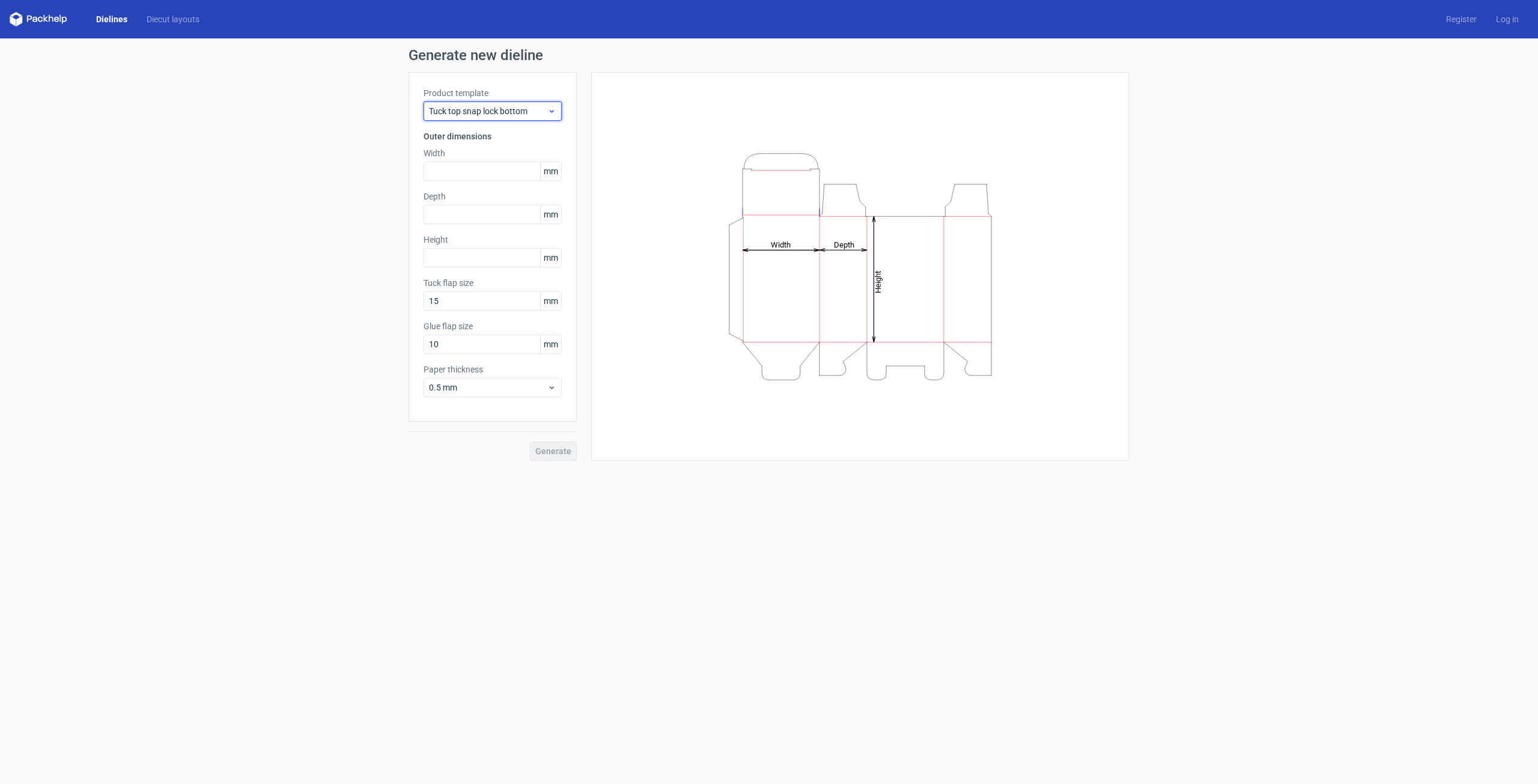
click at [524, 116] on span "Tuck top snap lock bottom" at bounding box center [488, 111] width 119 height 12
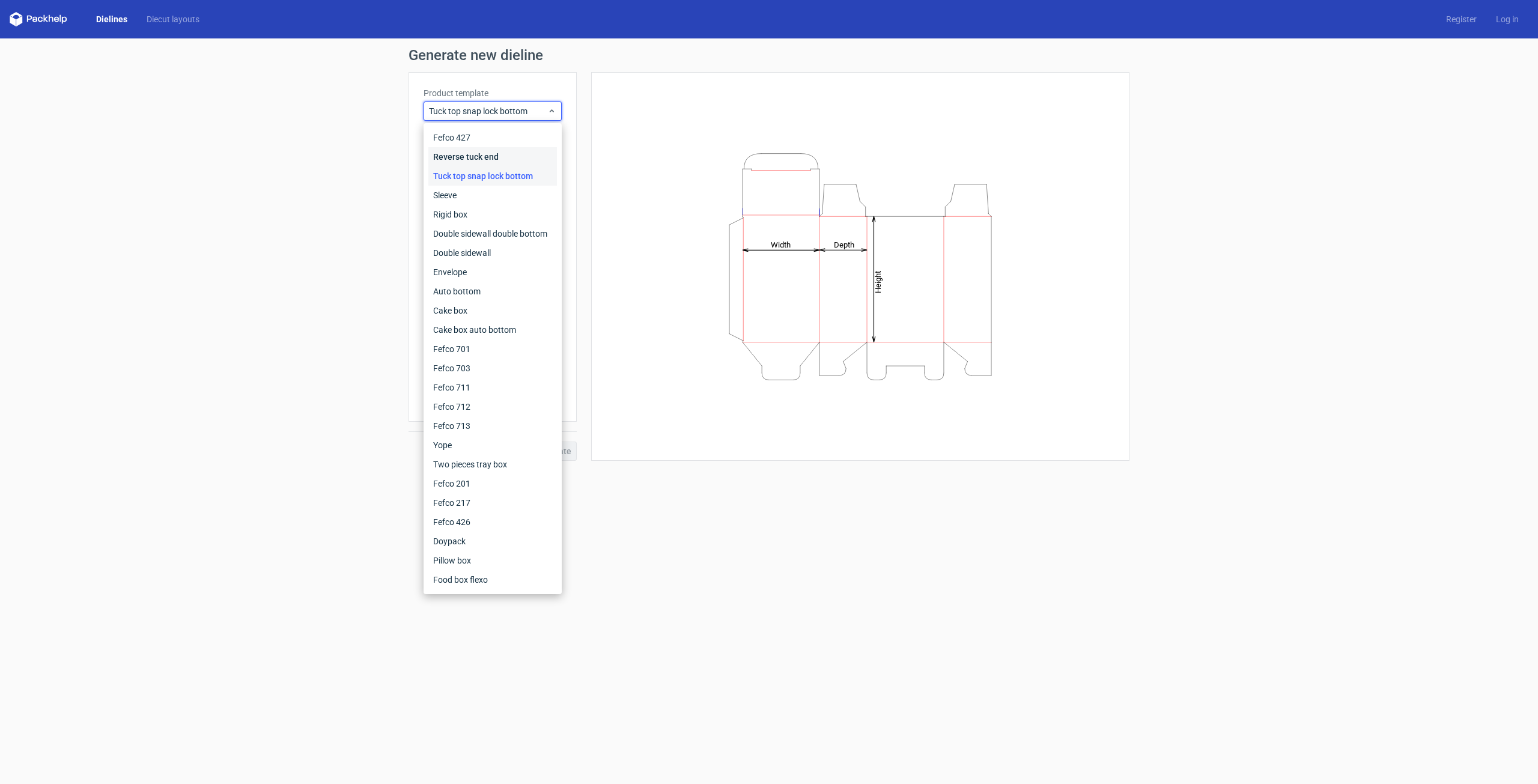
click at [508, 159] on div "Reverse tuck end" at bounding box center [493, 157] width 129 height 19
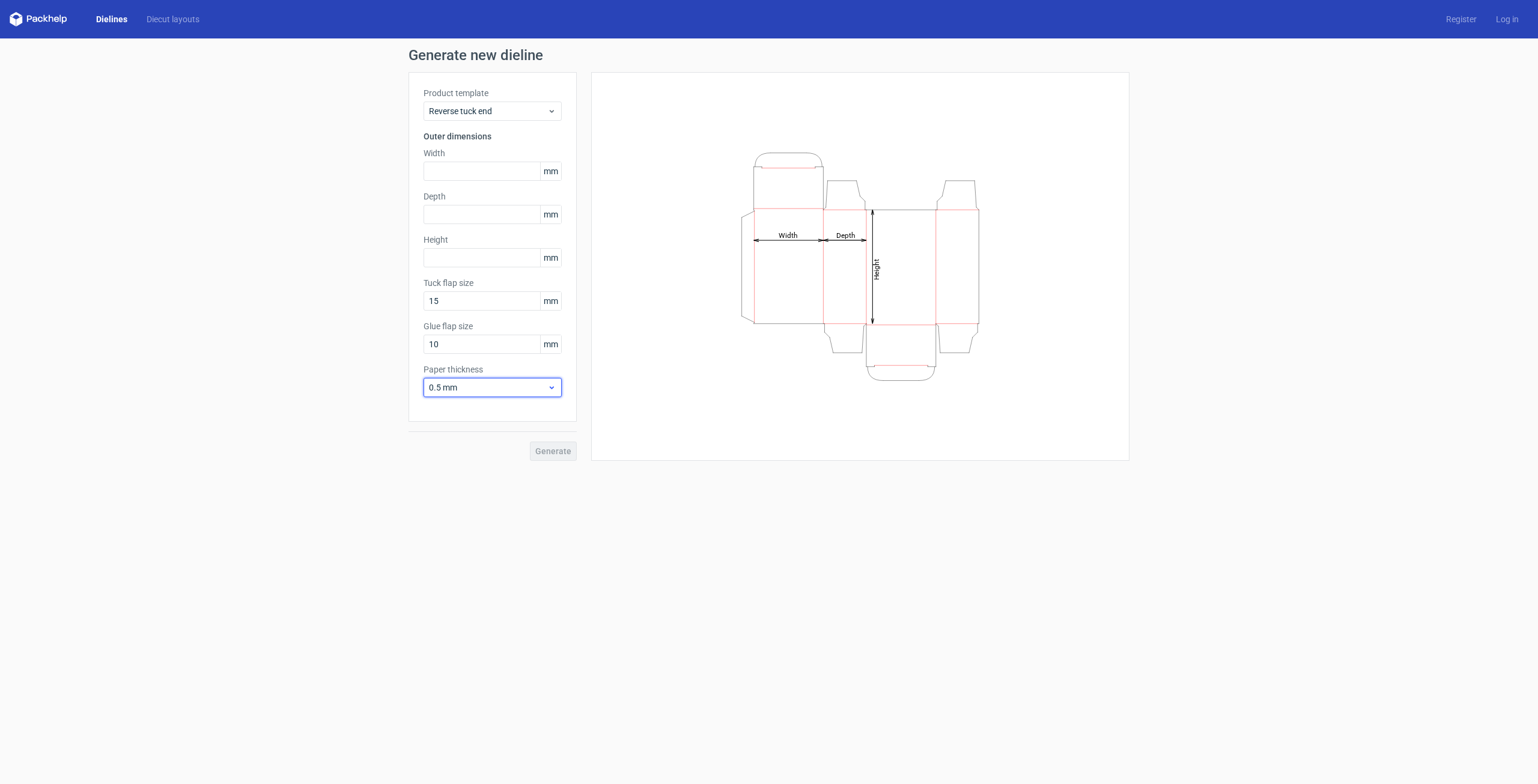
click at [550, 392] on div "0.5 mm" at bounding box center [493, 387] width 138 height 19
click at [513, 415] on div "0.4 mm" at bounding box center [493, 414] width 129 height 19
click at [555, 387] on icon at bounding box center [551, 387] width 9 height 10
click at [518, 429] on div "0.5 mm" at bounding box center [493, 433] width 129 height 19
click at [539, 375] on label "Paper thickness" at bounding box center [493, 369] width 138 height 12
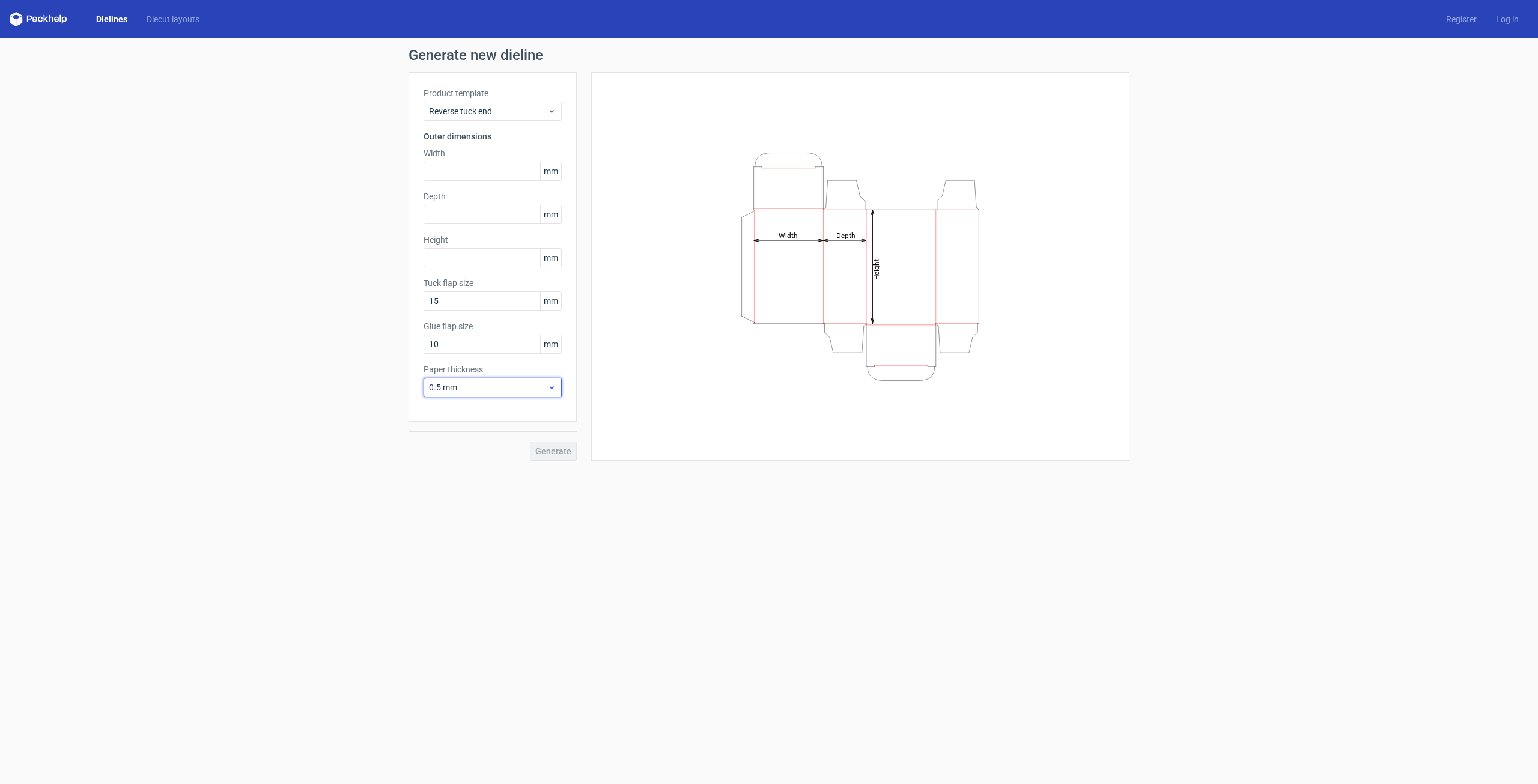
click at [516, 381] on div "0.5 mm" at bounding box center [493, 387] width 138 height 19
click at [473, 501] on div "4 mm" at bounding box center [493, 510] width 129 height 19
click at [540, 378] on div "4 mm" at bounding box center [493, 387] width 138 height 19
click at [476, 428] on div "0.5 mm" at bounding box center [493, 433] width 129 height 19
click at [497, 345] on input "10" at bounding box center [493, 344] width 138 height 19
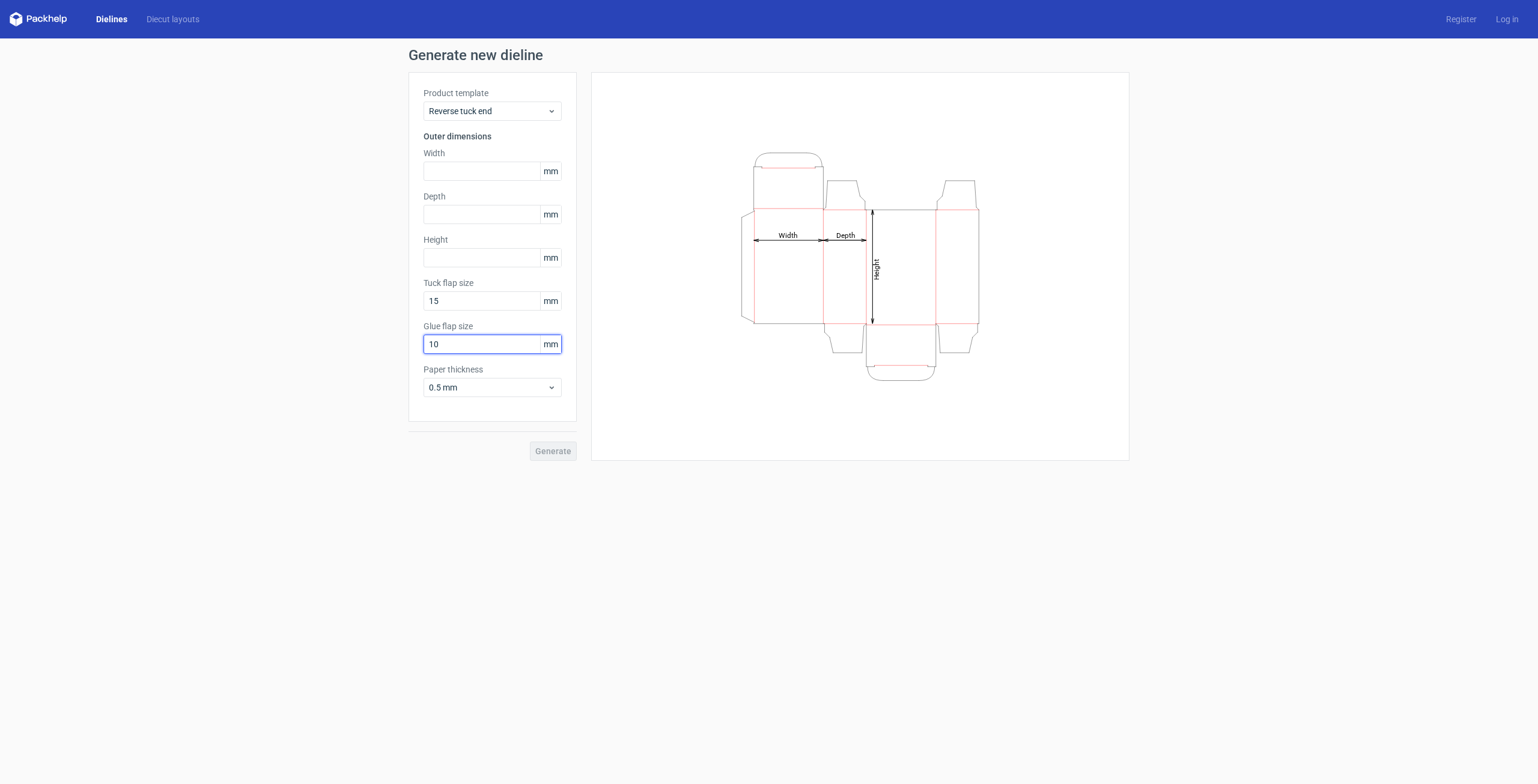
click at [497, 345] on input "10" at bounding box center [493, 344] width 138 height 19
drag, startPoint x: 460, startPoint y: 345, endPoint x: 424, endPoint y: 349, distance: 36.2
click at [424, 349] on input "4" at bounding box center [493, 344] width 138 height 19
type input "10"
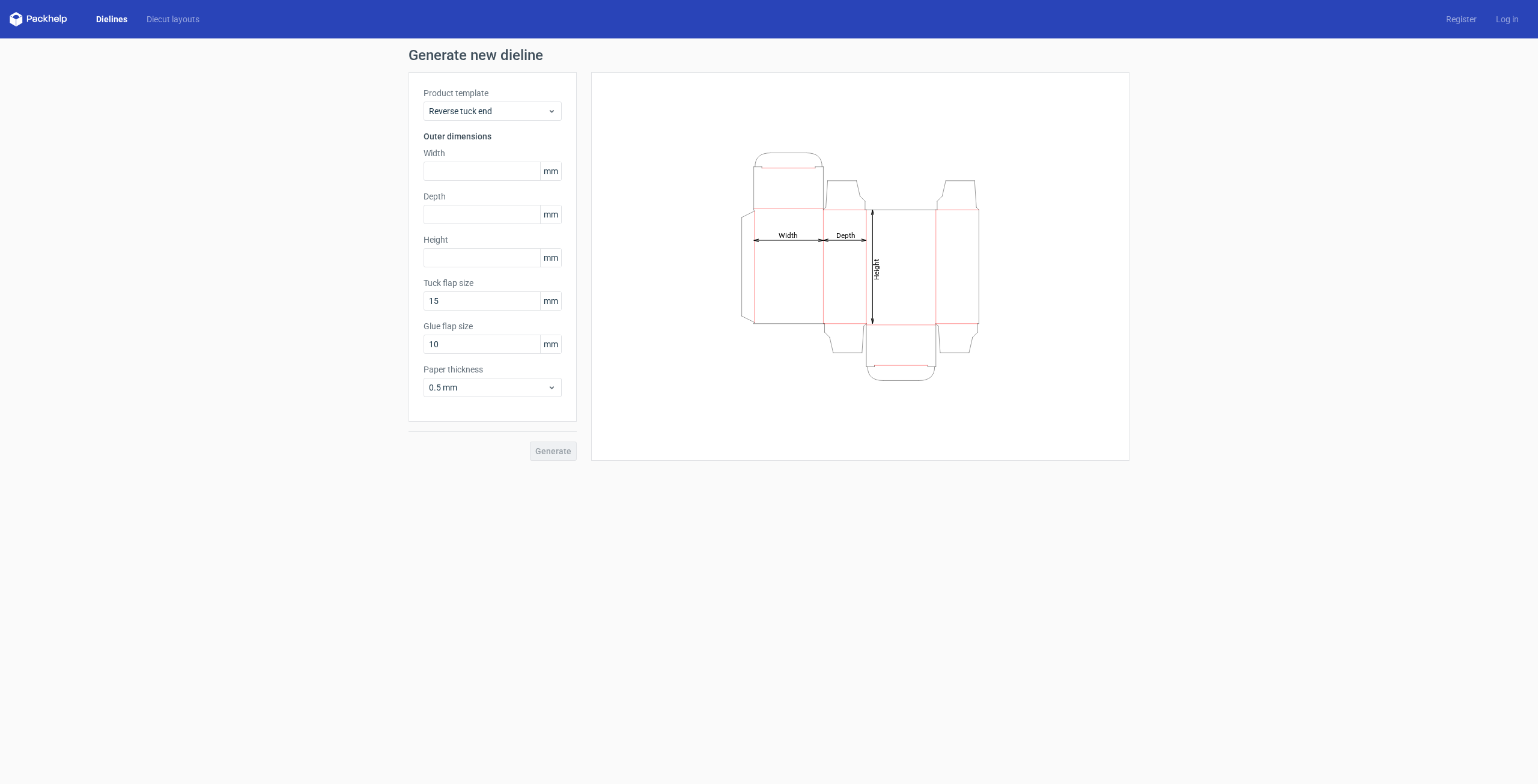
click at [330, 371] on div "Generate new dieline Product template Reverse tuck end Outer dimensions Width m…" at bounding box center [769, 255] width 1538 height 432
click at [453, 206] on input "text" at bounding box center [493, 214] width 138 height 19
click at [456, 173] on input "text" at bounding box center [493, 171] width 138 height 19
click at [721, 304] on icon "Height Depth Width" at bounding box center [860, 267] width 361 height 240
click at [775, 280] on icon "Height Depth Width" at bounding box center [860, 267] width 361 height 240
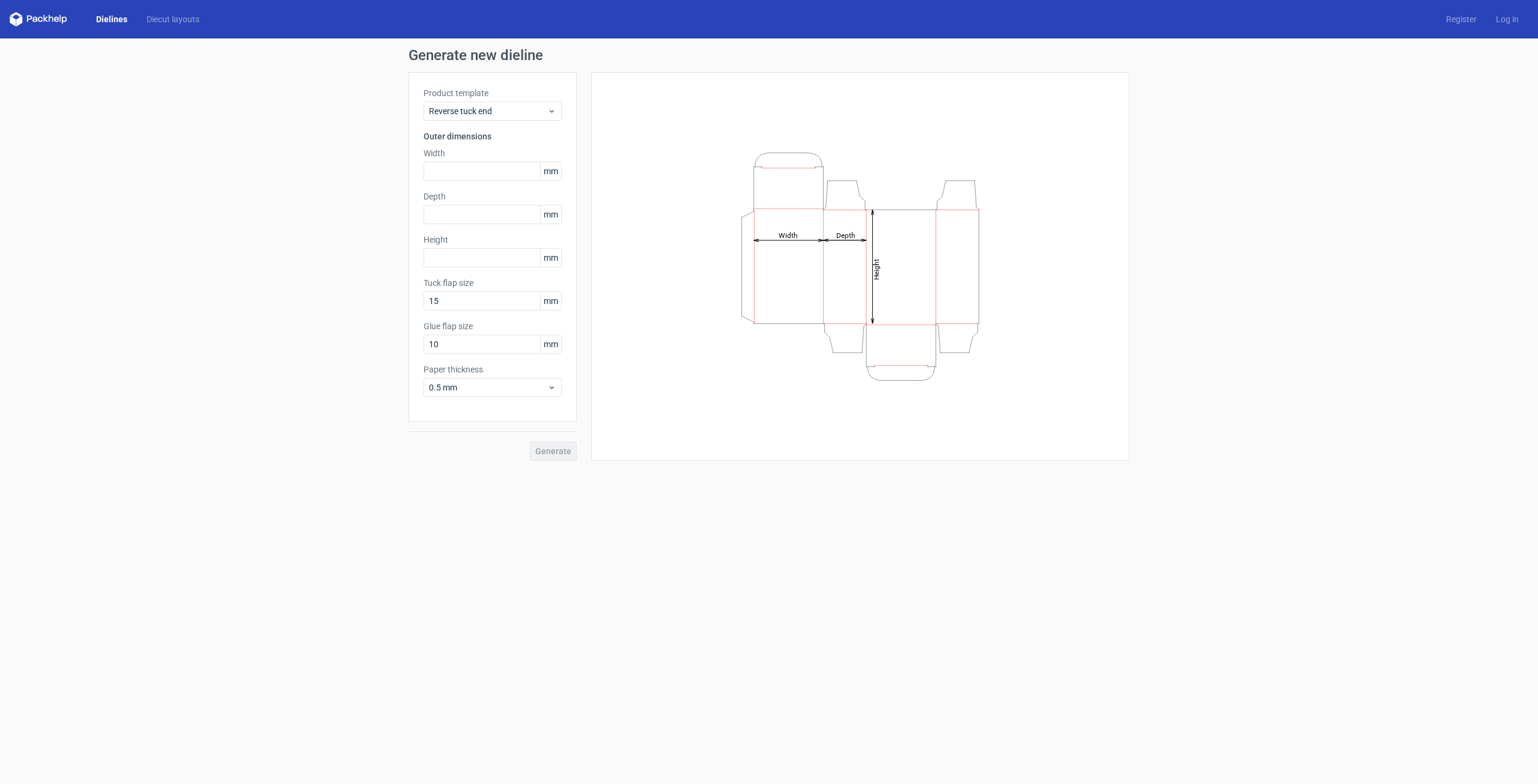
click at [870, 270] on icon "Height Depth Width" at bounding box center [860, 267] width 361 height 240
click at [544, 178] on div "Product template Reverse tuck end Outer dimensions Width mm Depth mm Height [PE…" at bounding box center [492, 247] width 168 height 350
click at [542, 175] on span "mm" at bounding box center [550, 171] width 21 height 18
click at [911, 239] on icon "Height Depth Width" at bounding box center [860, 267] width 361 height 240
click at [911, 239] on icon "Height Depth Width" at bounding box center [860, 267] width 361 height 240
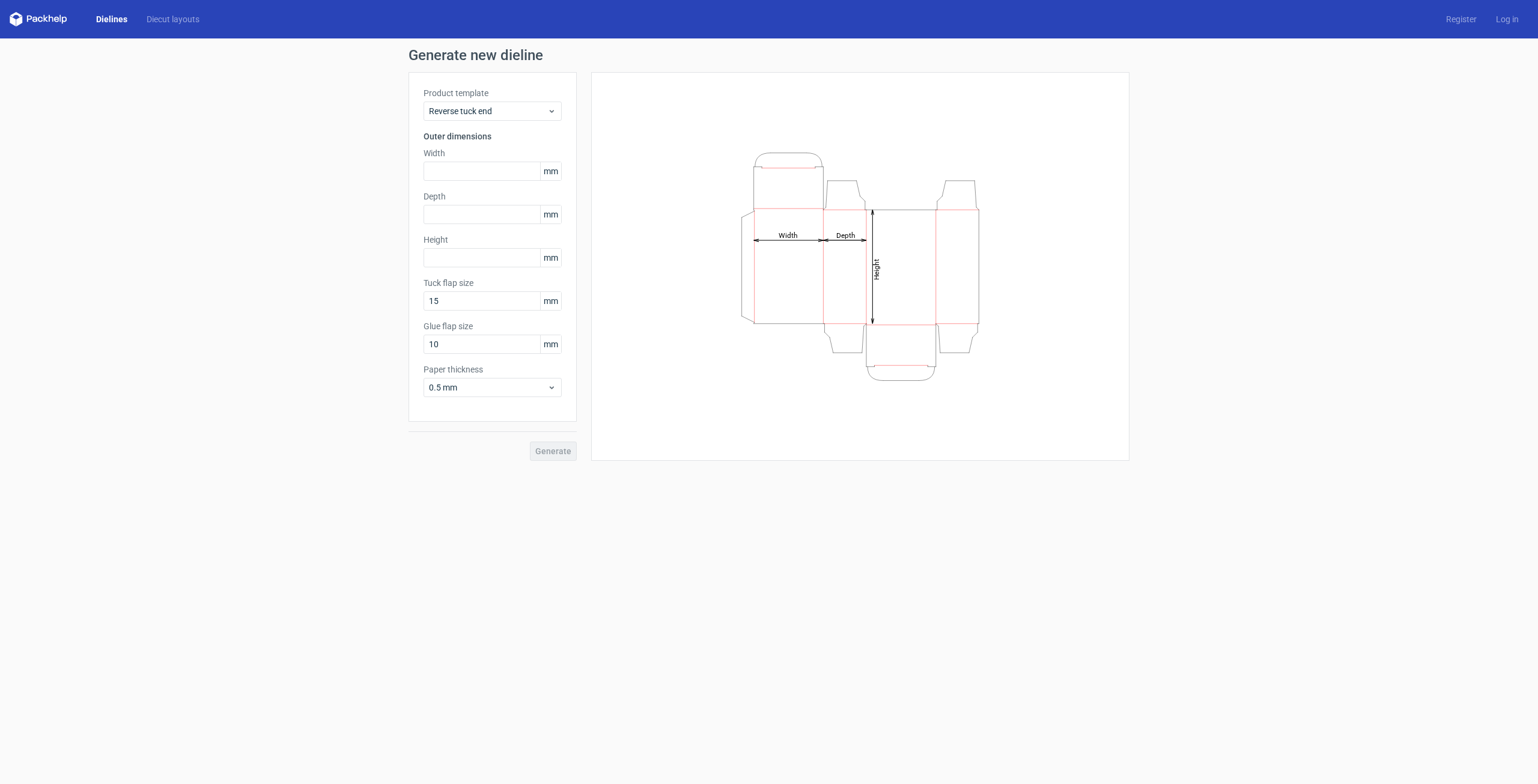
click at [554, 452] on div "Generate" at bounding box center [492, 441] width 168 height 39
click at [524, 385] on span "0.5 mm" at bounding box center [488, 387] width 119 height 12
click at [489, 338] on input "10" at bounding box center [493, 344] width 138 height 19
click at [553, 466] on div "Generate new dieline Product template Reverse tuck end Outer dimensions Width m…" at bounding box center [769, 255] width 1538 height 432
drag, startPoint x: 544, startPoint y: 449, endPoint x: 519, endPoint y: 385, distance: 68.7
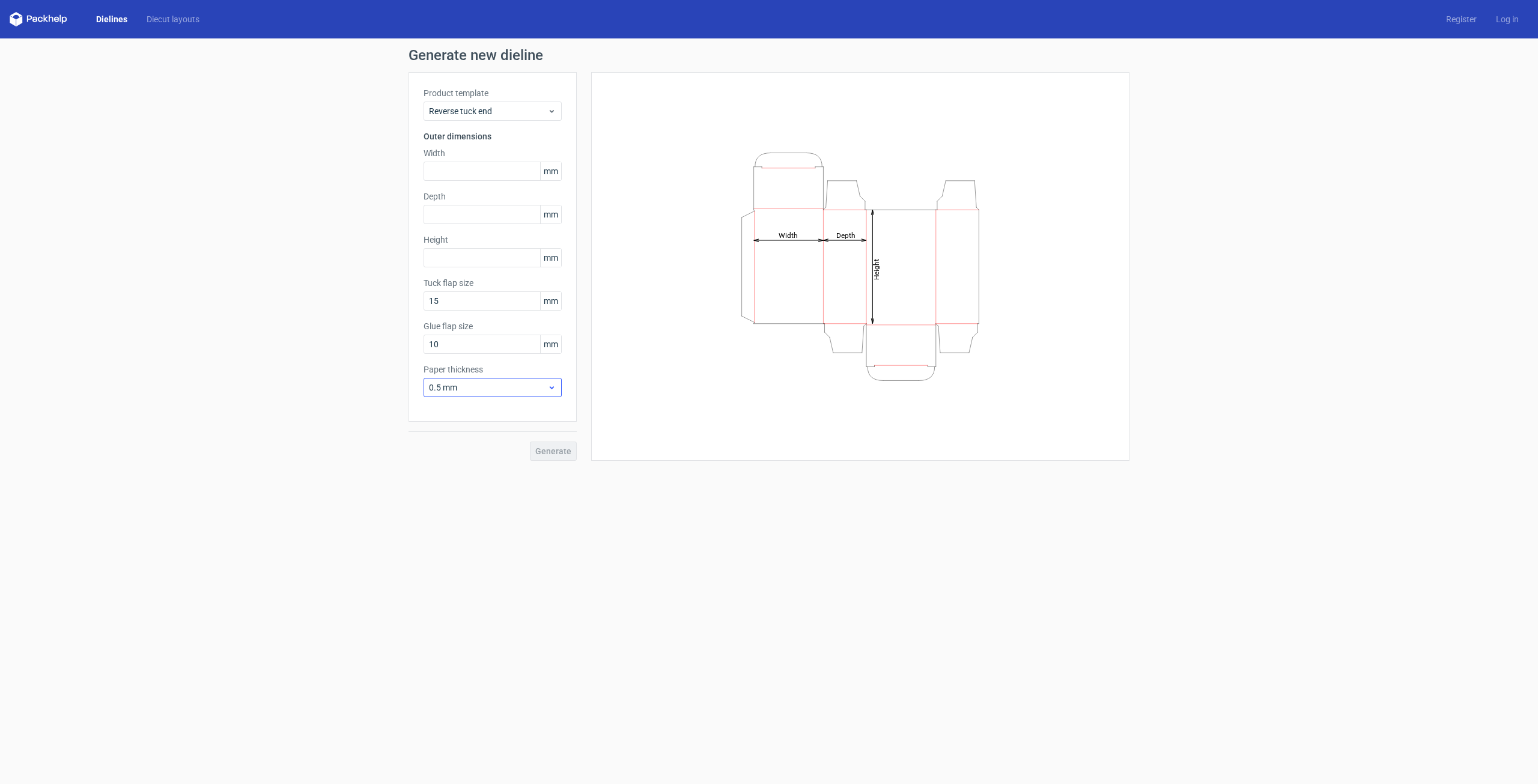
click at [544, 448] on div "Generate" at bounding box center [492, 441] width 168 height 39
click at [492, 171] on input "text" at bounding box center [493, 171] width 138 height 19
click at [625, 184] on div "Height Depth Width" at bounding box center [860, 277] width 508 height 379
click at [503, 181] on div "Value must be bigger or equal 25" at bounding box center [493, 191] width 138 height 20
click at [497, 173] on input "11" at bounding box center [493, 171] width 138 height 19
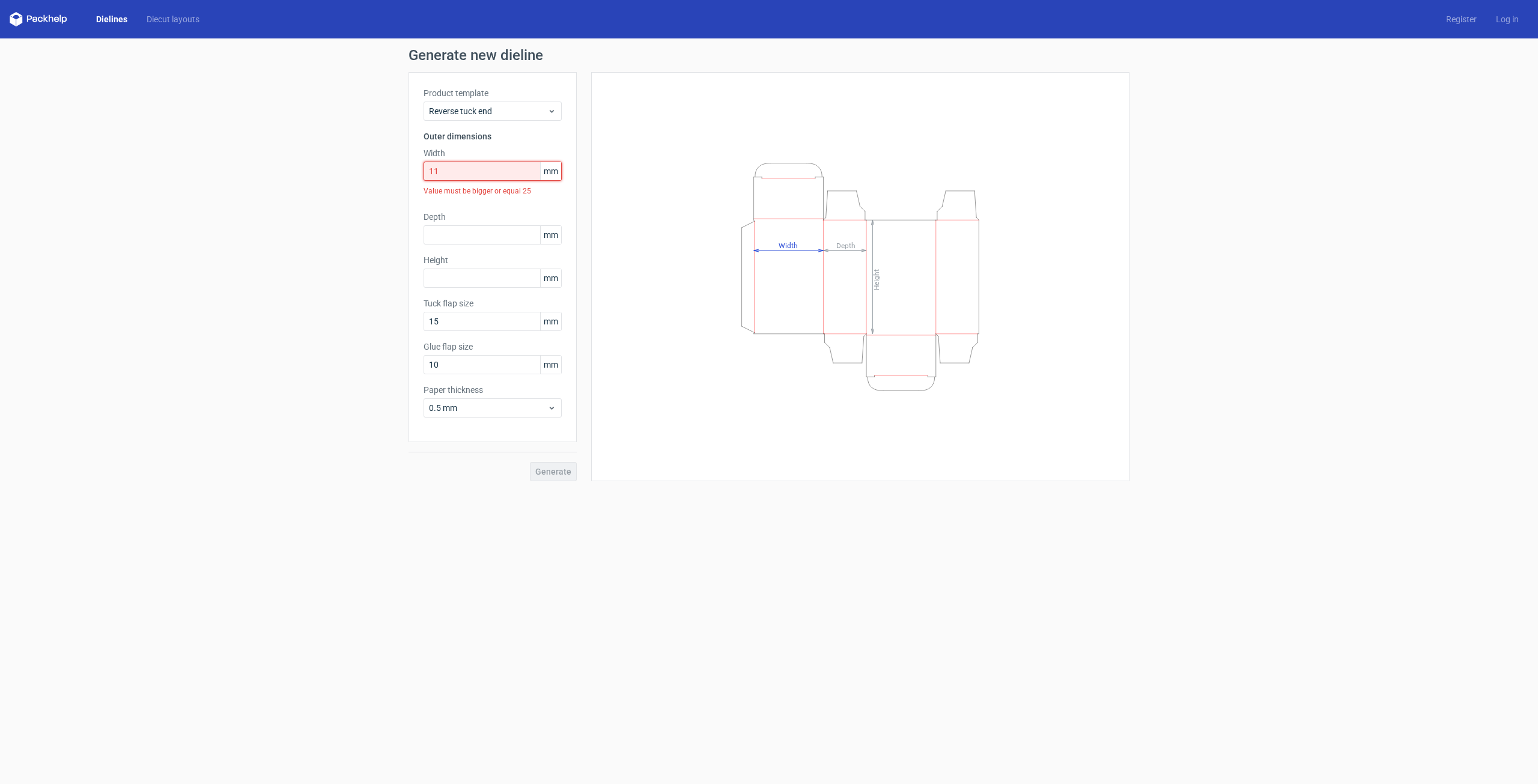
click at [497, 173] on input "11" at bounding box center [493, 171] width 138 height 19
click at [400, 205] on div "Generate new dieline Product template Reverse tuck end Outer dimensions Width 2…" at bounding box center [769, 255] width 1538 height 432
click at [510, 177] on input "25" at bounding box center [493, 171] width 138 height 19
type input "2"
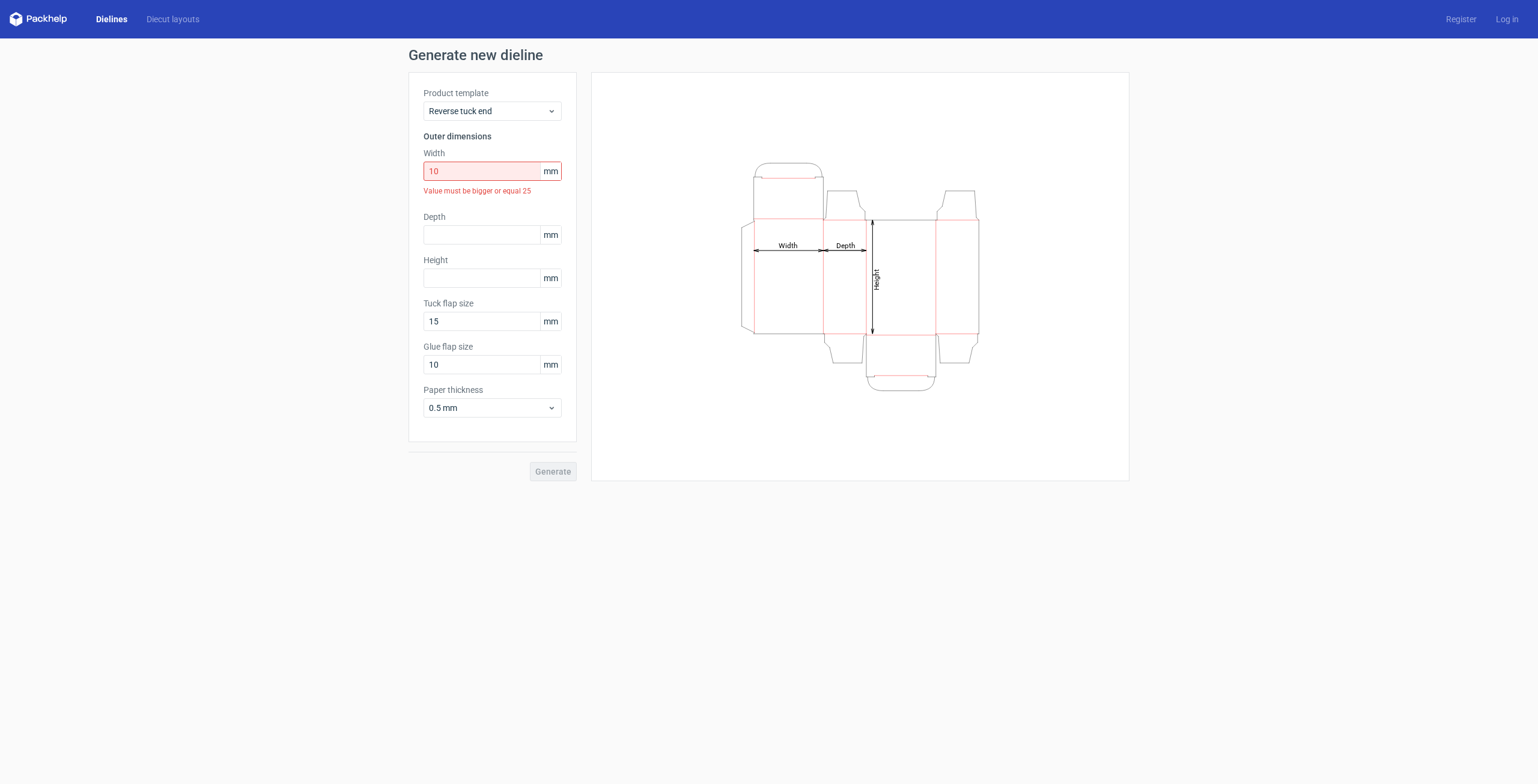
click at [479, 200] on div "Product template Reverse tuck end Outer dimensions Width 10 mm Value must be bi…" at bounding box center [492, 257] width 168 height 370
click at [480, 173] on input "10" at bounding box center [493, 171] width 138 height 19
type input "25"
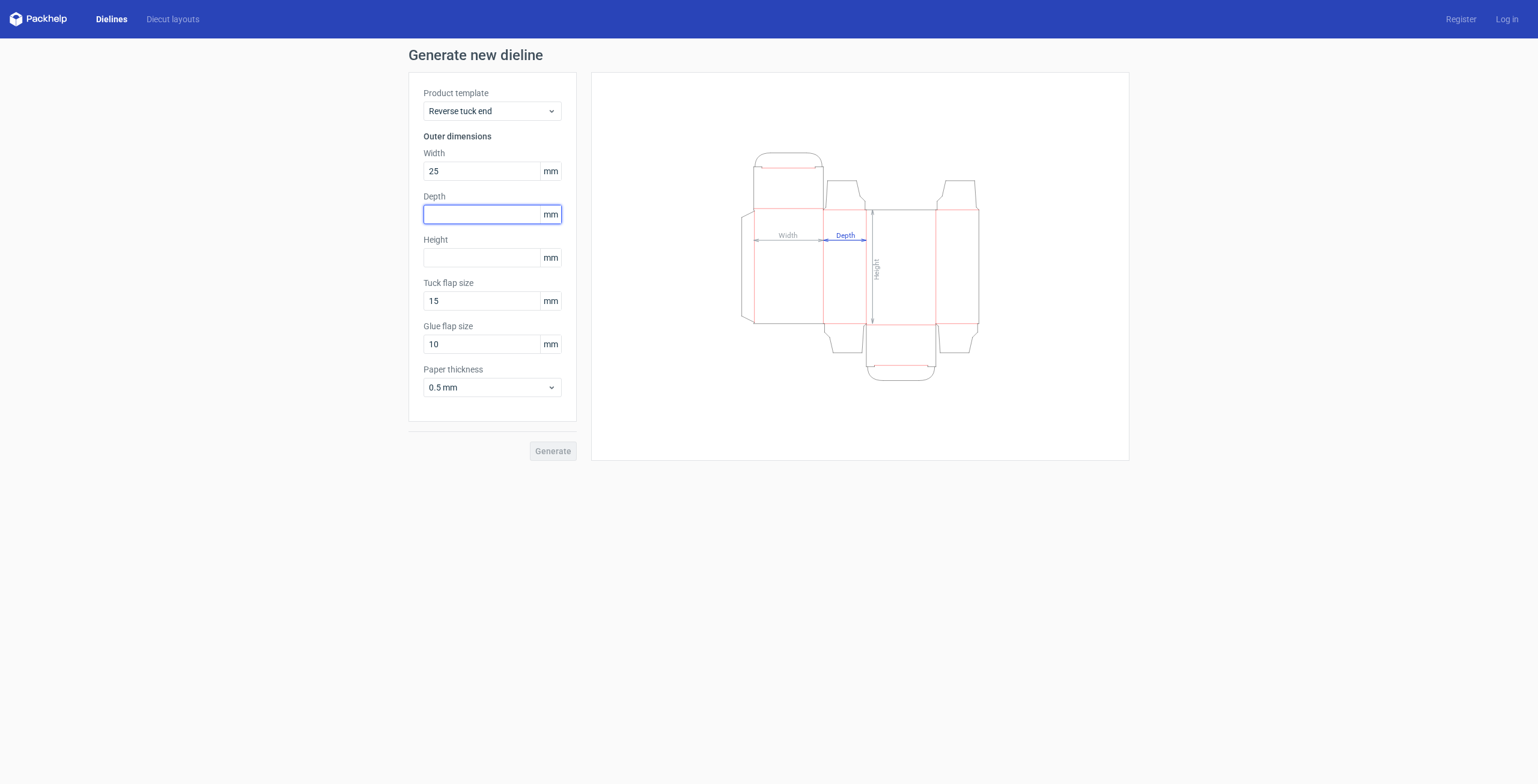
click at [483, 205] on input "text" at bounding box center [493, 214] width 138 height 19
click at [501, 240] on div "Product template Reverse tuck end Outer dimensions Width 25 mm Depth 2 mm Heigh…" at bounding box center [492, 247] width 168 height 350
drag, startPoint x: 479, startPoint y: 217, endPoint x: 411, endPoint y: 220, distance: 68.1
click at [411, 220] on div "Product template Reverse tuck end Outer dimensions Width 25 mm Depth 2 mm Value…" at bounding box center [492, 257] width 168 height 370
type input "25"
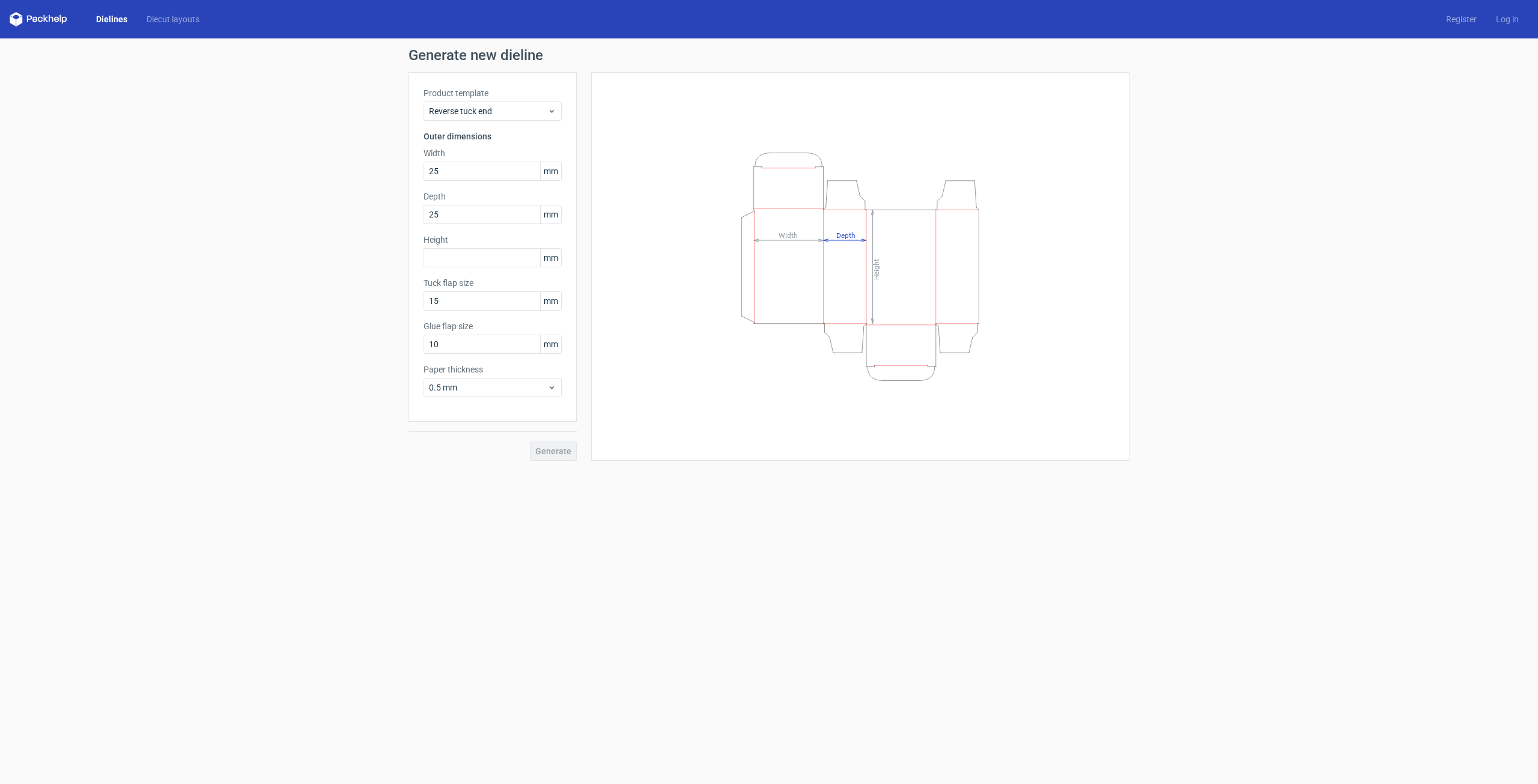
click at [478, 237] on label "Height" at bounding box center [493, 239] width 138 height 12
click at [489, 260] on input "text" at bounding box center [493, 258] width 138 height 19
click at [530, 442] on button "Generate" at bounding box center [553, 451] width 47 height 19
click at [693, 495] on form "Generate new dieline Product template Reverse tuck end Outer dimensions Width 2…" at bounding box center [769, 411] width 1538 height 745
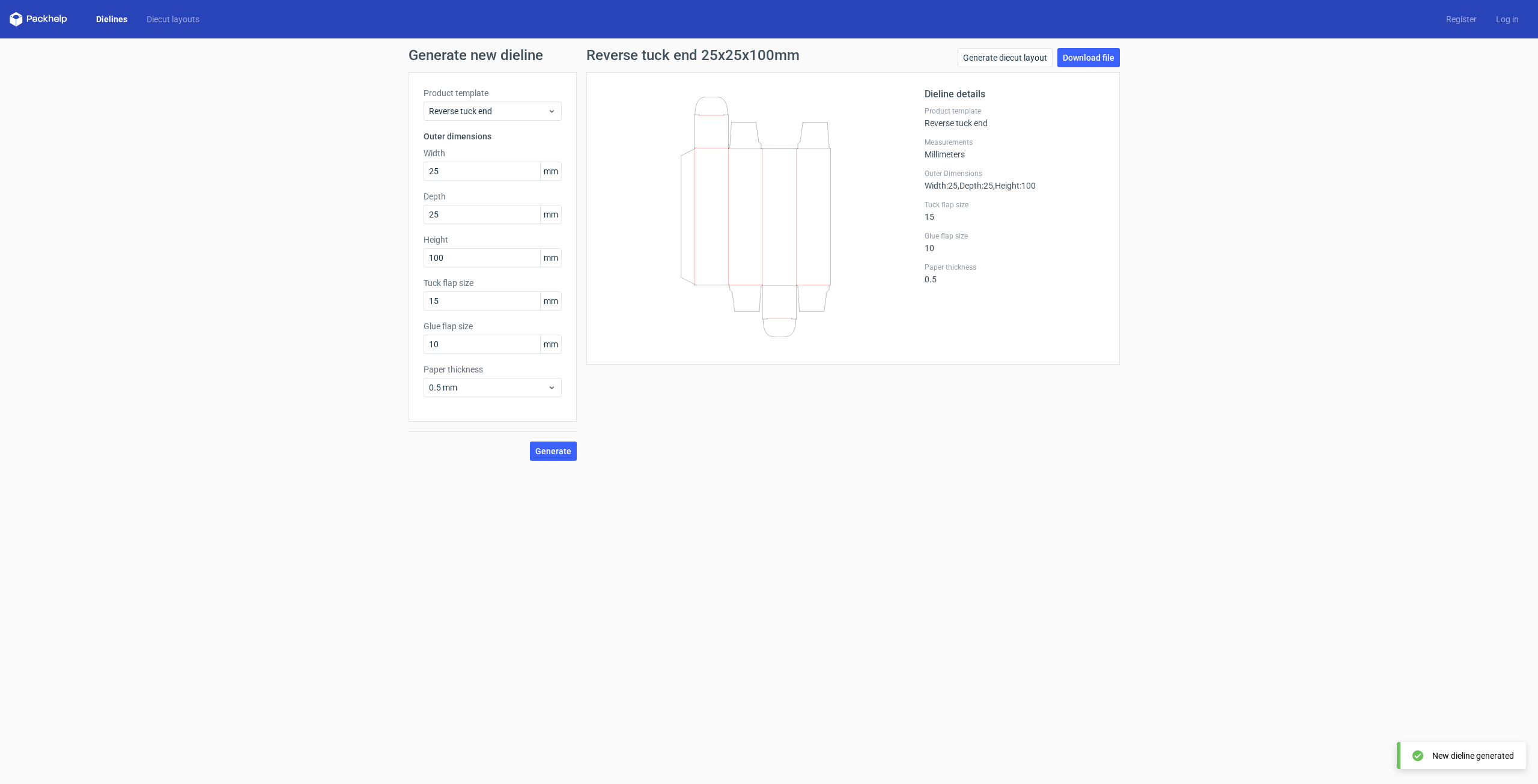
click at [888, 277] on div at bounding box center [763, 218] width 323 height 262
drag, startPoint x: 449, startPoint y: 259, endPoint x: 424, endPoint y: 259, distance: 25.0
click at [424, 259] on input "100" at bounding box center [493, 258] width 138 height 19
type input "75"
click at [530, 442] on button "Generate" at bounding box center [553, 451] width 47 height 19
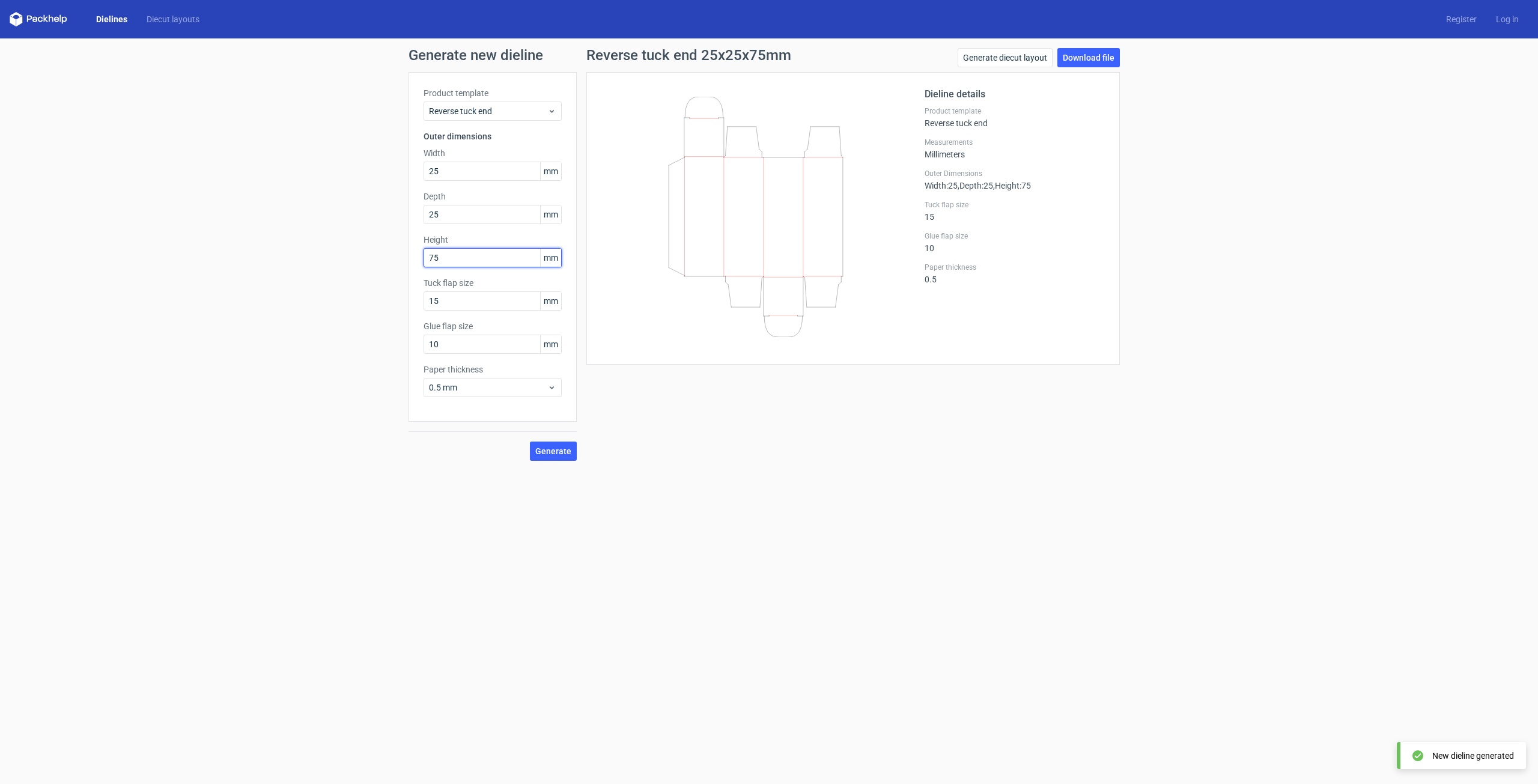
drag, startPoint x: 476, startPoint y: 257, endPoint x: 426, endPoint y: 258, distance: 50.0
click at [426, 258] on input "75" at bounding box center [493, 258] width 138 height 19
drag, startPoint x: 445, startPoint y: 214, endPoint x: 425, endPoint y: 215, distance: 20.0
click at [425, 215] on input "25" at bounding box center [493, 214] width 138 height 19
type input "1"
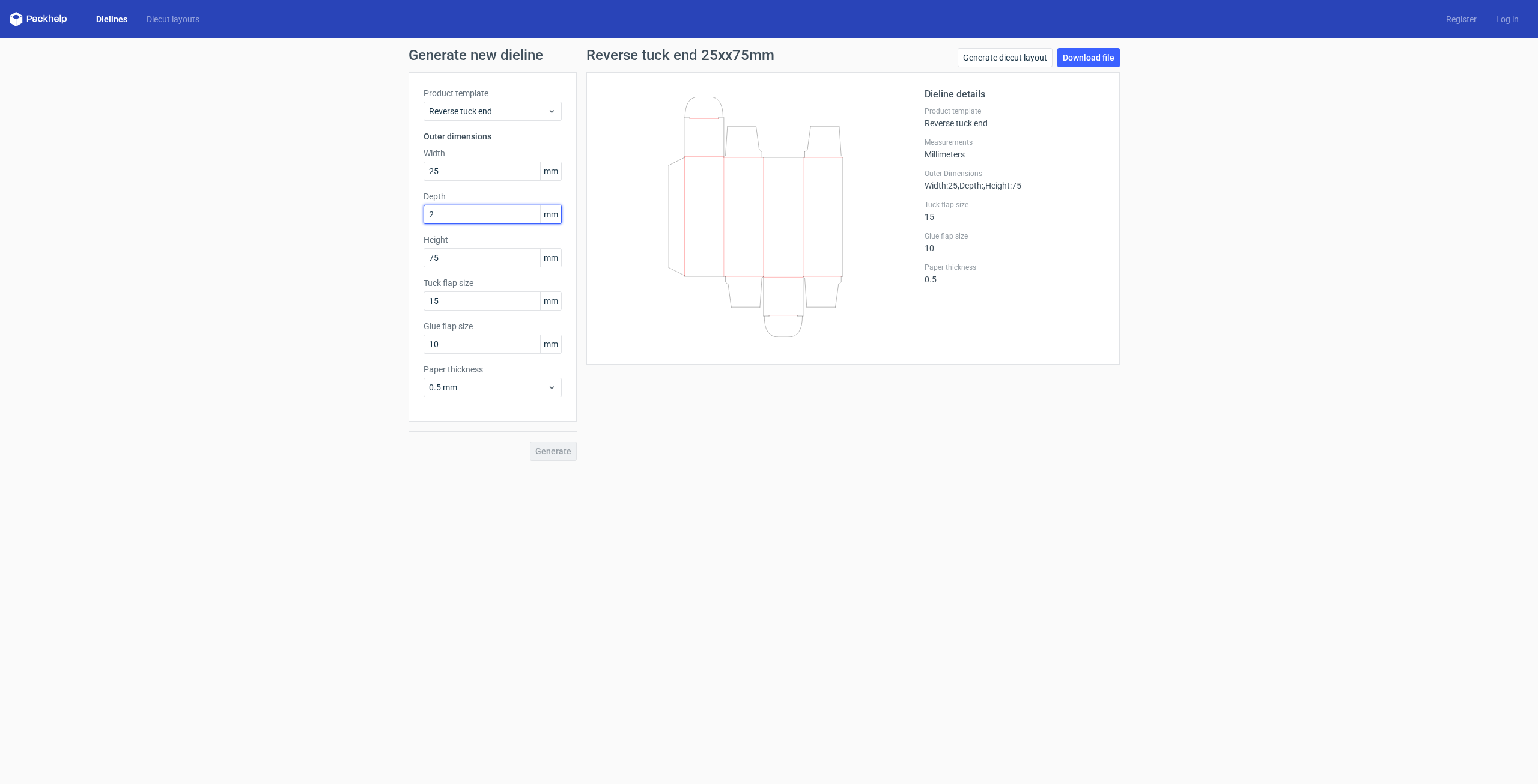
type input "25"
click at [477, 298] on input "15" at bounding box center [493, 301] width 138 height 19
click at [558, 451] on span "Generate" at bounding box center [553, 451] width 36 height 8
drag, startPoint x: 439, startPoint y: 255, endPoint x: 402, endPoint y: 256, distance: 37.0
click at [402, 256] on div "Generate new dieline Product template Reverse tuck end Outer dimensions Width 2…" at bounding box center [769, 255] width 1538 height 432
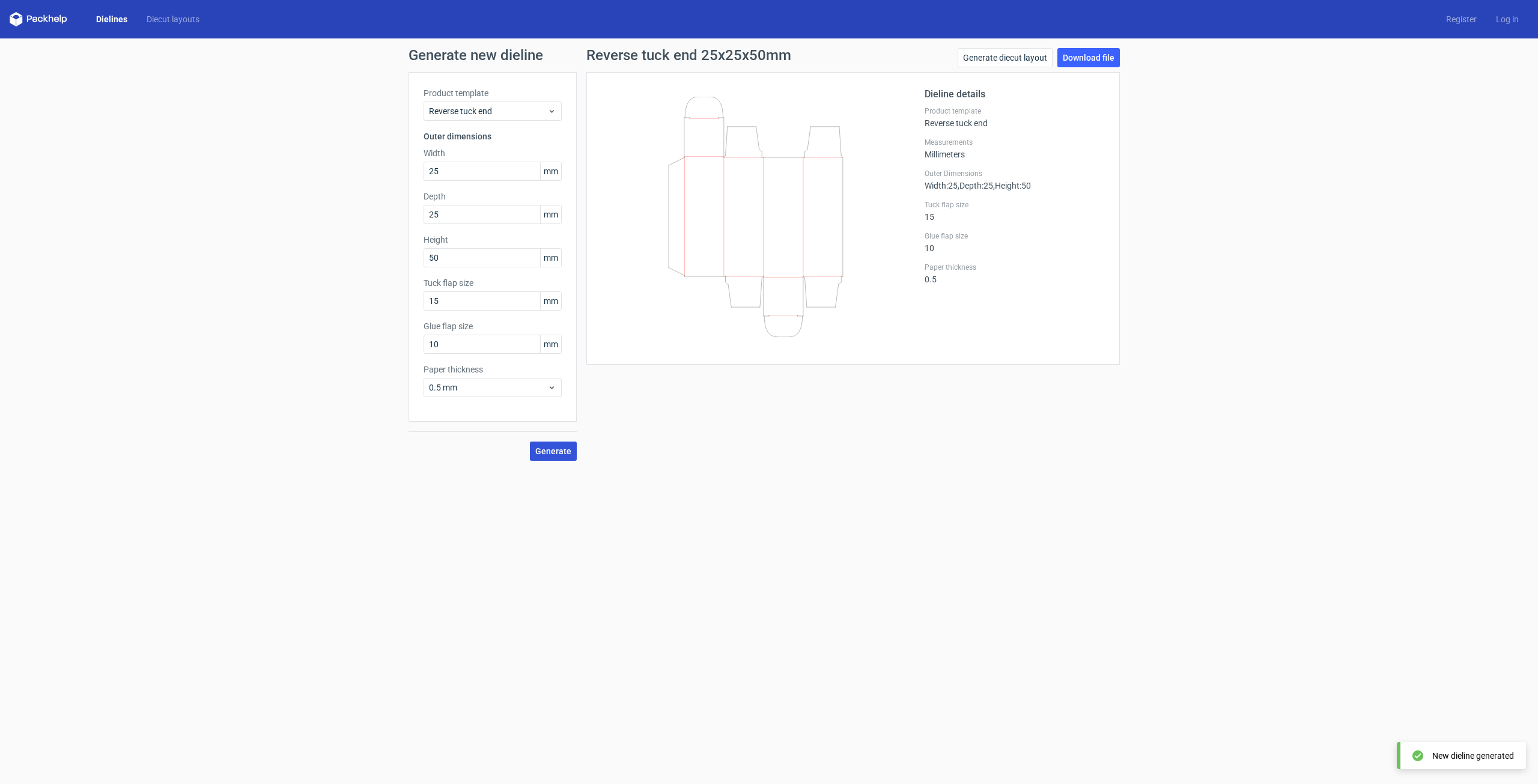
click at [556, 457] on button "Generate" at bounding box center [553, 451] width 47 height 19
drag, startPoint x: 444, startPoint y: 260, endPoint x: 421, endPoint y: 261, distance: 23.0
click at [421, 261] on div "Product template Reverse tuck end Outer dimensions Width 25 mm Depth 25 mm Heig…" at bounding box center [492, 247] width 168 height 350
drag, startPoint x: 461, startPoint y: 259, endPoint x: 434, endPoint y: 265, distance: 27.7
click at [434, 265] on input "60" at bounding box center [493, 258] width 138 height 19
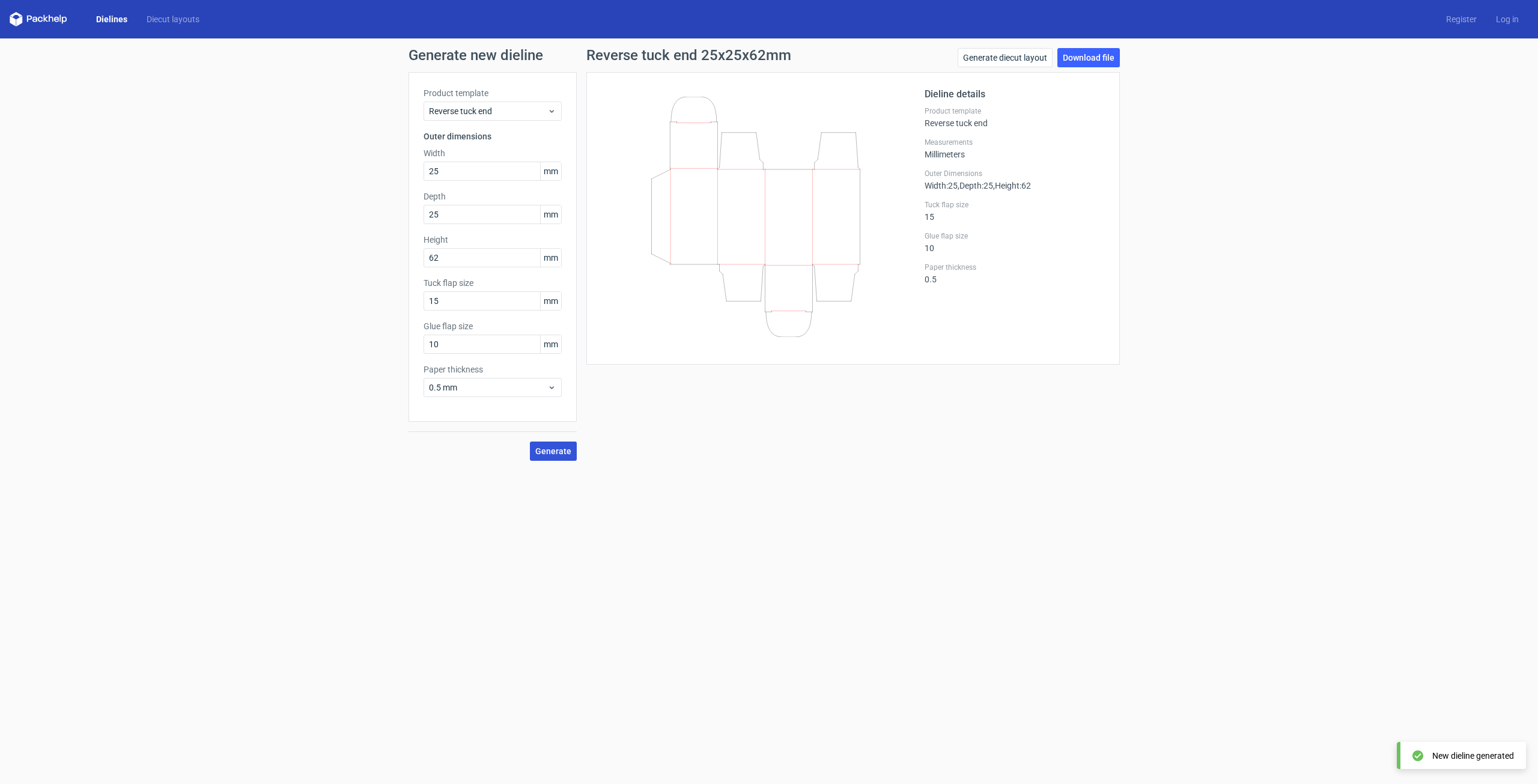
click at [543, 451] on span "Generate" at bounding box center [553, 451] width 36 height 8
drag, startPoint x: 468, startPoint y: 256, endPoint x: 449, endPoint y: 258, distance: 19.1
click at [449, 258] on input "62" at bounding box center [493, 258] width 138 height 19
click at [483, 113] on span "Reverse tuck end" at bounding box center [488, 111] width 119 height 12
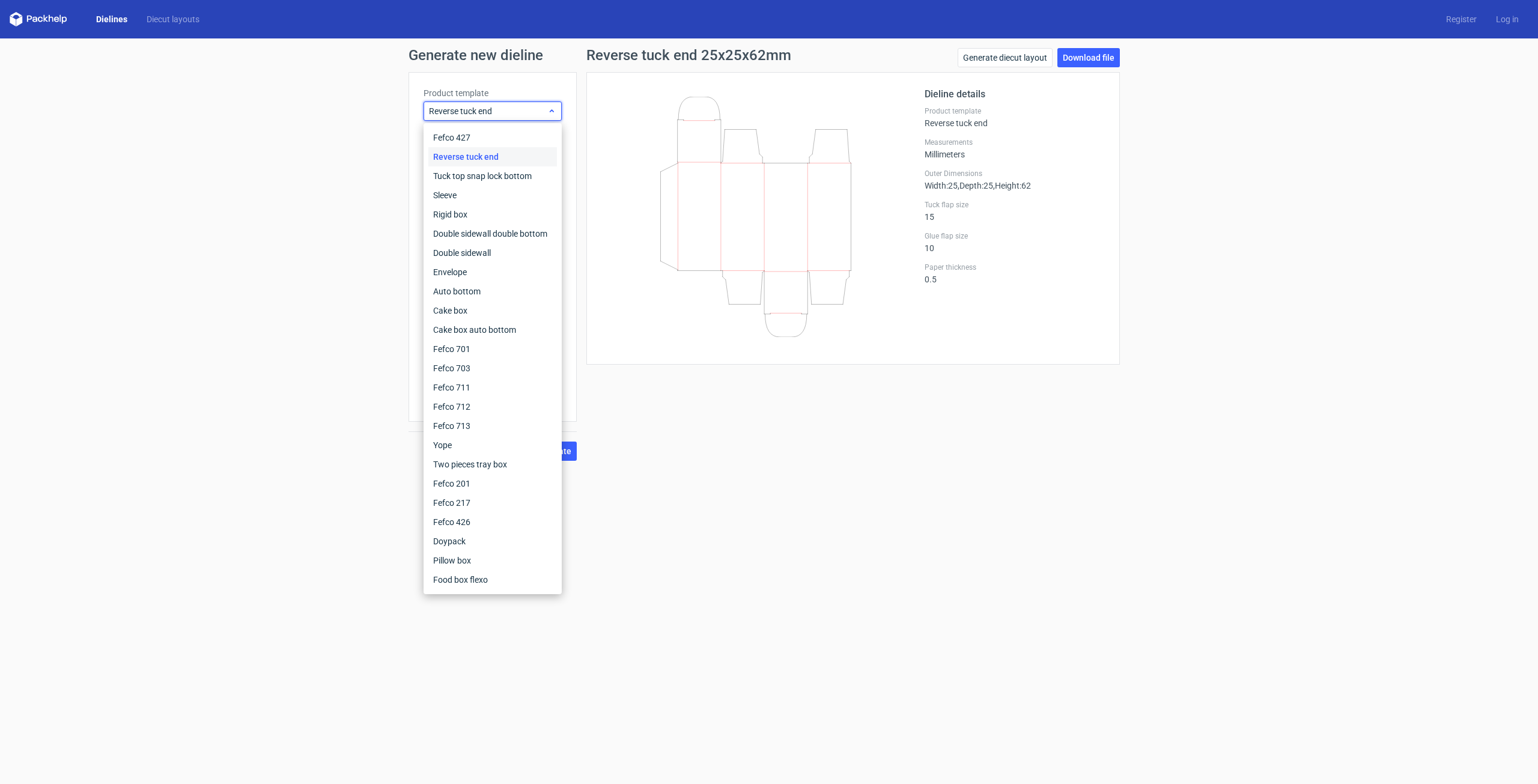
click at [491, 110] on span "Reverse tuck end" at bounding box center [488, 111] width 119 height 12
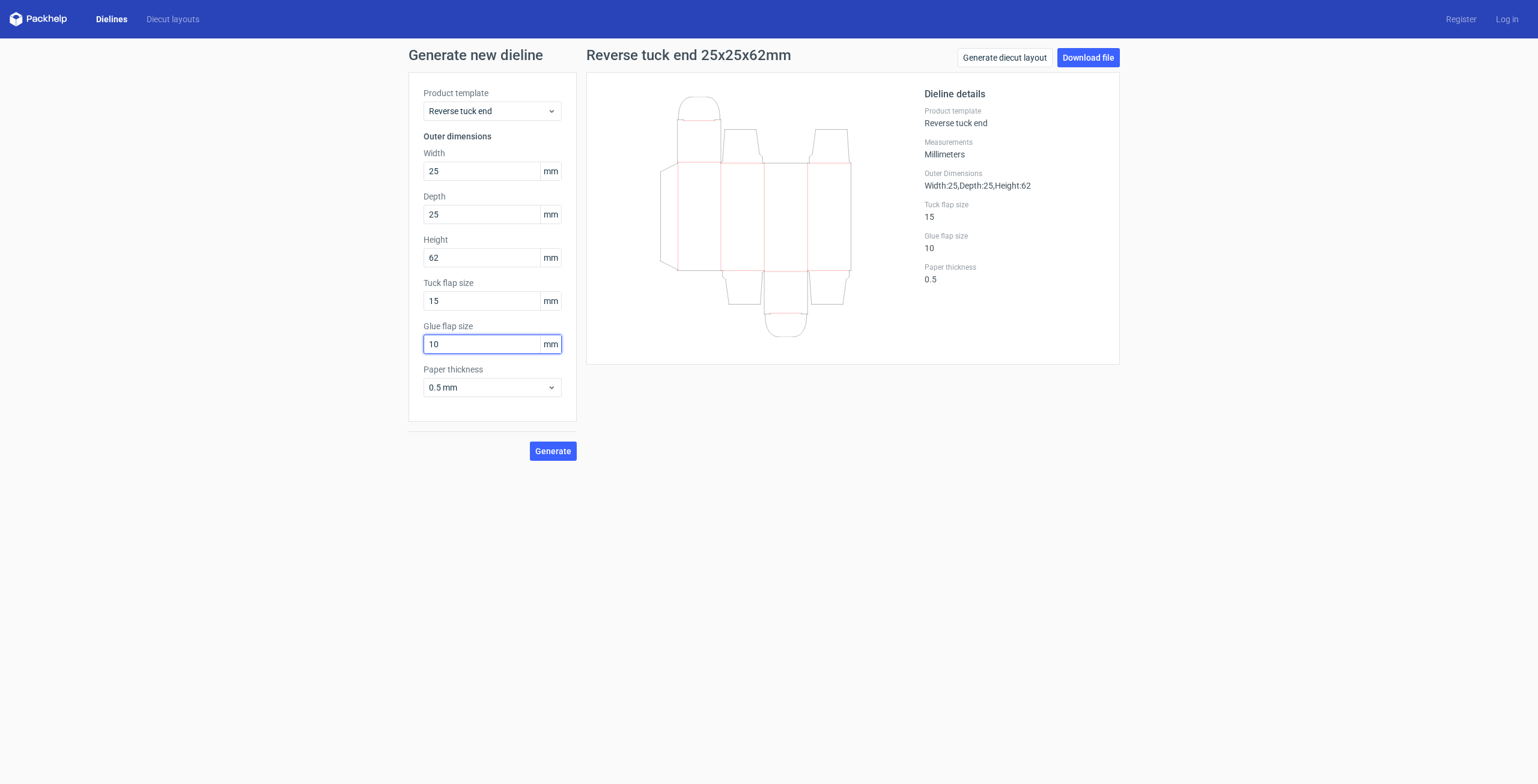
click at [462, 351] on input "10" at bounding box center [493, 344] width 138 height 19
drag, startPoint x: 469, startPoint y: 254, endPoint x: 422, endPoint y: 261, distance: 47.5
click at [422, 261] on div "Product template Reverse tuck end Outer dimensions Width 25 mm Depth 25 mm Heig…" at bounding box center [492, 247] width 168 height 350
click at [547, 437] on div "Generate" at bounding box center [492, 441] width 168 height 39
drag, startPoint x: 446, startPoint y: 256, endPoint x: 426, endPoint y: 261, distance: 20.6
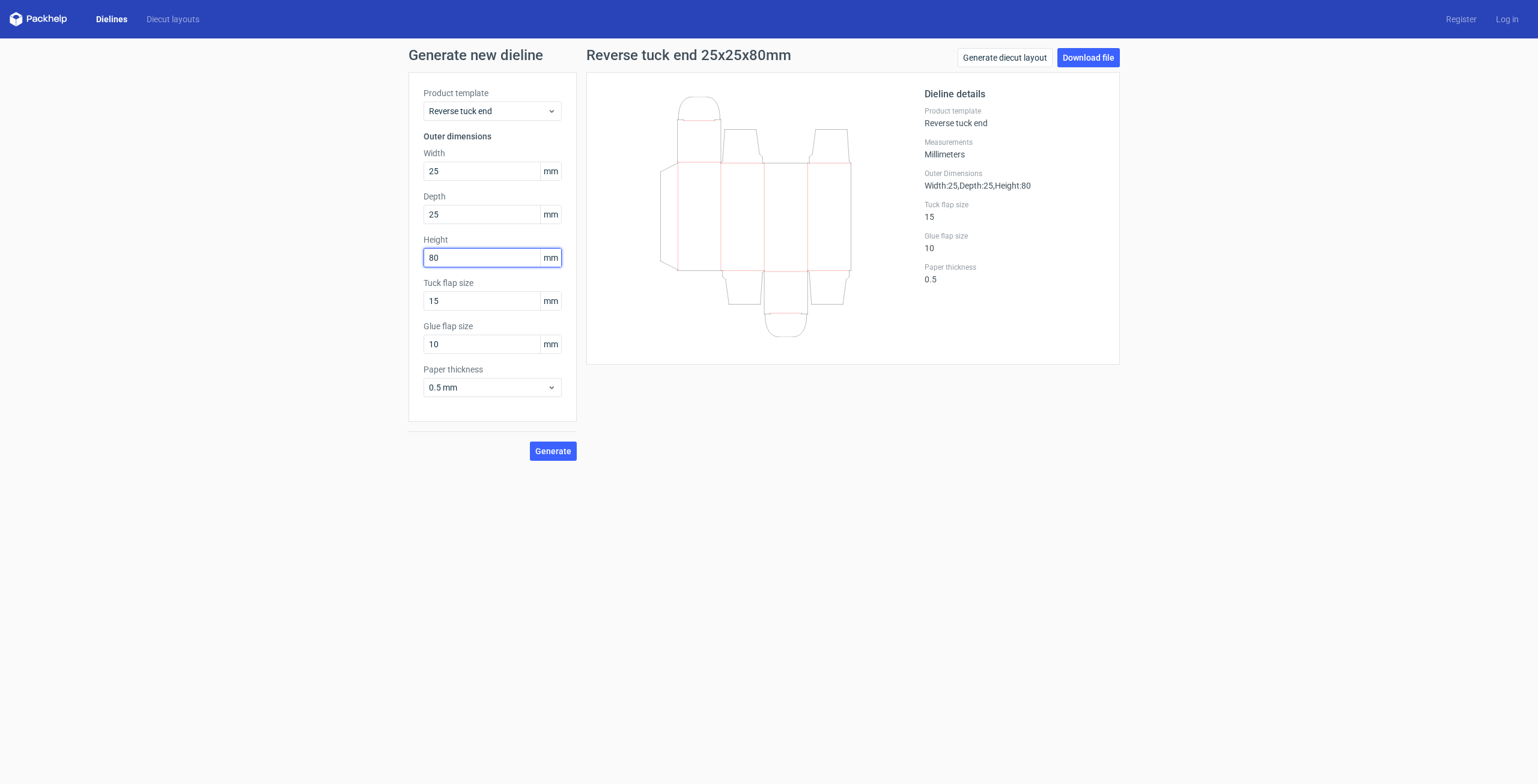
click at [426, 261] on input "80" at bounding box center [493, 258] width 138 height 19
type input "70"
click at [554, 455] on span "Generate" at bounding box center [553, 451] width 36 height 8
click at [1061, 61] on link "Download file" at bounding box center [1089, 58] width 63 height 19
click at [1031, 59] on link "Generate diecut layout" at bounding box center [1005, 58] width 95 height 19
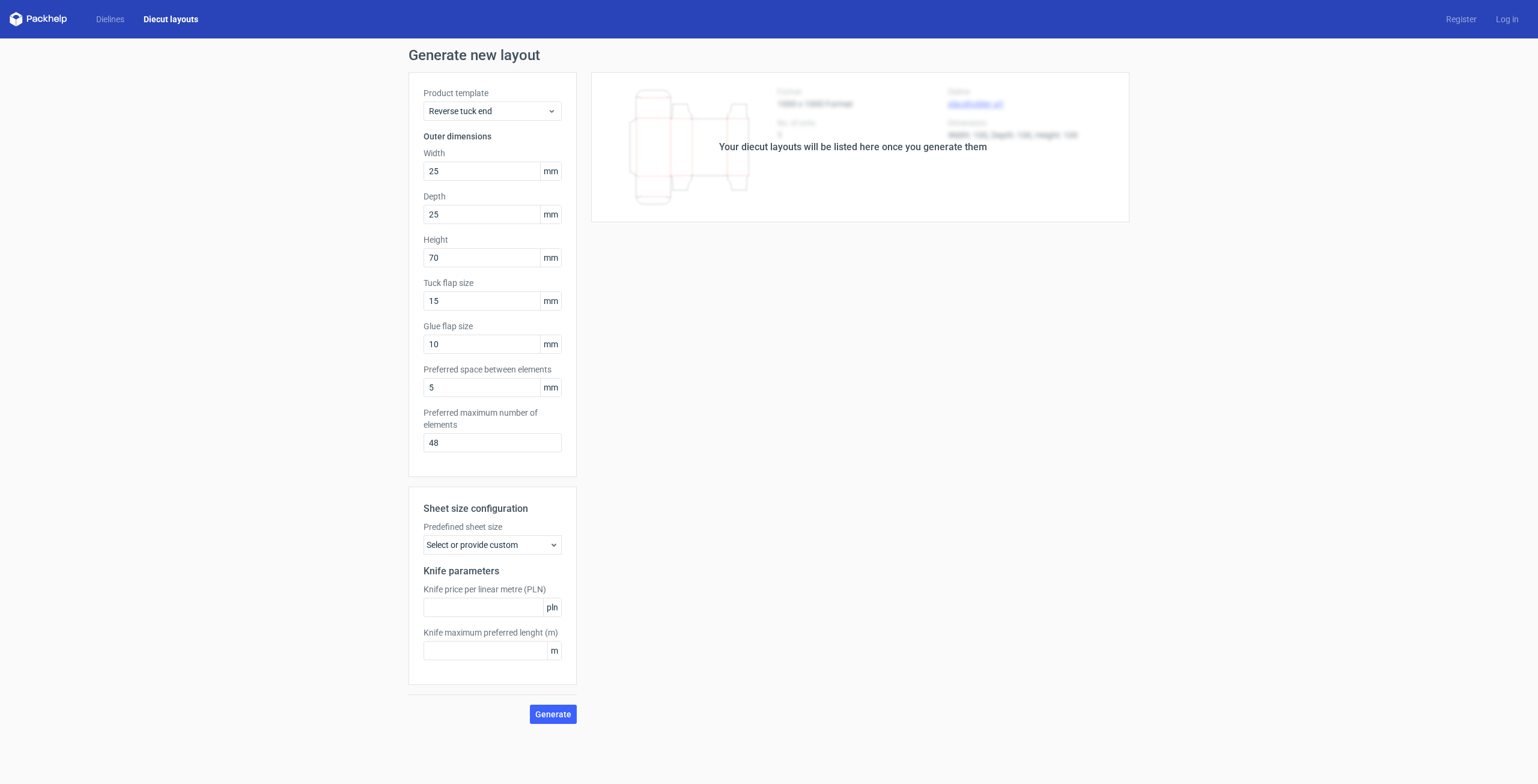
click at [489, 554] on div "Select or provide custom" at bounding box center [493, 545] width 138 height 19
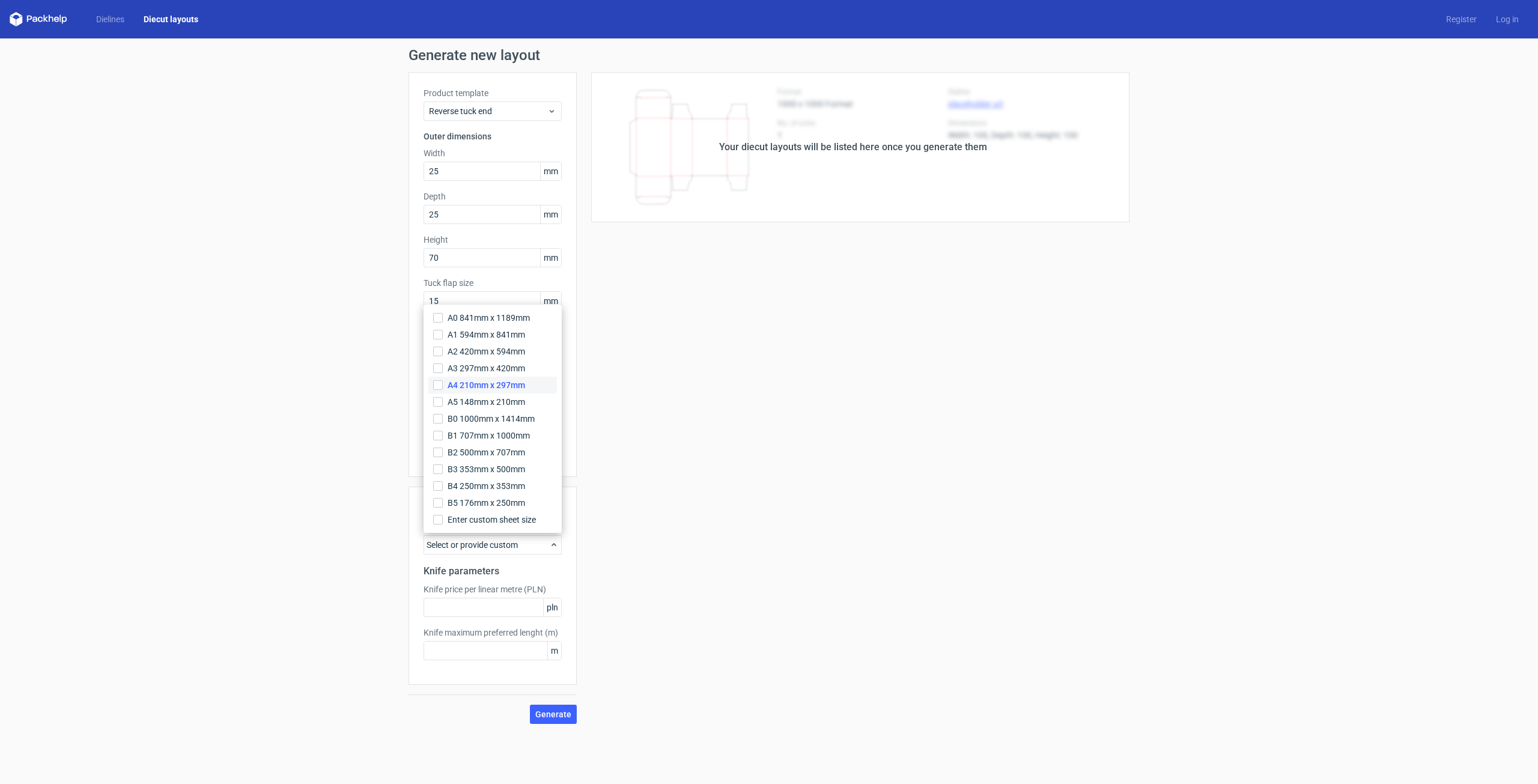
click at [472, 383] on span "A4 210mm x 297mm" at bounding box center [486, 385] width 78 height 12
click at [443, 383] on input "A4 210mm x 297mm" at bounding box center [438, 385] width 10 height 10
click at [548, 570] on h2 "Knife parameters" at bounding box center [493, 571] width 138 height 14
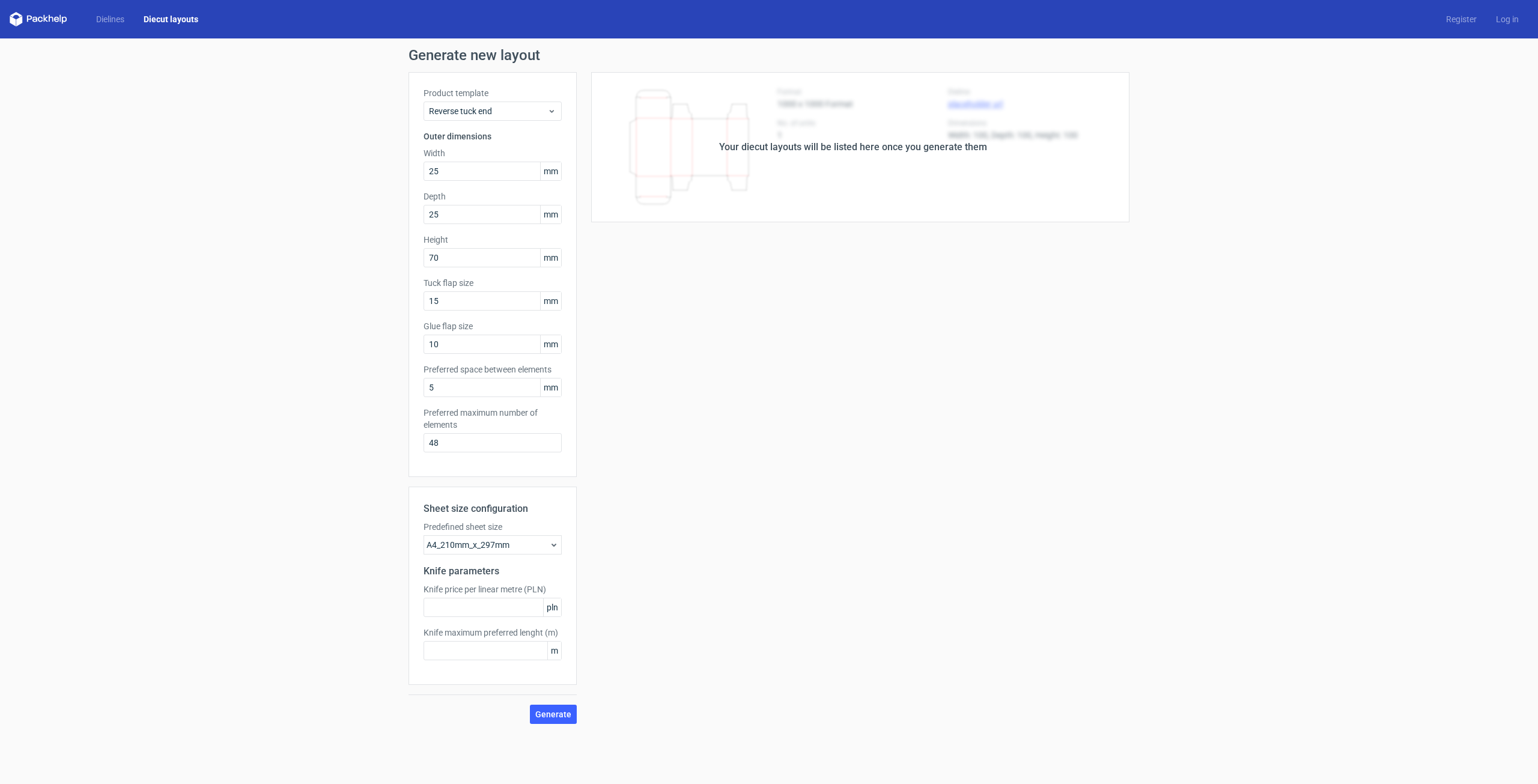
click at [556, 700] on div "Sheet size configuration Predefined sheet size A4_210mm_x_297mm Knife parameter…" at bounding box center [492, 605] width 168 height 237
click at [556, 714] on span "Generate" at bounding box center [553, 714] width 36 height 8
click at [556, 711] on span "Generate" at bounding box center [553, 714] width 36 height 8
click at [491, 599] on input "text" at bounding box center [493, 607] width 138 height 19
click at [553, 609] on span "pln" at bounding box center [552, 607] width 18 height 18
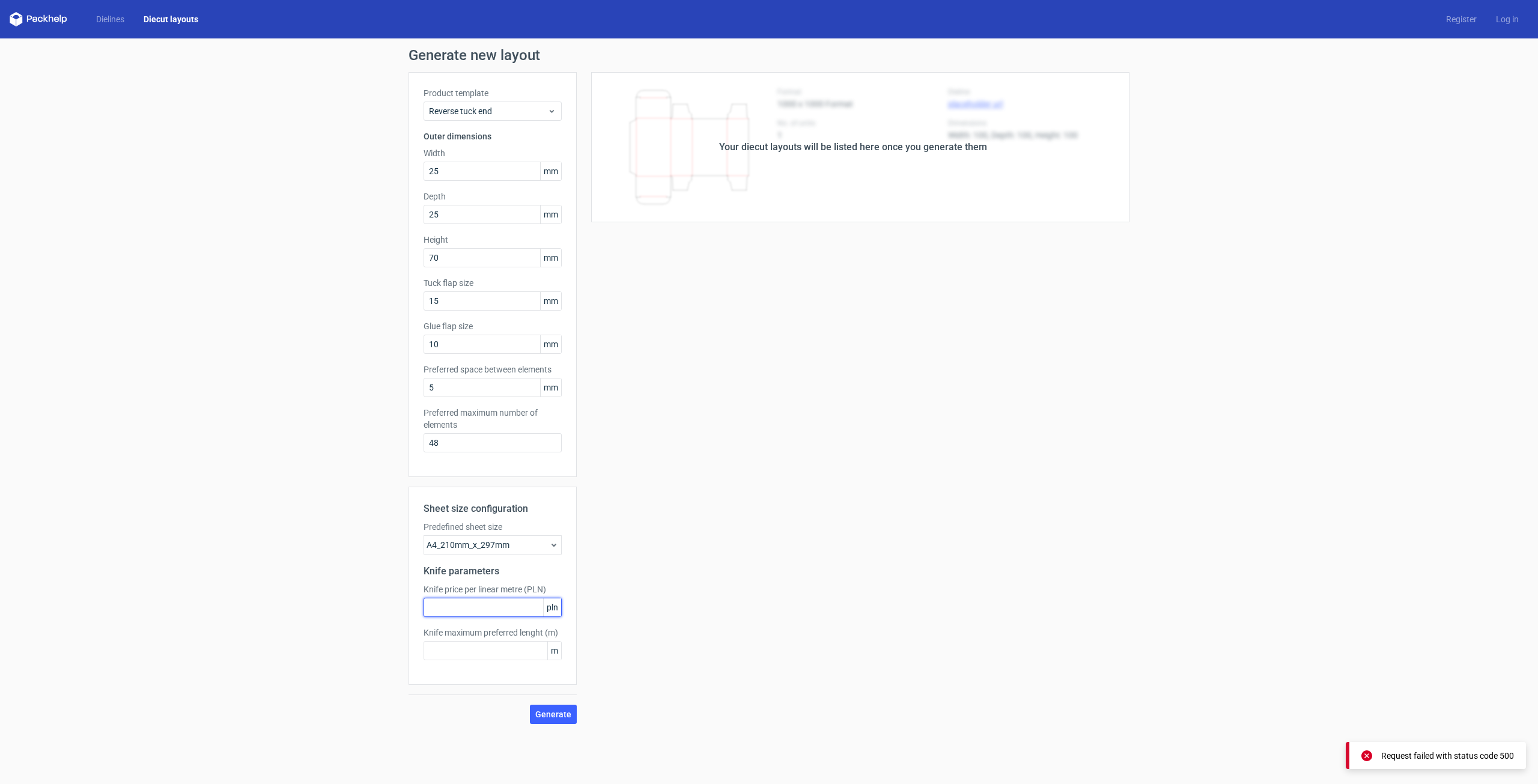
click at [515, 601] on input "text" at bounding box center [493, 607] width 138 height 19
type input "1"
click at [618, 649] on div "Your diecut layouts will be listed here once you generate them Height Depth Wid…" at bounding box center [853, 398] width 553 height 652
click at [507, 645] on input "text" at bounding box center [493, 650] width 138 height 19
click at [558, 721] on button "Generate" at bounding box center [553, 714] width 47 height 19
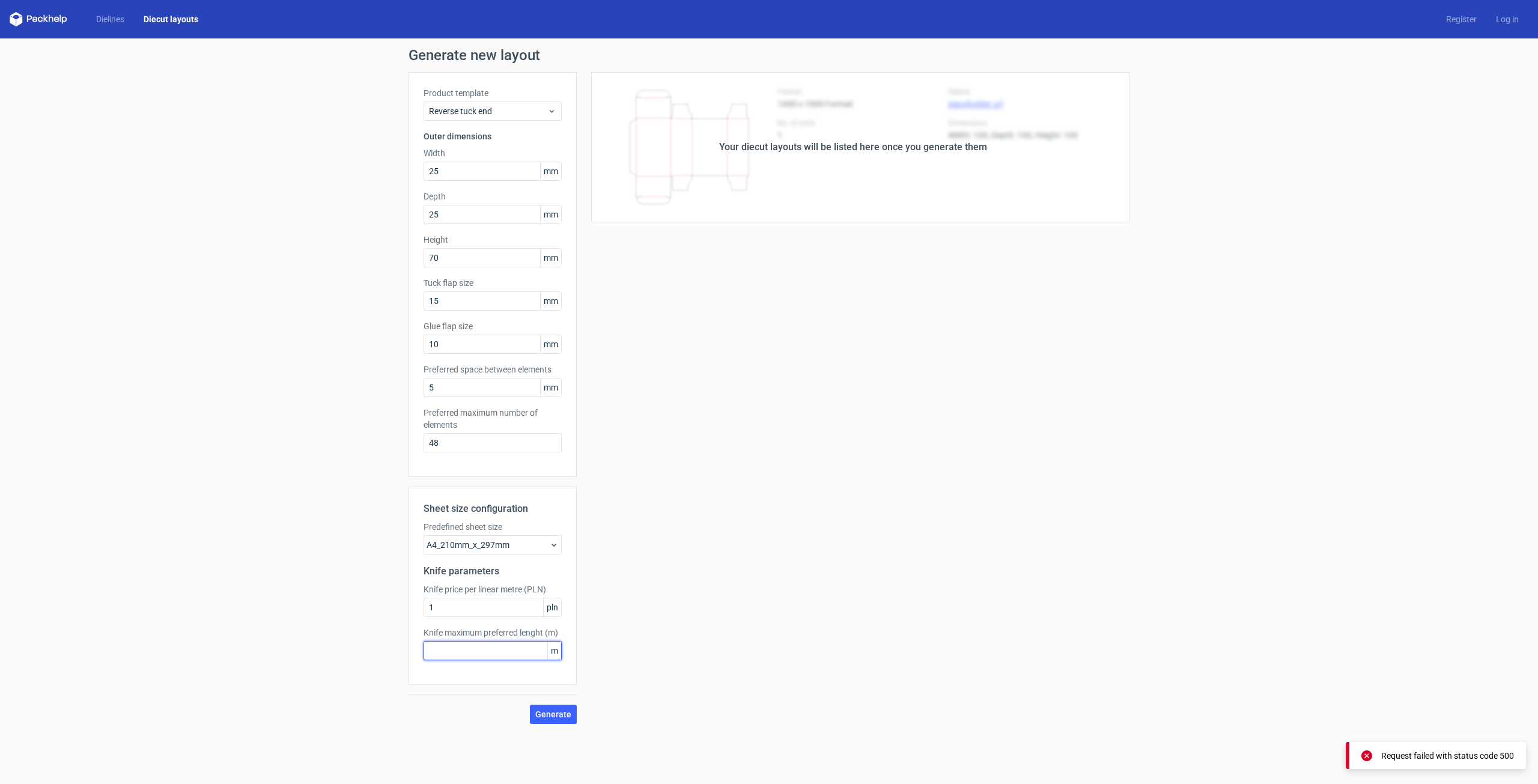
click at [511, 655] on input "text" at bounding box center [493, 650] width 138 height 19
type input "1"
click at [563, 714] on span "Generate" at bounding box center [553, 714] width 36 height 8
click at [510, 546] on div "A4_210mm_x_297mm" at bounding box center [493, 545] width 138 height 19
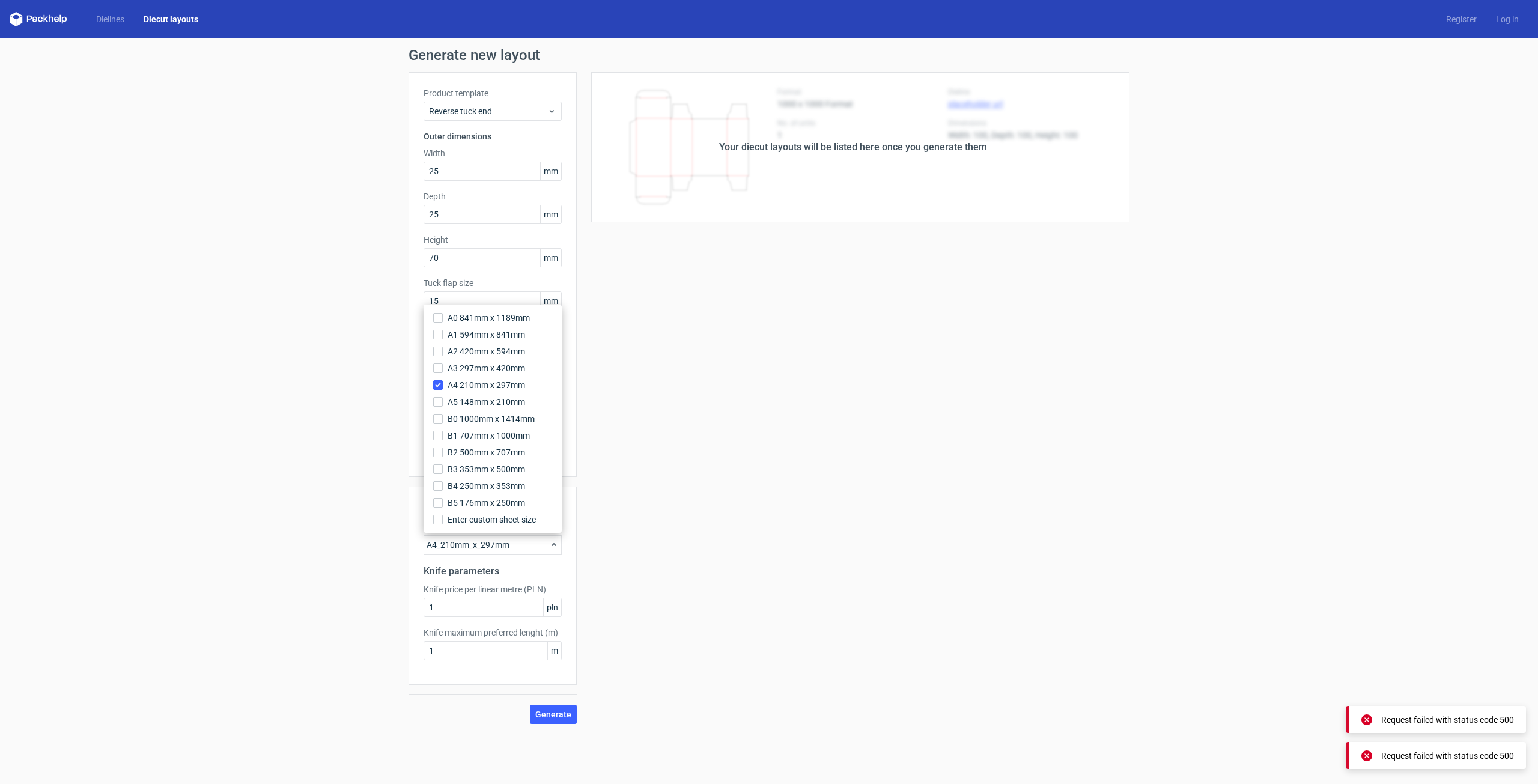
click at [522, 545] on div "A4_210mm_x_297mm" at bounding box center [493, 545] width 138 height 19
click at [459, 583] on label "Knife price per linear metre (PLN)" at bounding box center [493, 589] width 138 height 12
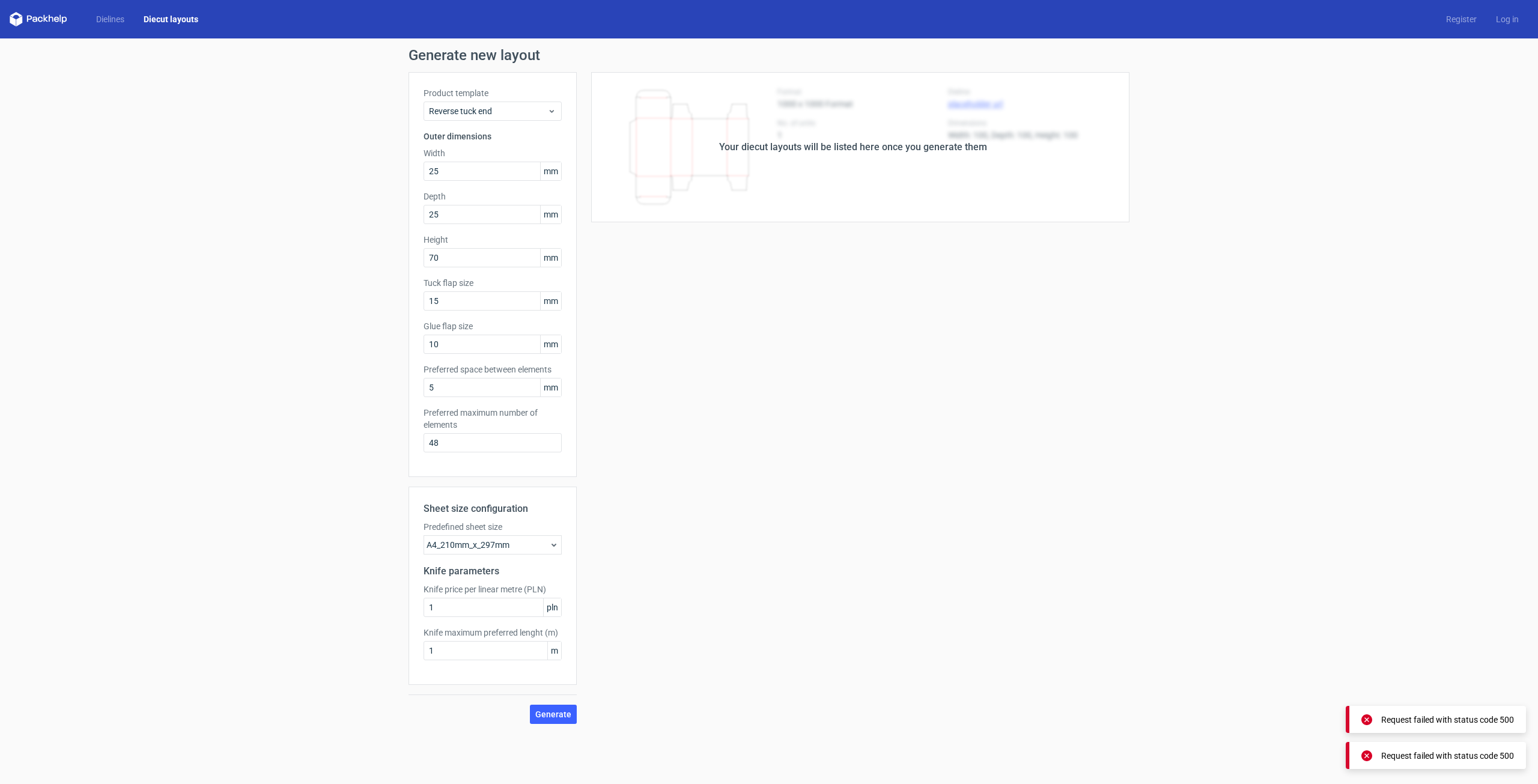
click at [476, 572] on h2 "Knife parameters" at bounding box center [493, 571] width 138 height 14
drag, startPoint x: 442, startPoint y: 600, endPoint x: 413, endPoint y: 599, distance: 29.0
click at [413, 599] on div "Sheet size configuration Predefined sheet size A4_210mm_x_297mm Knife parameter…" at bounding box center [492, 585] width 168 height 198
type input "5"
drag, startPoint x: 454, startPoint y: 647, endPoint x: 412, endPoint y: 649, distance: 42.0
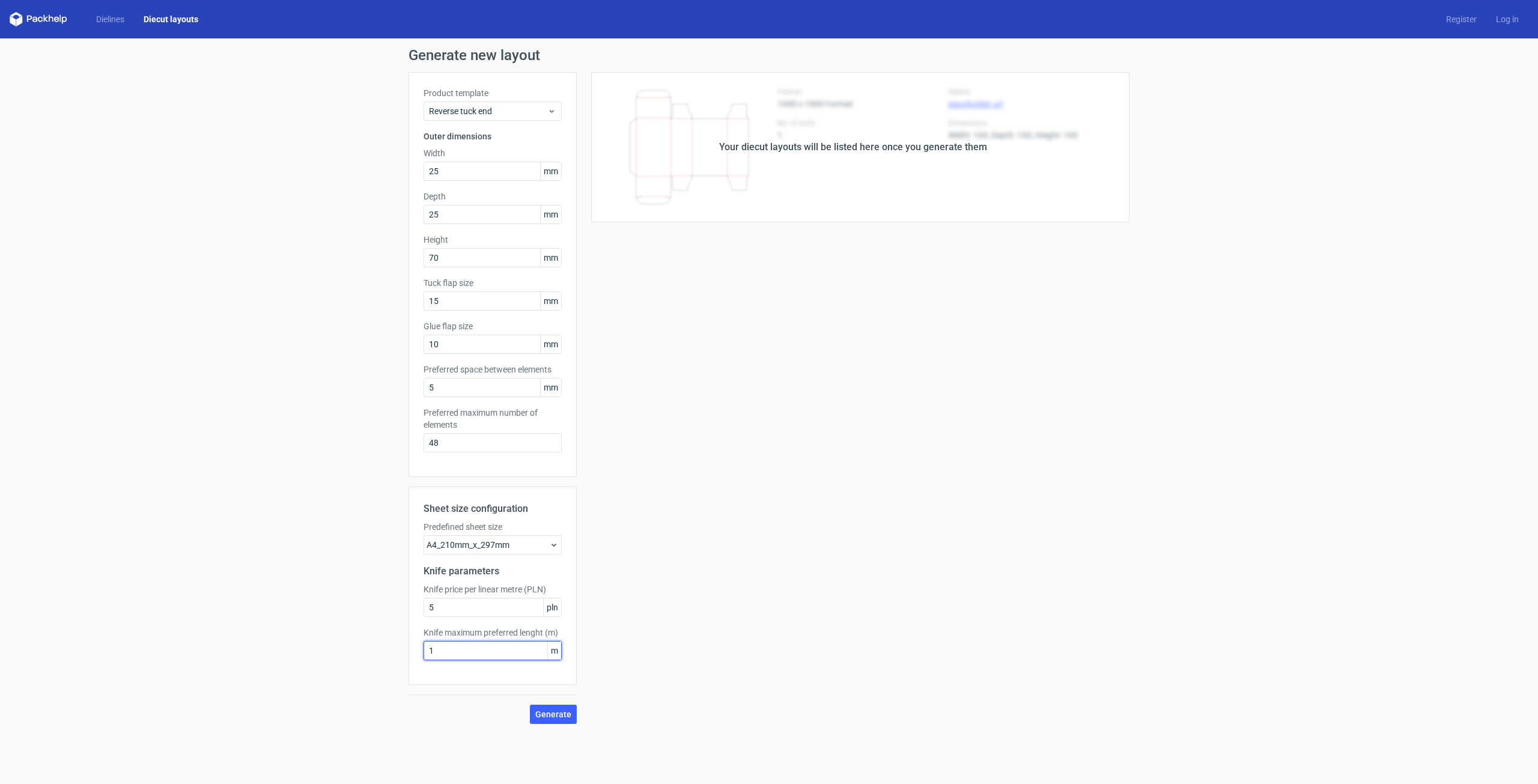
click at [412, 649] on div "Sheet size configuration Predefined sheet size A4_210mm_x_297mm Knife parameter…" at bounding box center [492, 585] width 168 height 198
type input "3"
click at [557, 716] on span "Generate" at bounding box center [553, 714] width 36 height 8
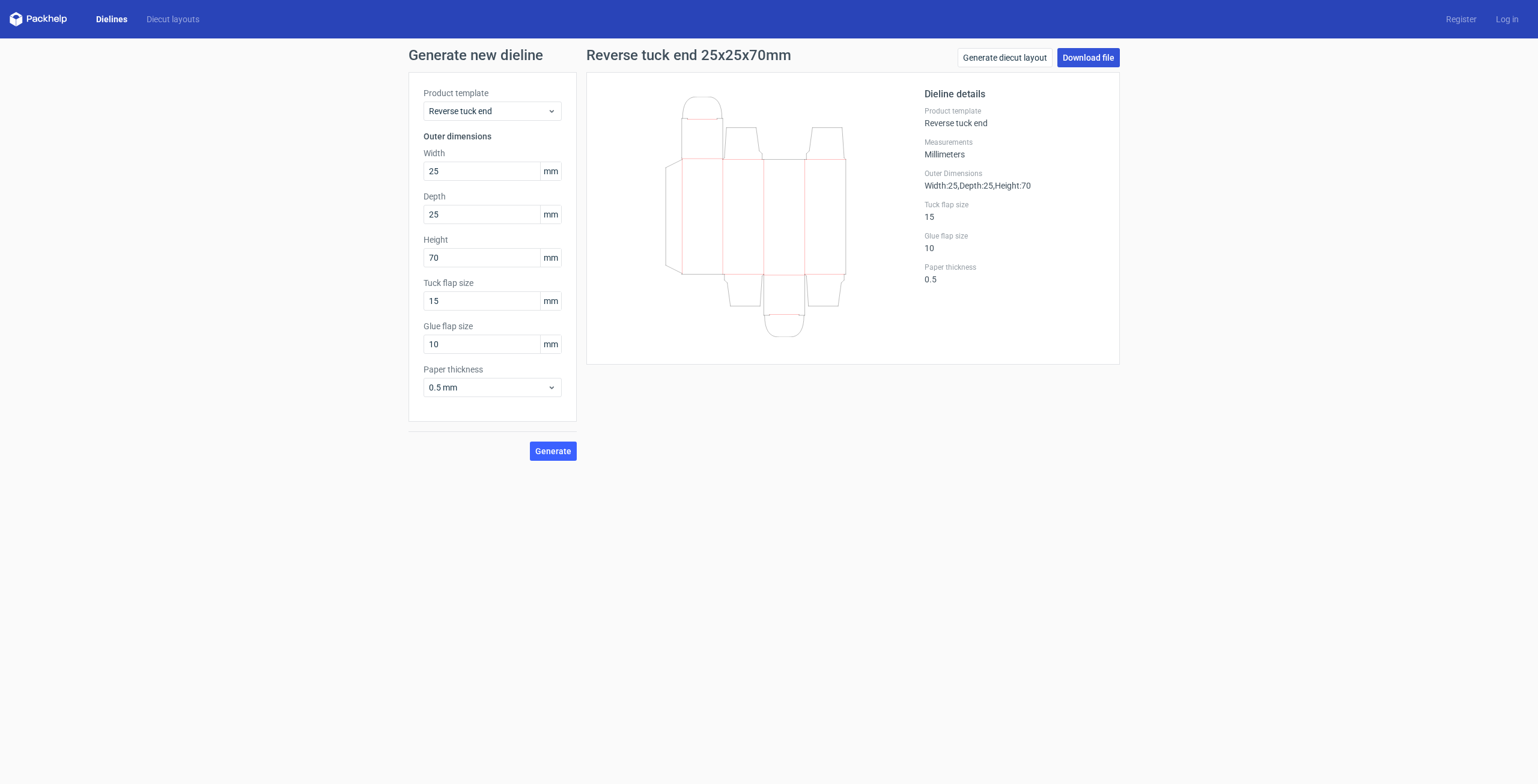
click at [1094, 63] on link "Download file" at bounding box center [1089, 58] width 63 height 19
drag, startPoint x: 808, startPoint y: 227, endPoint x: 740, endPoint y: 268, distance: 79.4
drag, startPoint x: 740, startPoint y: 268, endPoint x: 1040, endPoint y: 193, distance: 309.2
click at [1069, 187] on div "Outer Dimensions Width : 25 , Depth : 25 , Height : 70" at bounding box center [1014, 179] width 180 height 22
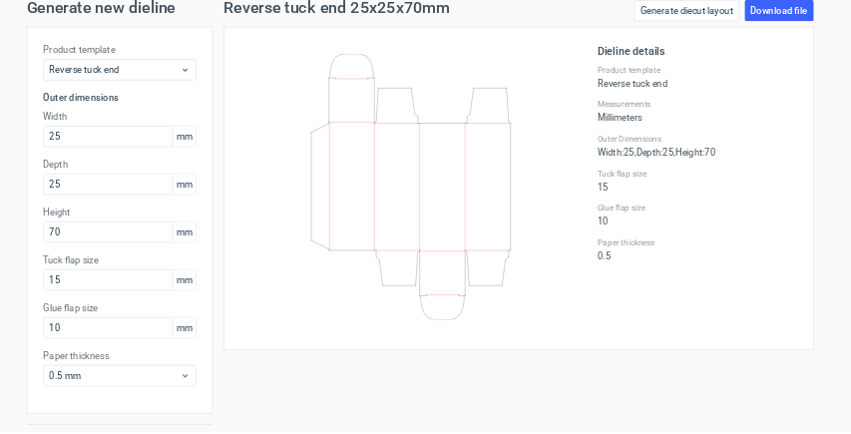
scroll to position [30, 0]
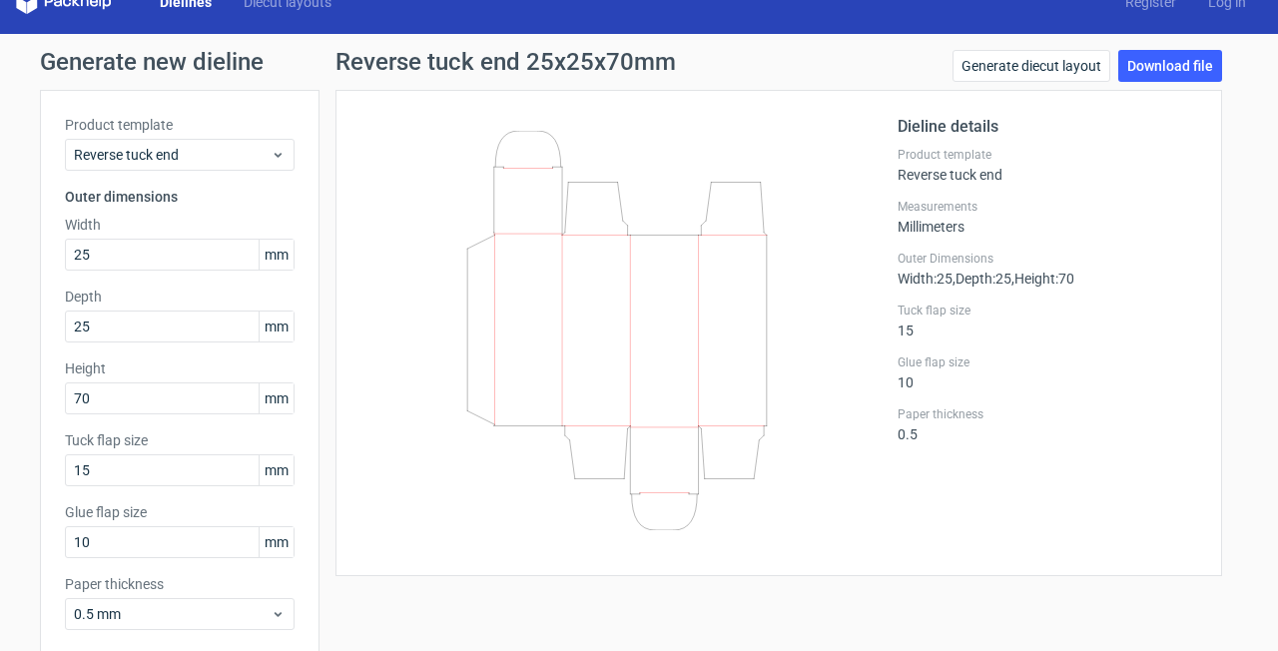
drag, startPoint x: 605, startPoint y: 266, endPoint x: 633, endPoint y: 212, distance: 60.7
click at [633, 212] on icon at bounding box center [616, 330] width 481 height 399
click at [550, 331] on icon at bounding box center [616, 330] width 481 height 399
drag, startPoint x: 552, startPoint y: 332, endPoint x: 708, endPoint y: 303, distance: 158.4
drag, startPoint x: 708, startPoint y: 303, endPoint x: 919, endPoint y: 305, distance: 211.6
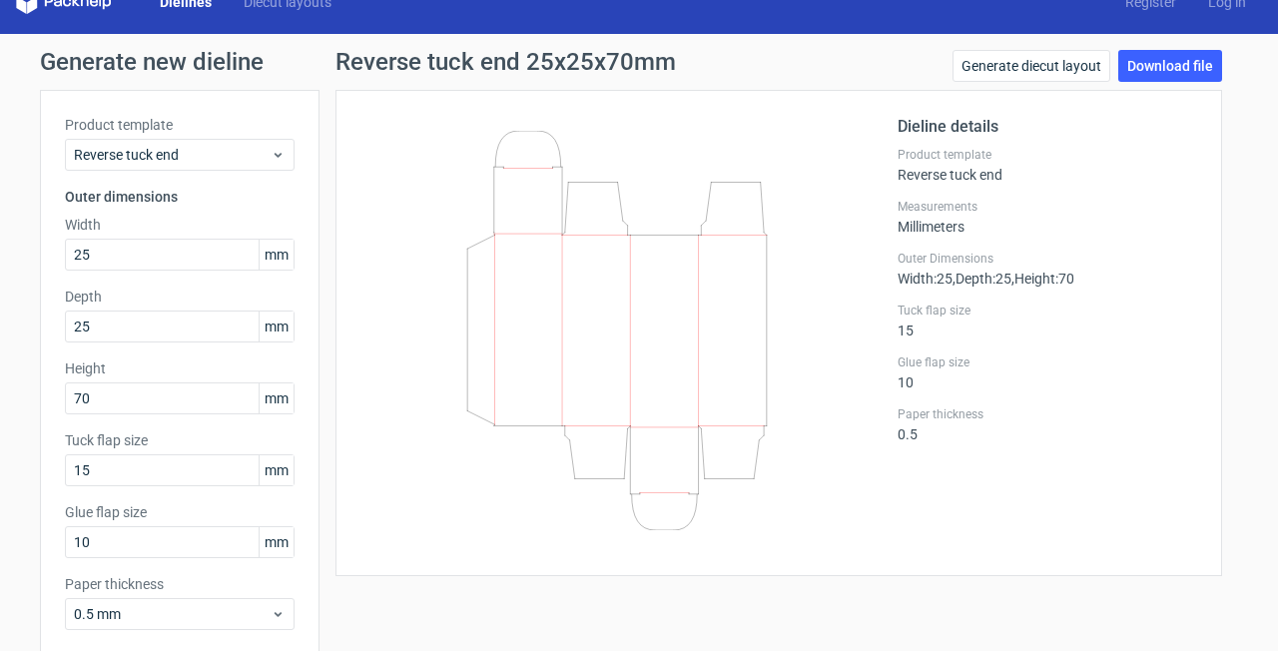
click at [936, 300] on div "Dieline details Product template Reverse tuck end Measurements Millimeters Oute…" at bounding box center [1046, 333] width 299 height 436
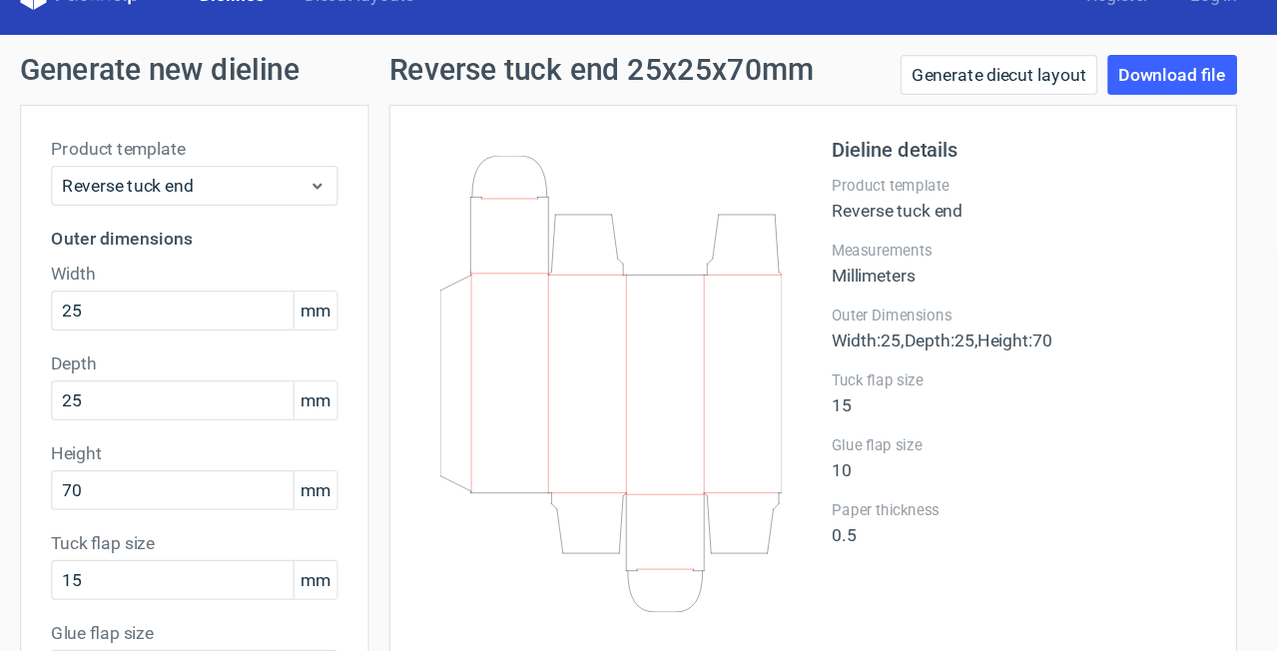
scroll to position [36, 0]
